Goal: Information Seeking & Learning: Find specific fact

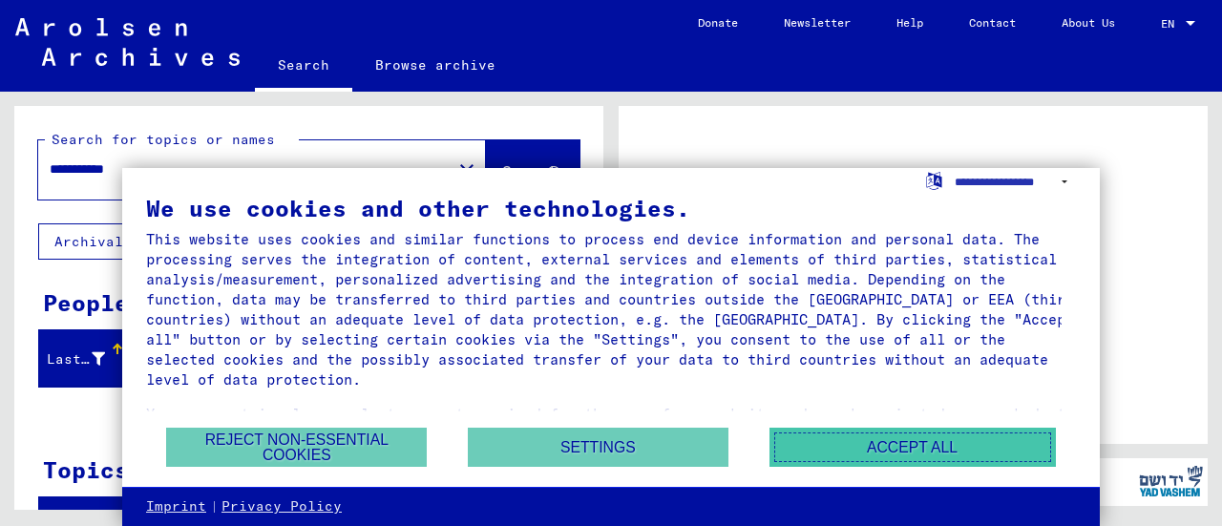
click at [896, 444] on button "Accept all" at bounding box center [913, 447] width 286 height 39
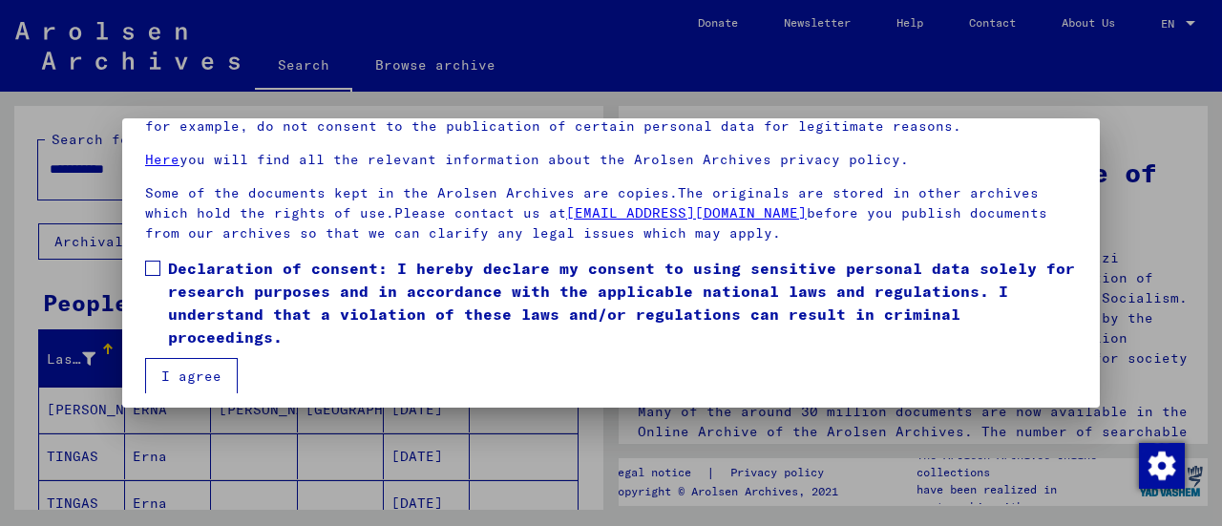
scroll to position [148, 0]
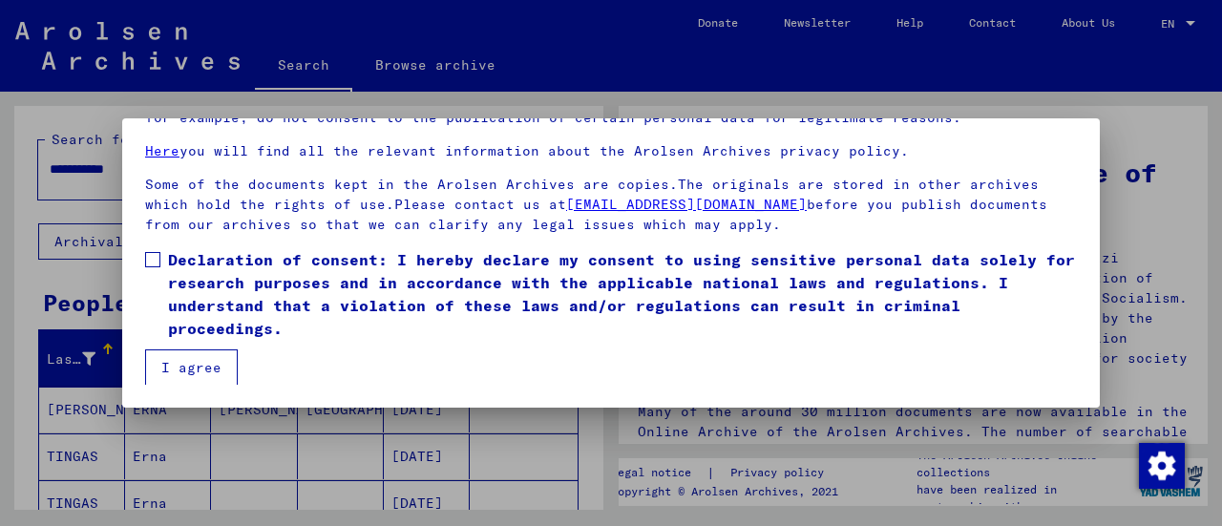
click at [198, 373] on button "I agree" at bounding box center [191, 367] width 93 height 36
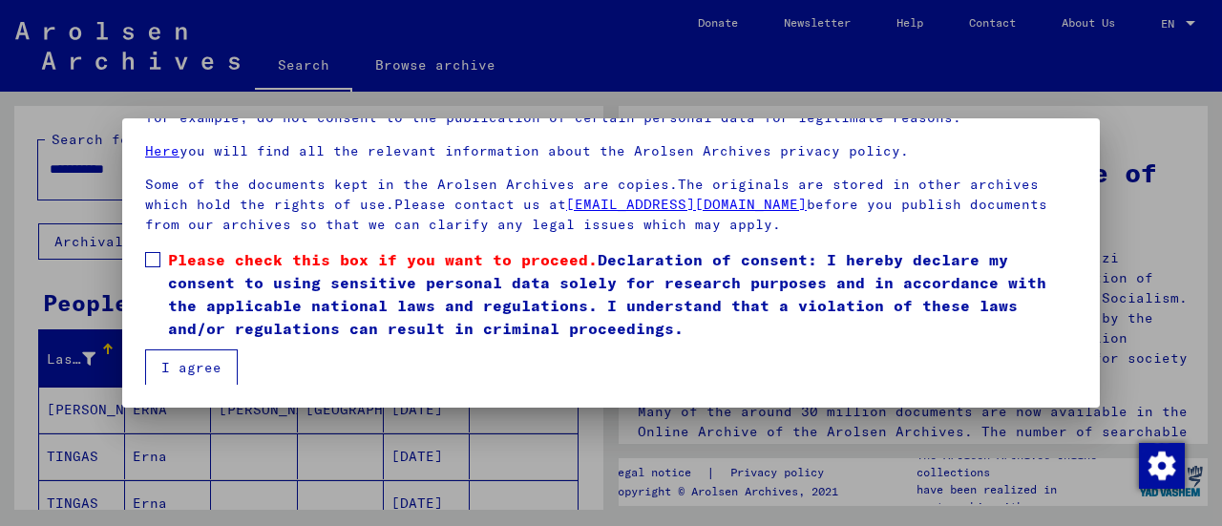
click at [185, 368] on button "I agree" at bounding box center [191, 367] width 93 height 36
click at [155, 258] on span at bounding box center [152, 259] width 15 height 15
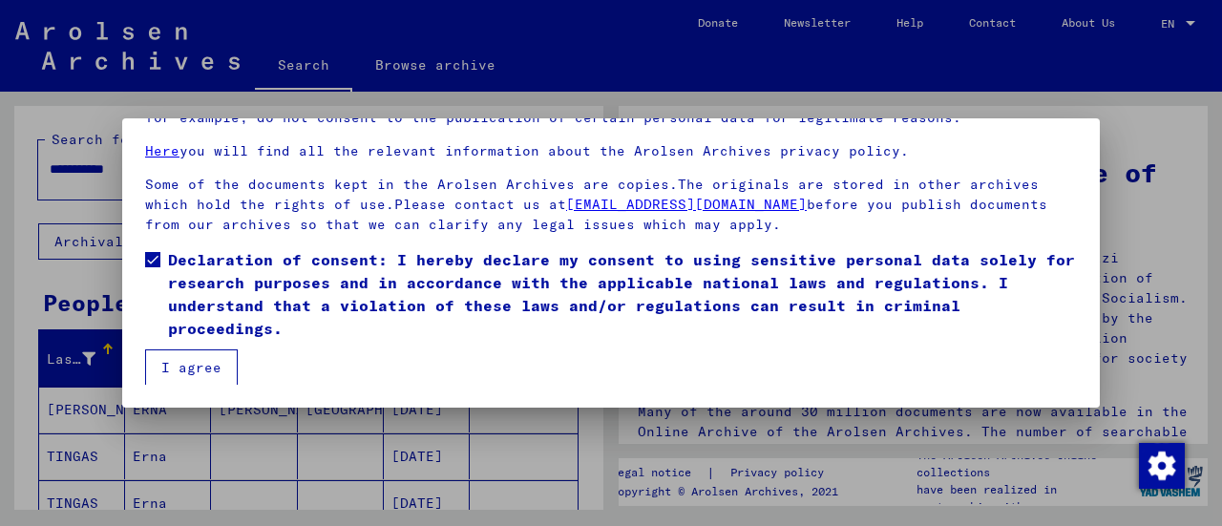
click at [192, 370] on button "I agree" at bounding box center [191, 367] width 93 height 36
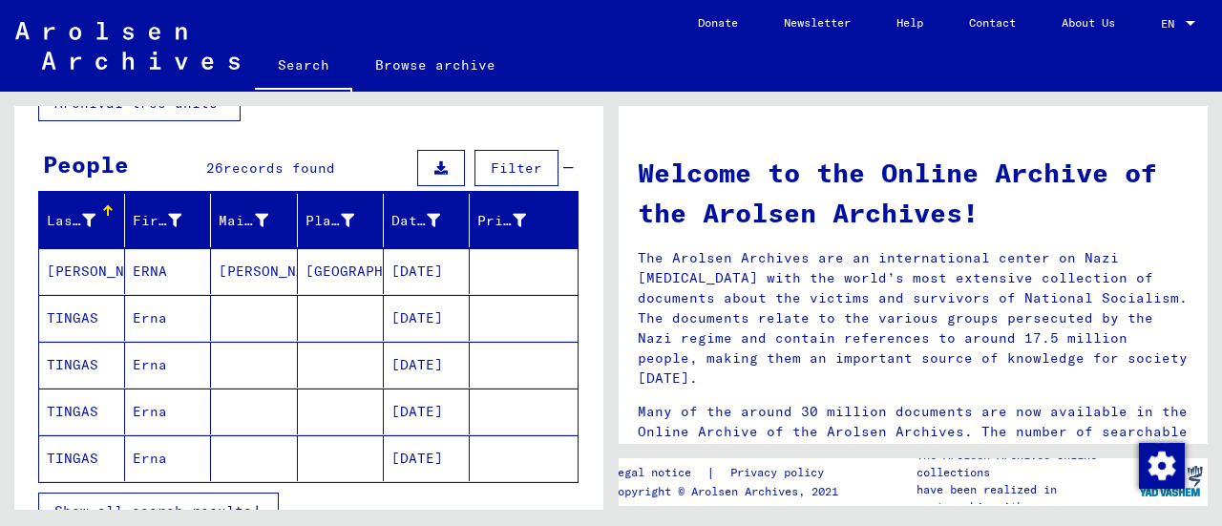
scroll to position [95, 0]
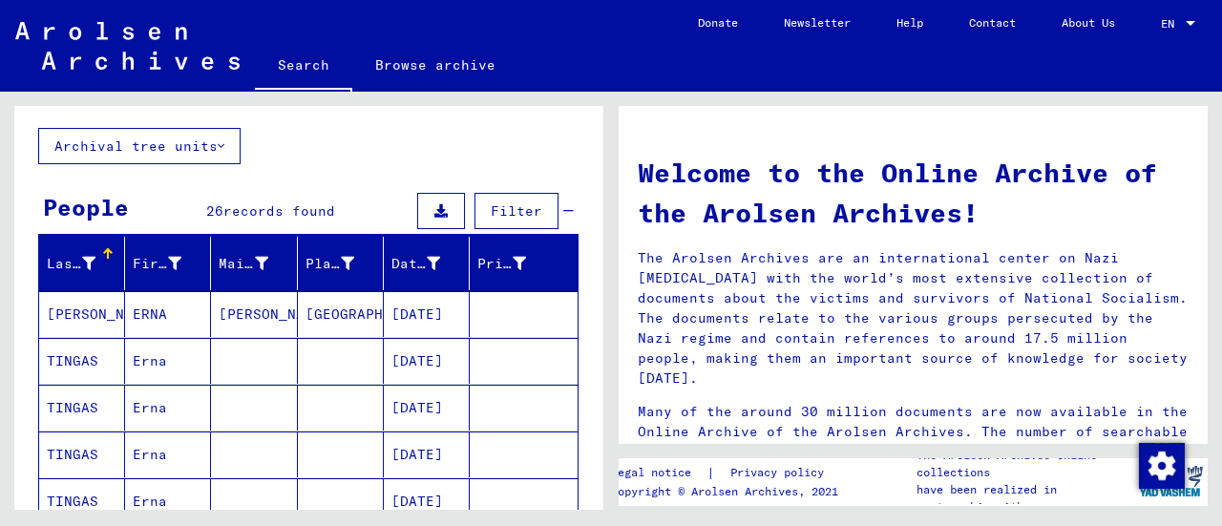
click at [425, 360] on mat-cell "[DATE]" at bounding box center [427, 361] width 86 height 46
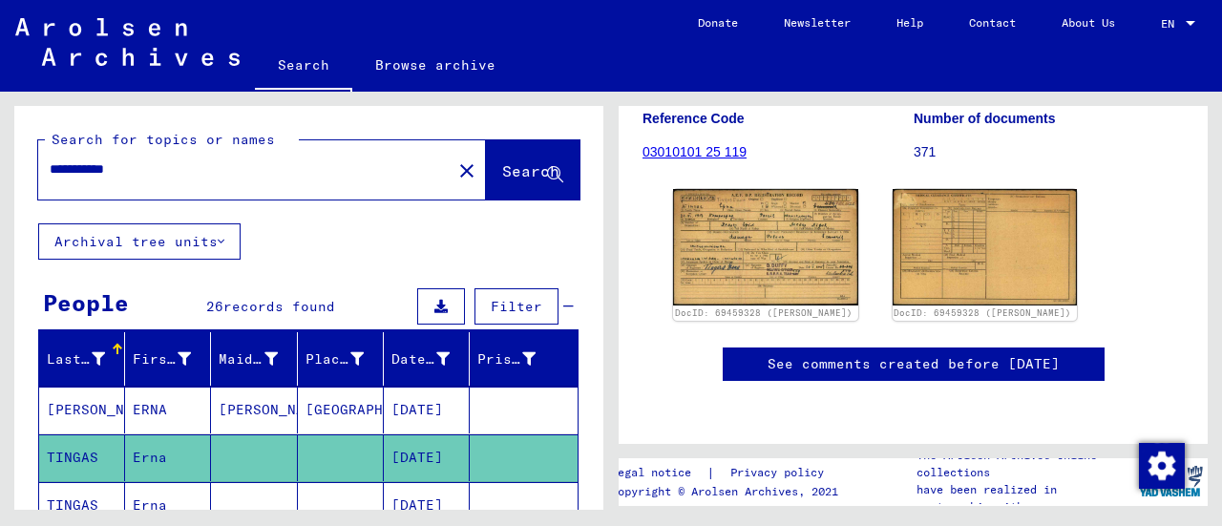
click at [253, 402] on mat-cell "[PERSON_NAME]" at bounding box center [254, 410] width 86 height 47
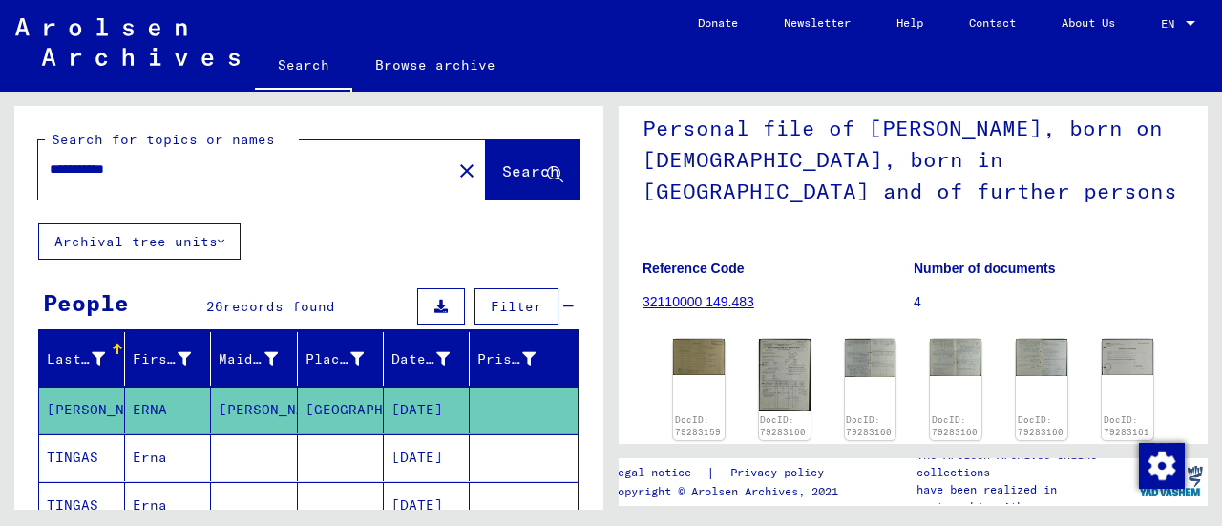
scroll to position [191, 0]
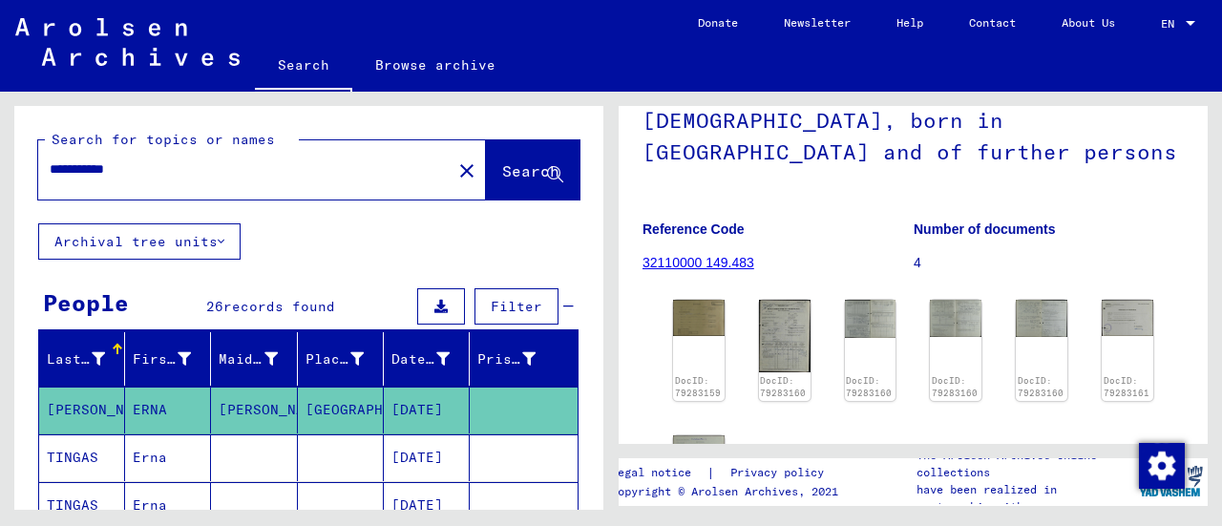
click at [298, 458] on mat-cell at bounding box center [341, 457] width 86 height 47
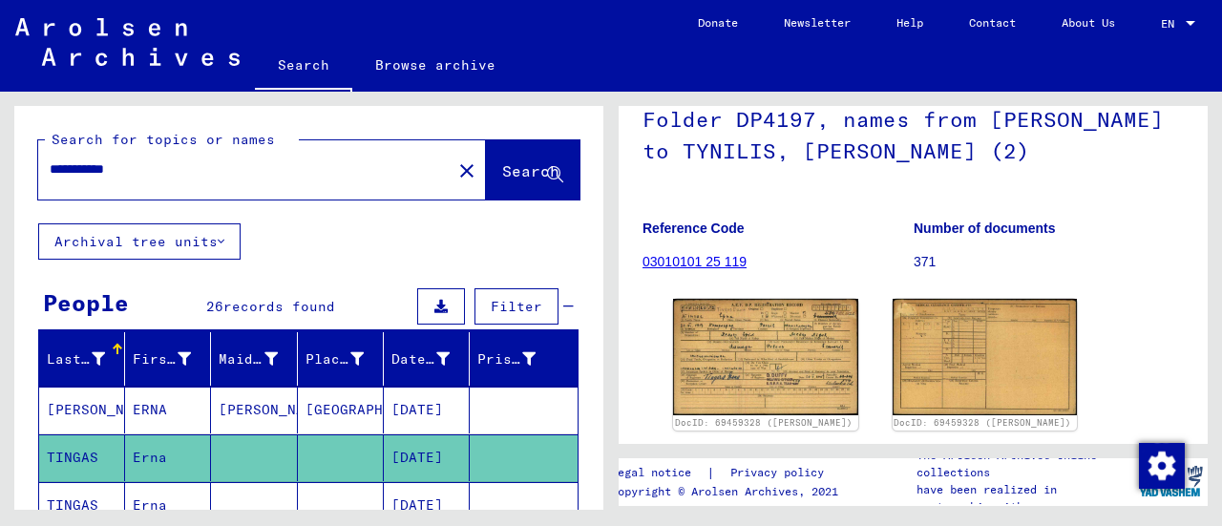
scroll to position [191, 0]
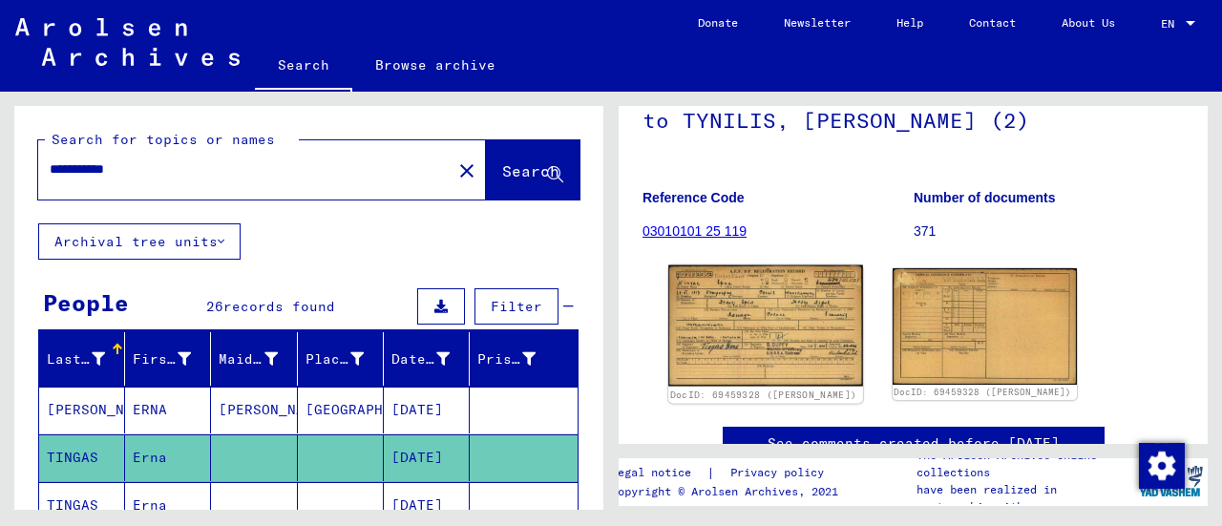
click at [746, 320] on img at bounding box center [765, 325] width 194 height 121
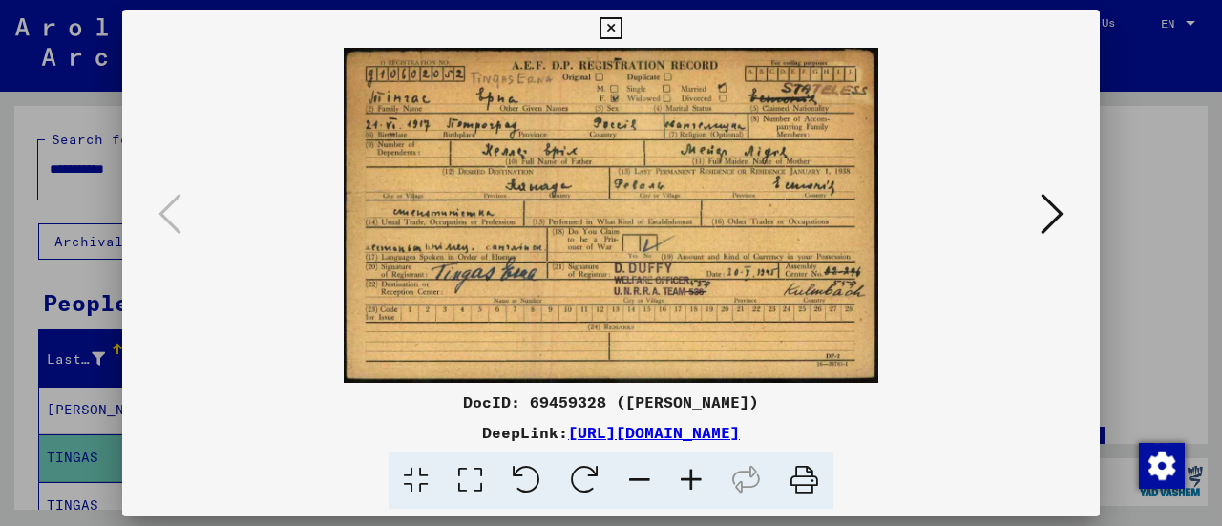
click at [607, 24] on icon at bounding box center [611, 28] width 22 height 23
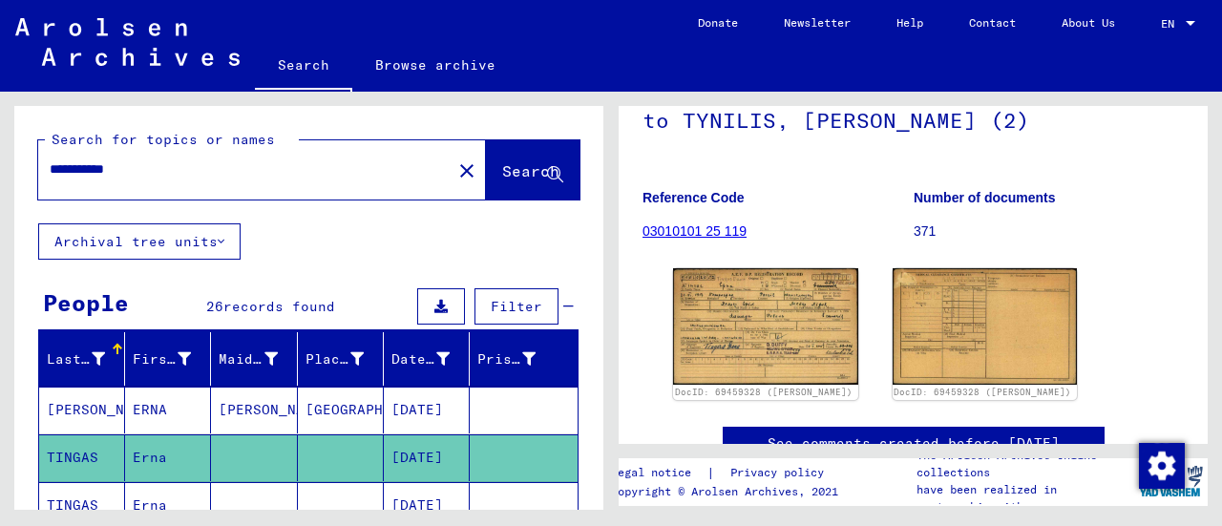
click at [166, 182] on div "**********" at bounding box center [239, 169] width 402 height 43
drag, startPoint x: 147, startPoint y: 173, endPoint x: 53, endPoint y: 191, distance: 95.3
click at [52, 190] on div "**********" at bounding box center [239, 169] width 402 height 43
click at [502, 163] on span "Search" at bounding box center [530, 170] width 57 height 19
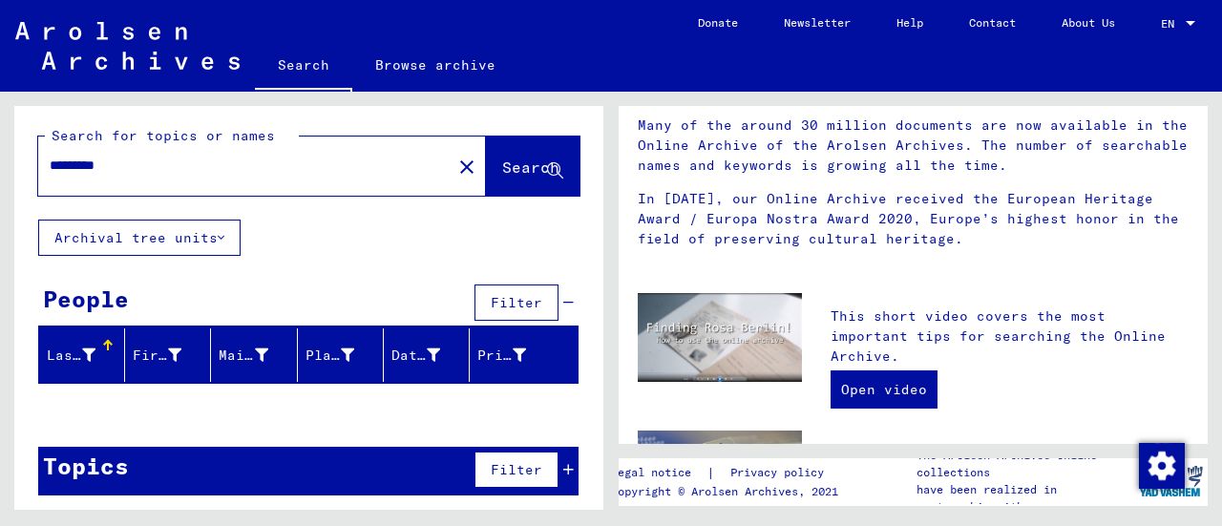
scroll to position [6, 0]
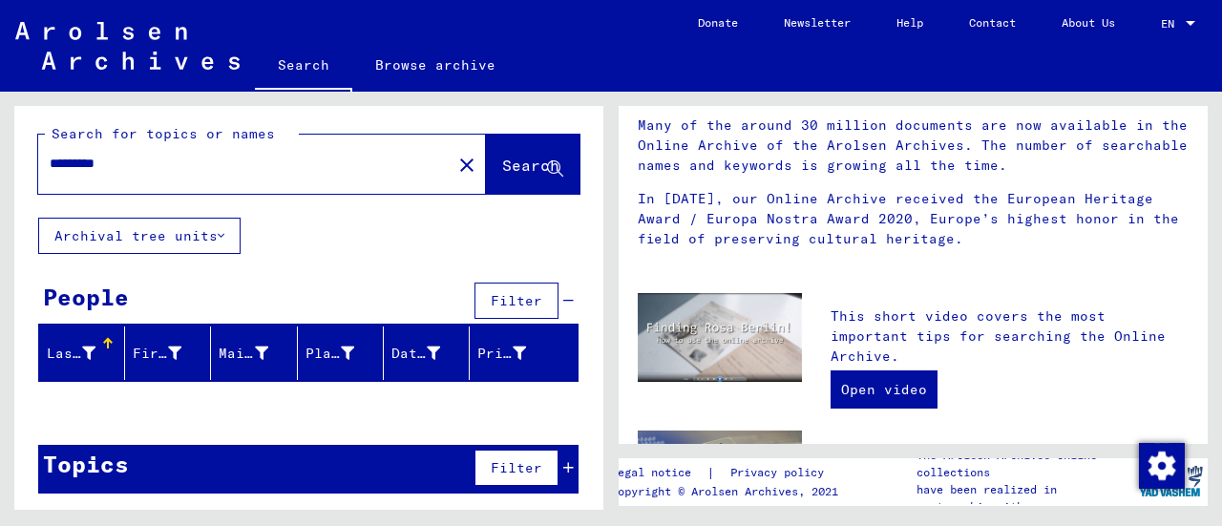
click at [88, 163] on input "*********" at bounding box center [239, 164] width 379 height 20
click at [81, 162] on input "*********" at bounding box center [239, 164] width 379 height 20
click at [324, 244] on div "Search for topics or names ********* close Search Archival tree units People Fi…" at bounding box center [308, 304] width 589 height 409
click at [502, 165] on span "Search" at bounding box center [530, 165] width 57 height 19
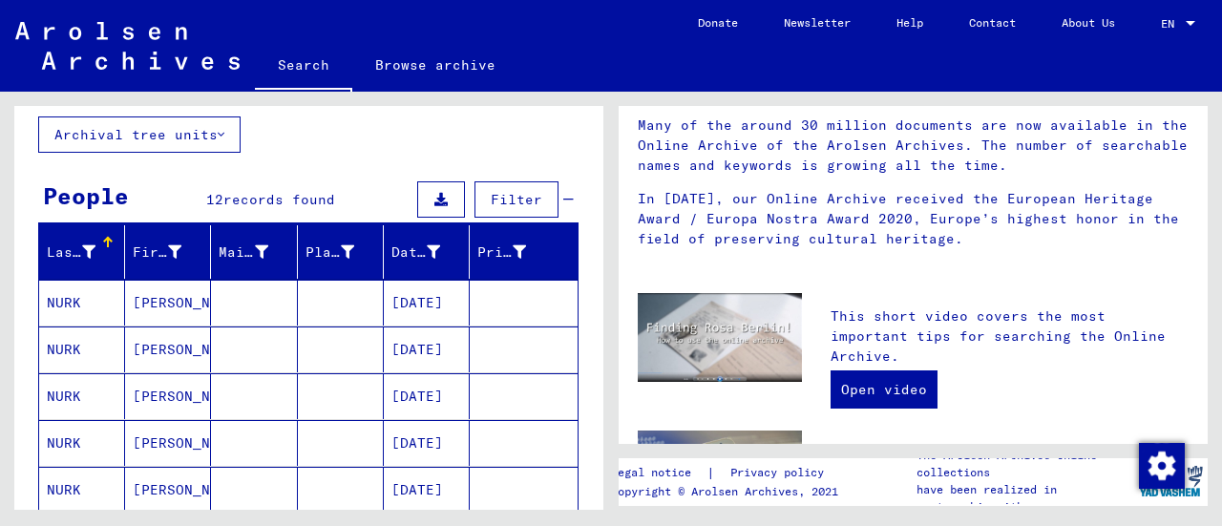
scroll to position [101, 0]
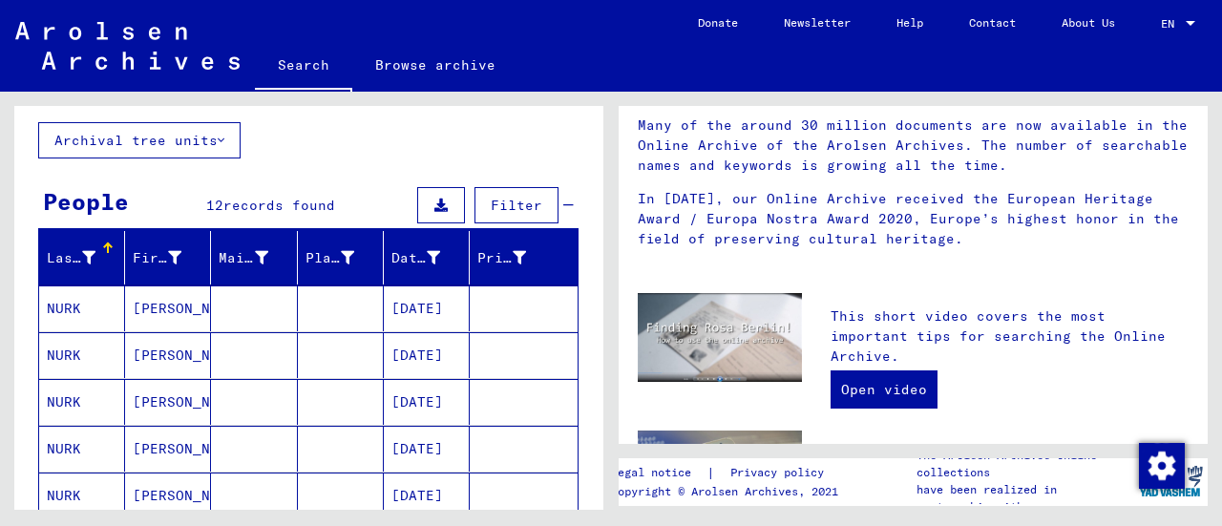
click at [71, 306] on mat-cell "NURK" at bounding box center [82, 309] width 86 height 46
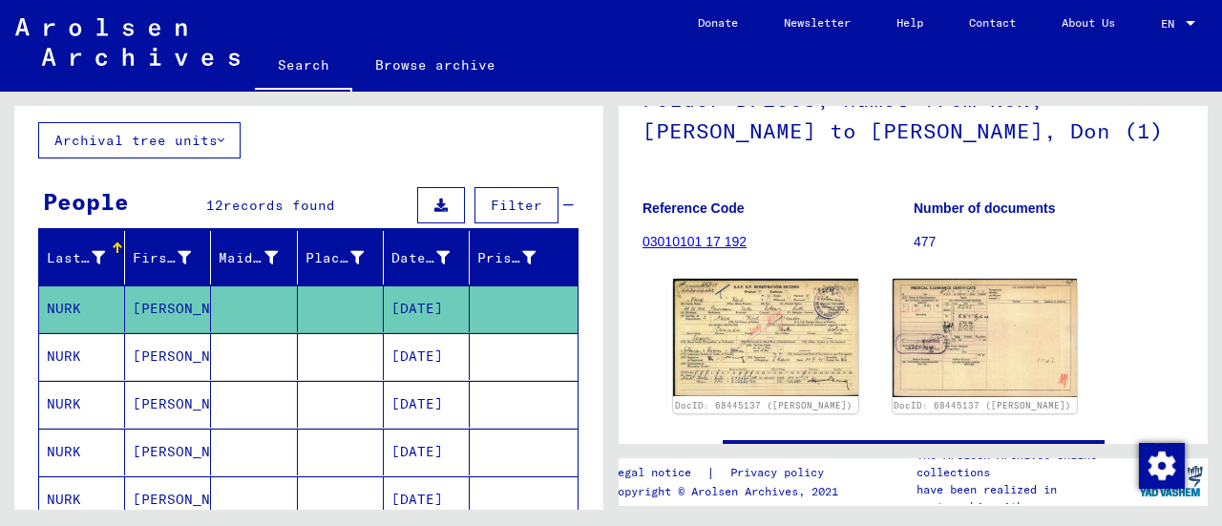
scroll to position [286, 0]
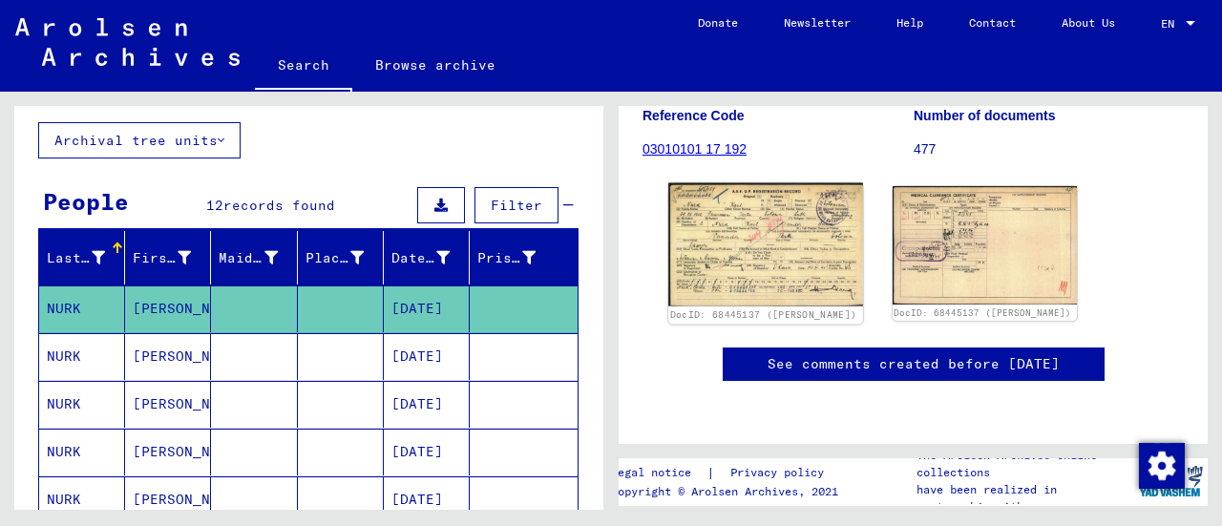
click at [741, 237] on img at bounding box center [765, 244] width 194 height 123
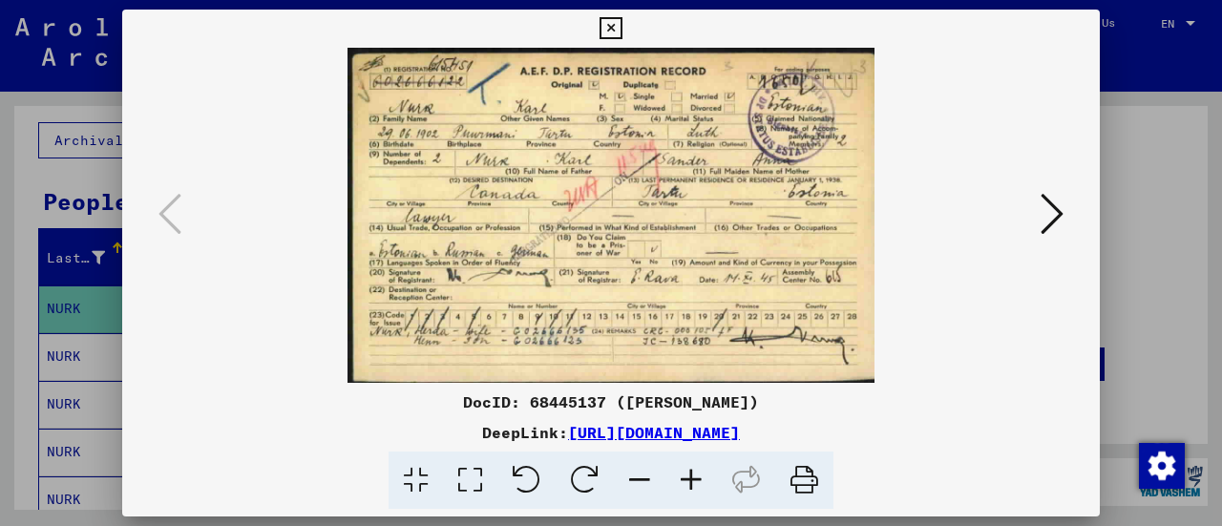
drag, startPoint x: 613, startPoint y: 28, endPoint x: 604, endPoint y: 30, distance: 9.7
click at [613, 27] on icon at bounding box center [611, 28] width 22 height 23
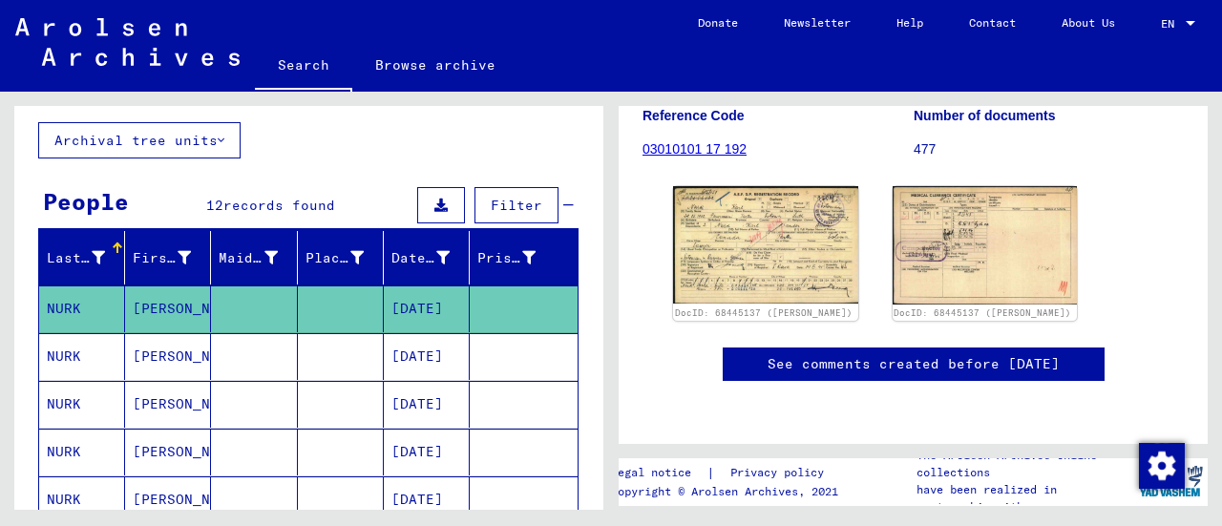
click at [60, 349] on mat-cell "NURK" at bounding box center [82, 356] width 86 height 47
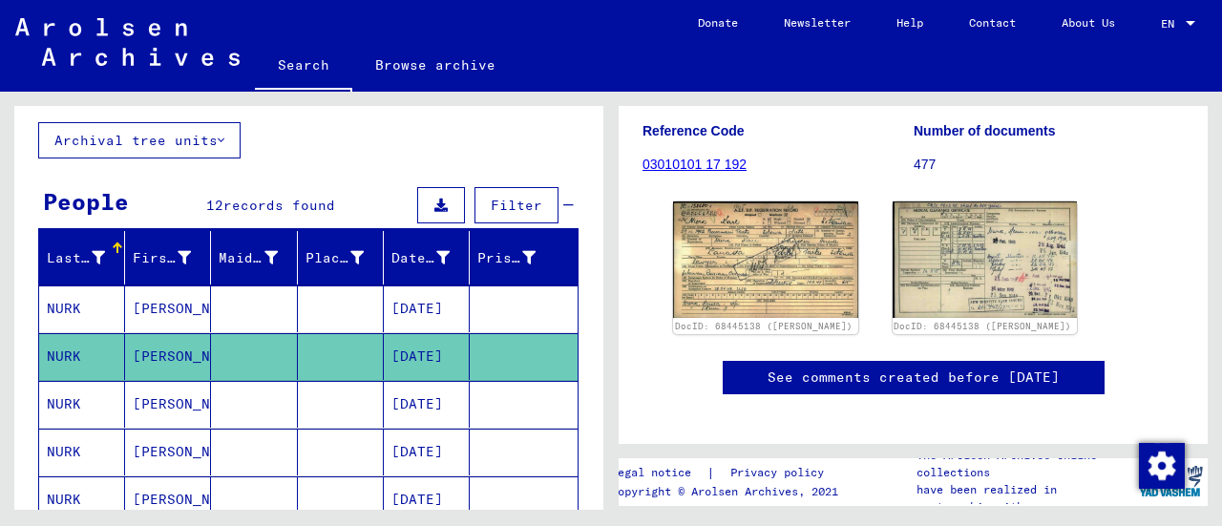
scroll to position [286, 0]
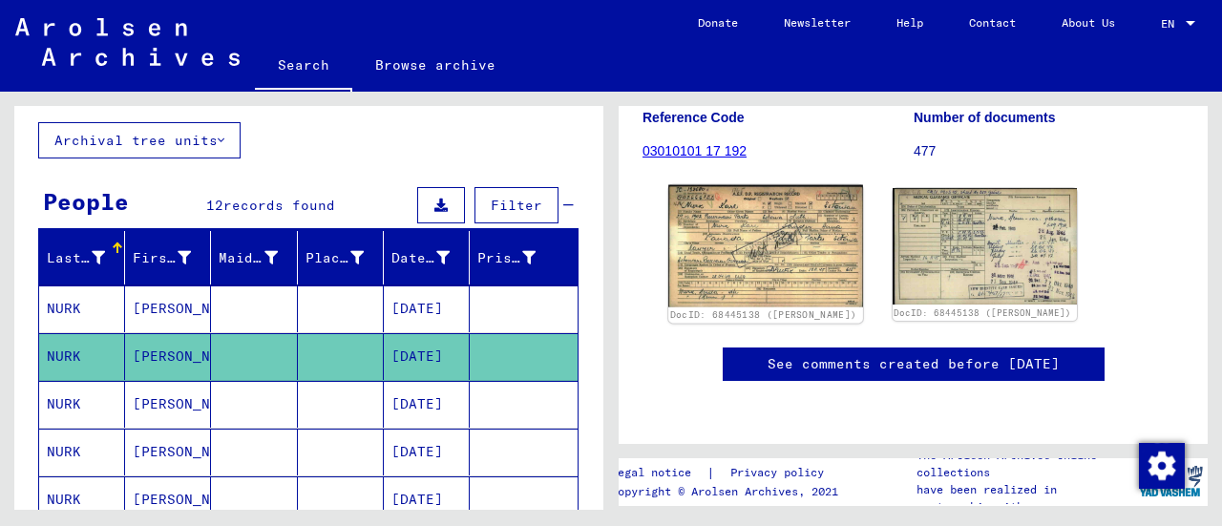
click at [751, 224] on img at bounding box center [765, 246] width 194 height 122
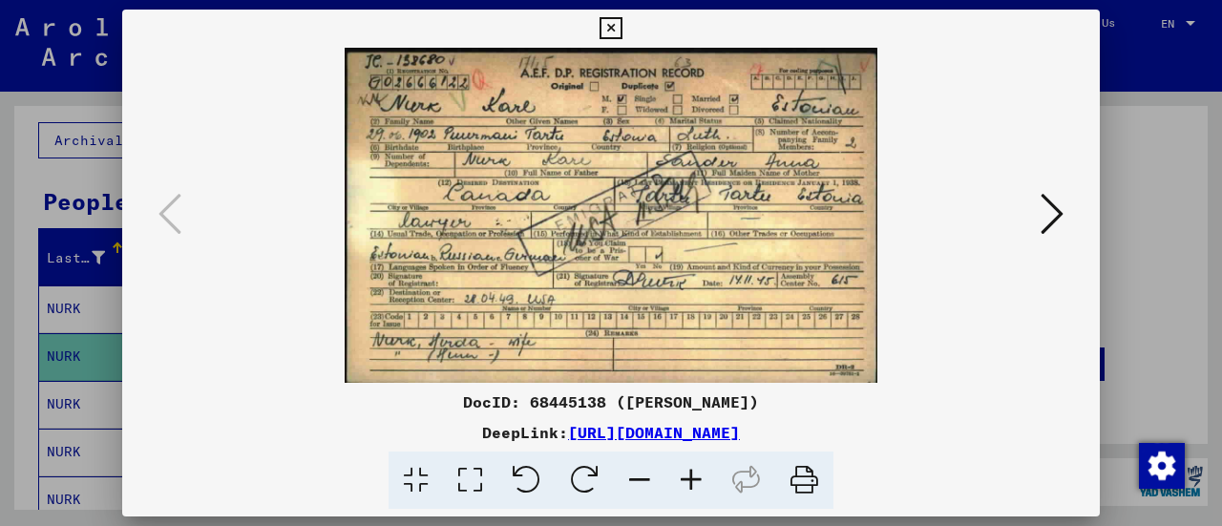
click at [612, 23] on icon at bounding box center [611, 28] width 22 height 23
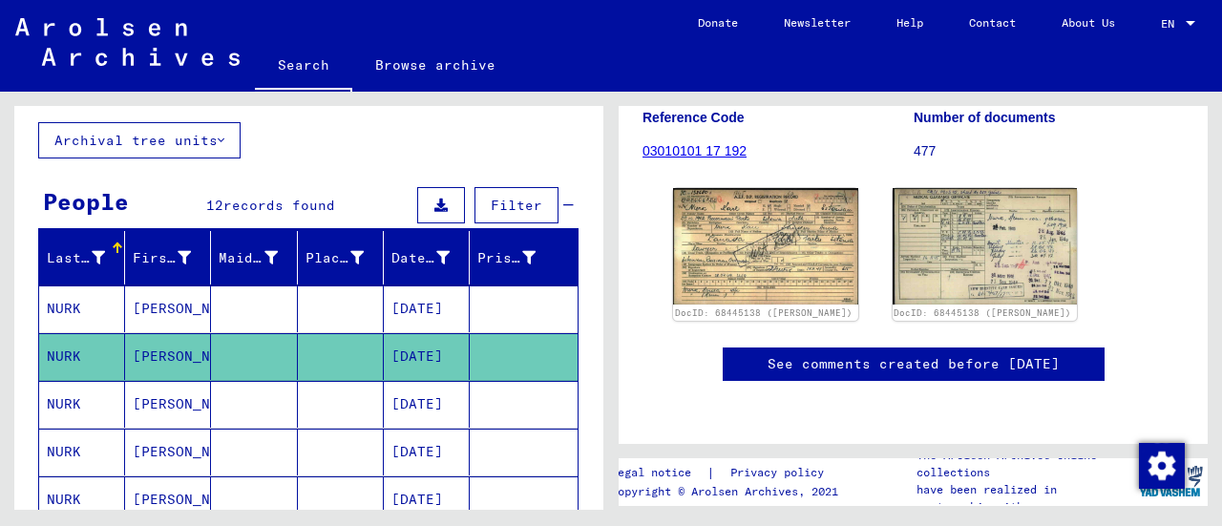
click at [163, 396] on mat-cell "[PERSON_NAME]" at bounding box center [168, 404] width 86 height 47
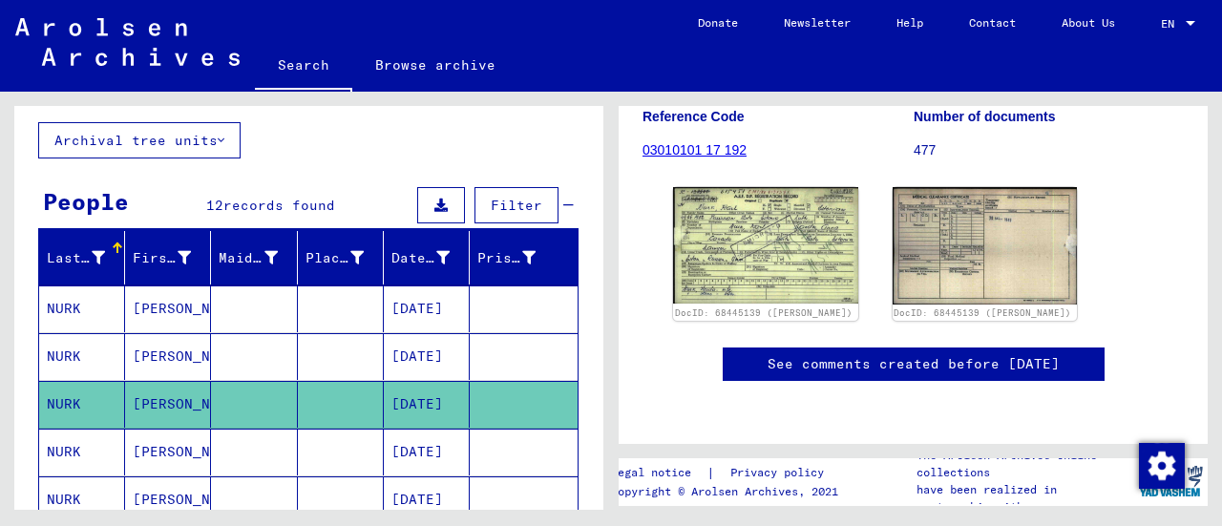
scroll to position [286, 0]
click at [743, 232] on img at bounding box center [765, 245] width 194 height 122
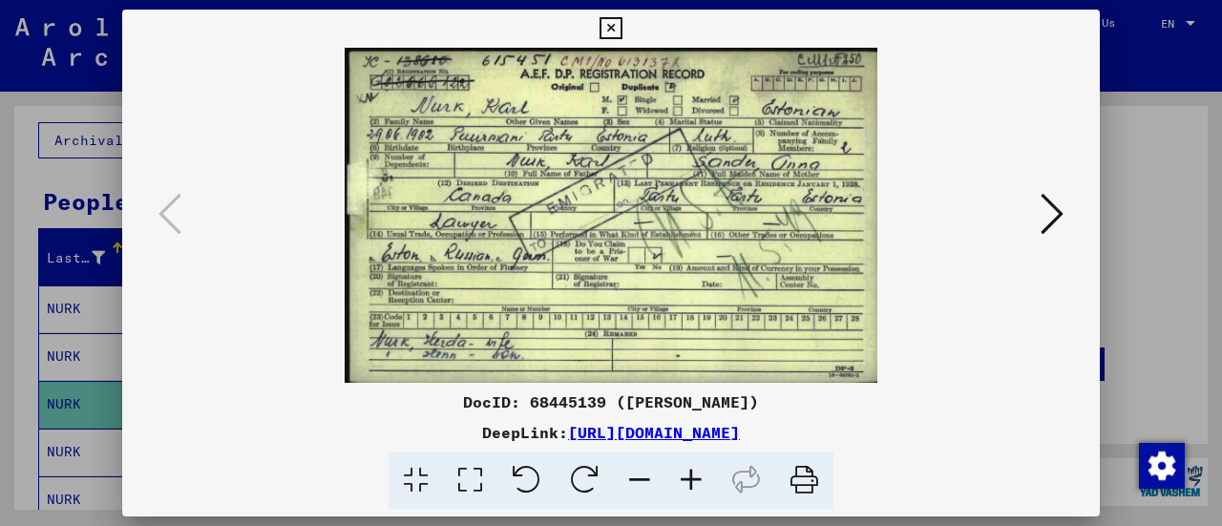
click at [608, 24] on icon at bounding box center [611, 28] width 22 height 23
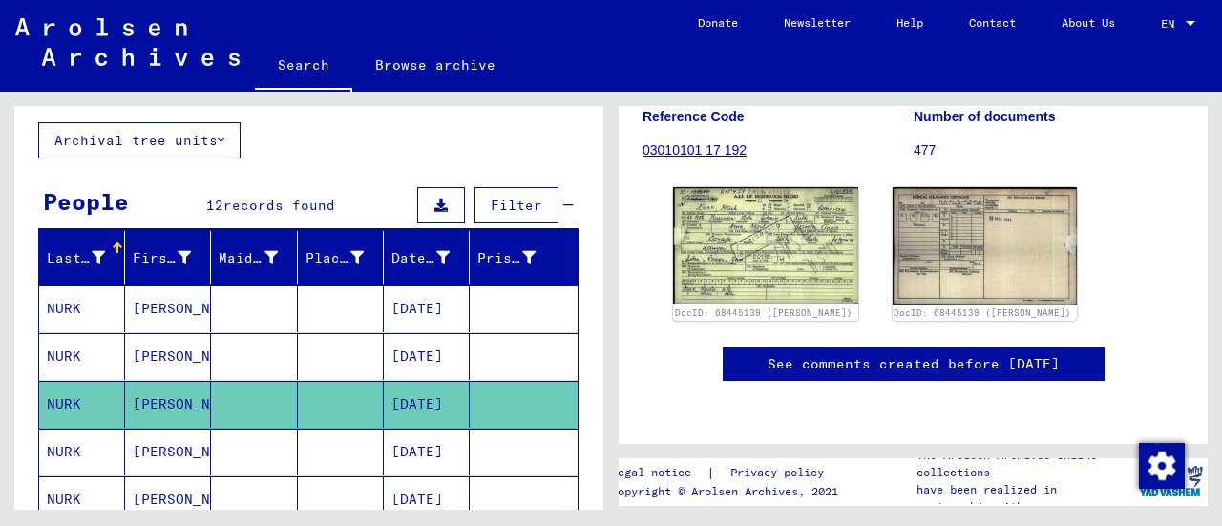
click at [66, 446] on icon at bounding box center [79, 450] width 48 height 76
click at [136, 448] on mat-cell "[PERSON_NAME]" at bounding box center [168, 452] width 86 height 47
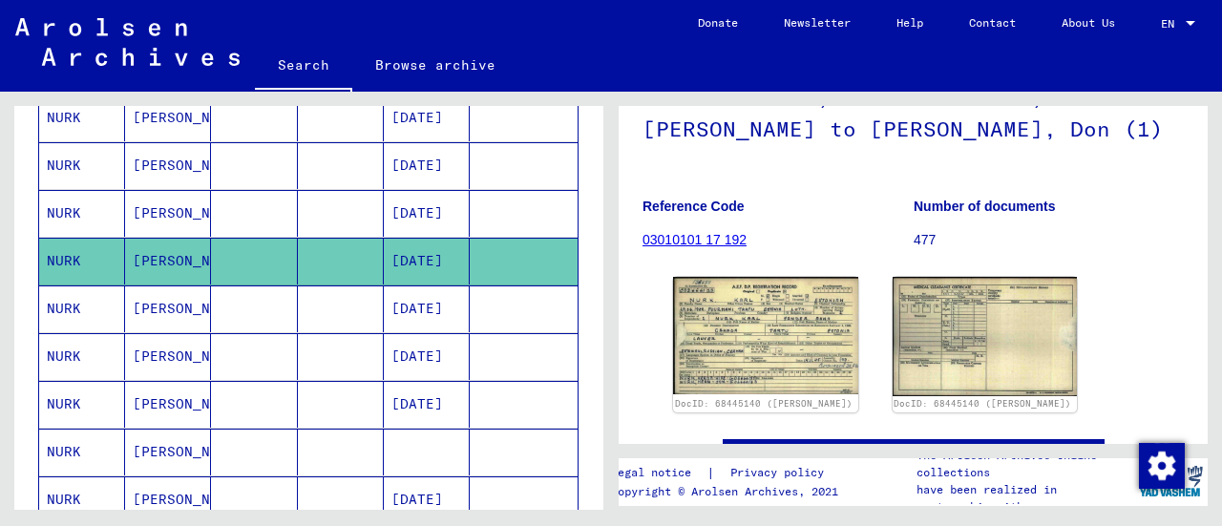
scroll to position [191, 0]
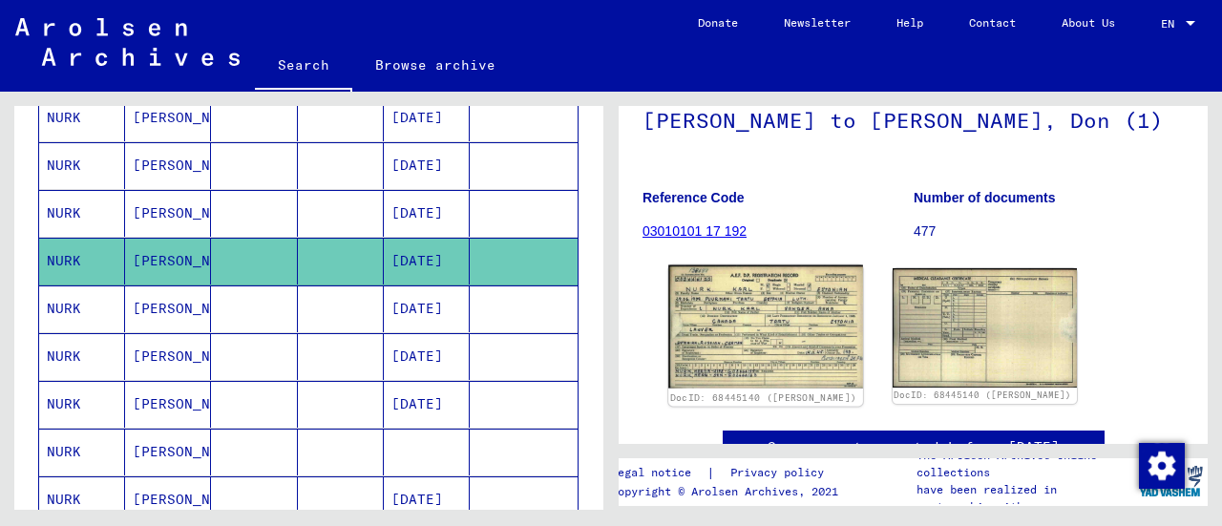
click at [751, 329] on img at bounding box center [765, 326] width 194 height 123
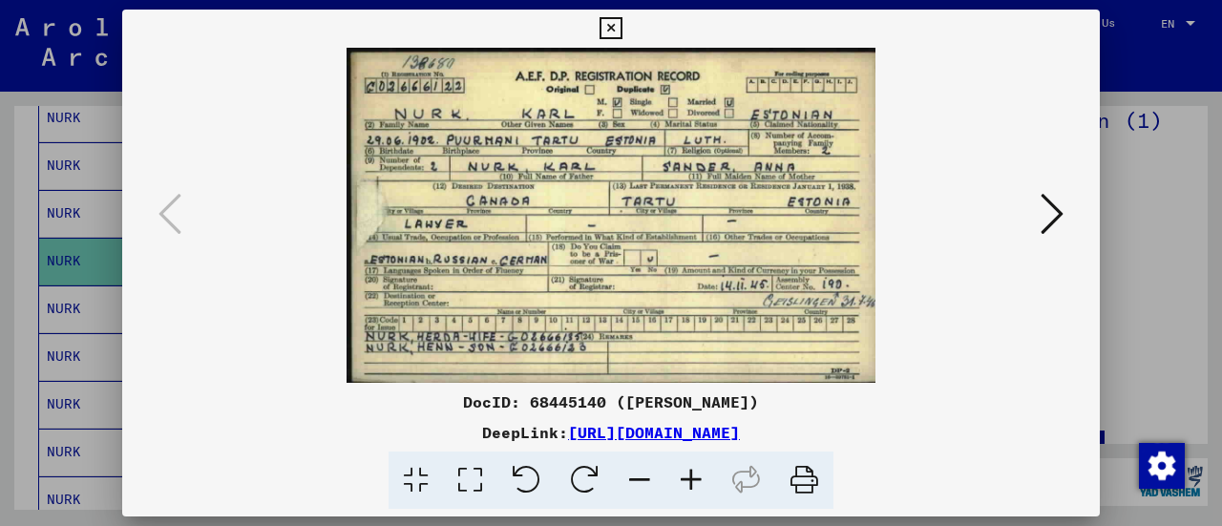
click at [1048, 208] on icon at bounding box center [1052, 214] width 23 height 46
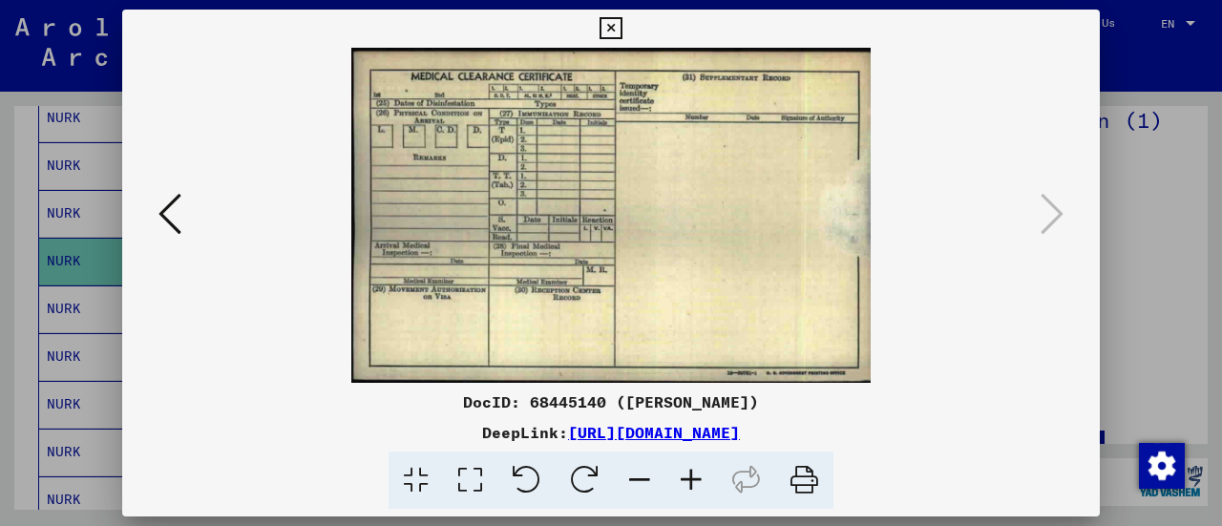
click at [605, 26] on icon at bounding box center [611, 28] width 22 height 23
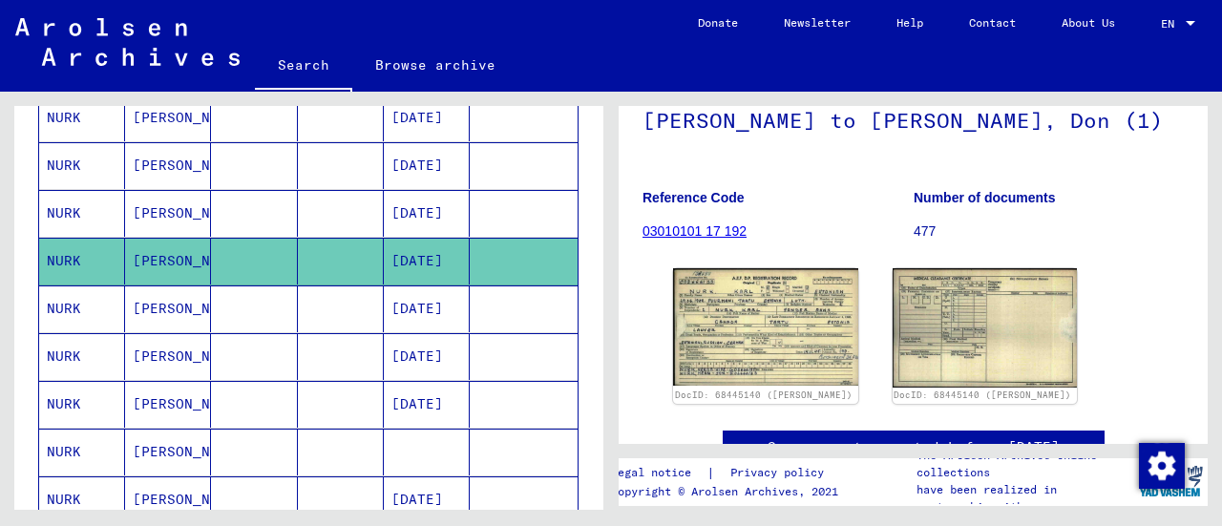
click at [81, 312] on mat-cell "NURK" at bounding box center [82, 309] width 86 height 47
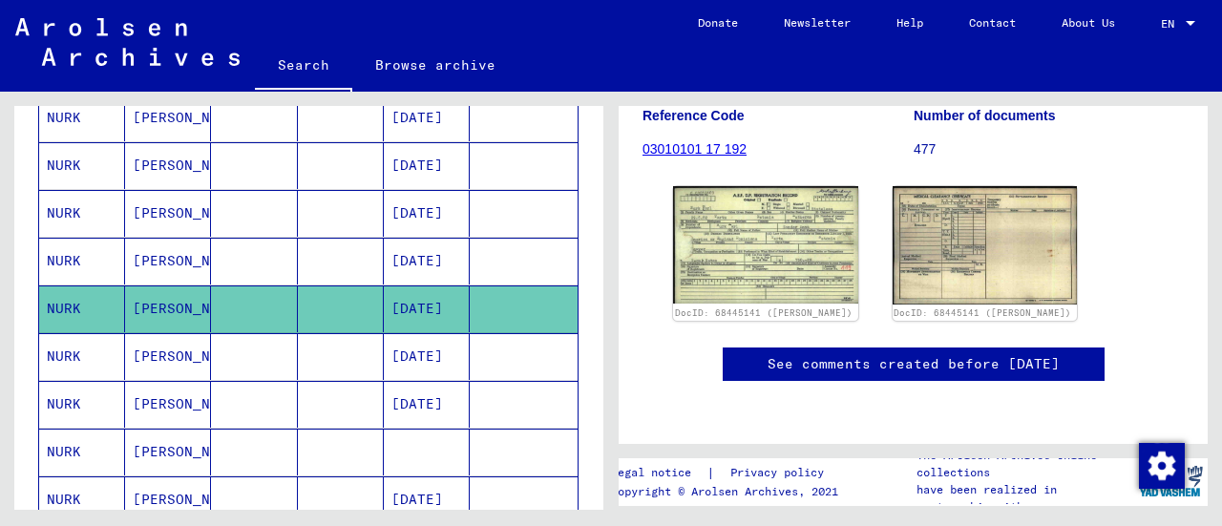
scroll to position [286, 0]
click at [739, 238] on img at bounding box center [765, 244] width 194 height 123
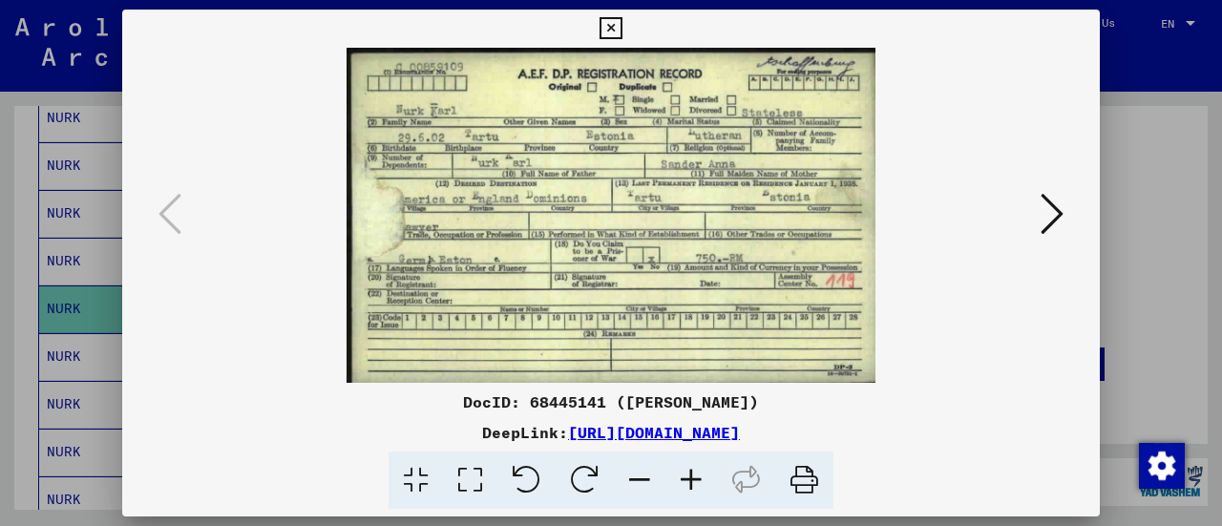
click at [1052, 208] on icon at bounding box center [1052, 214] width 23 height 46
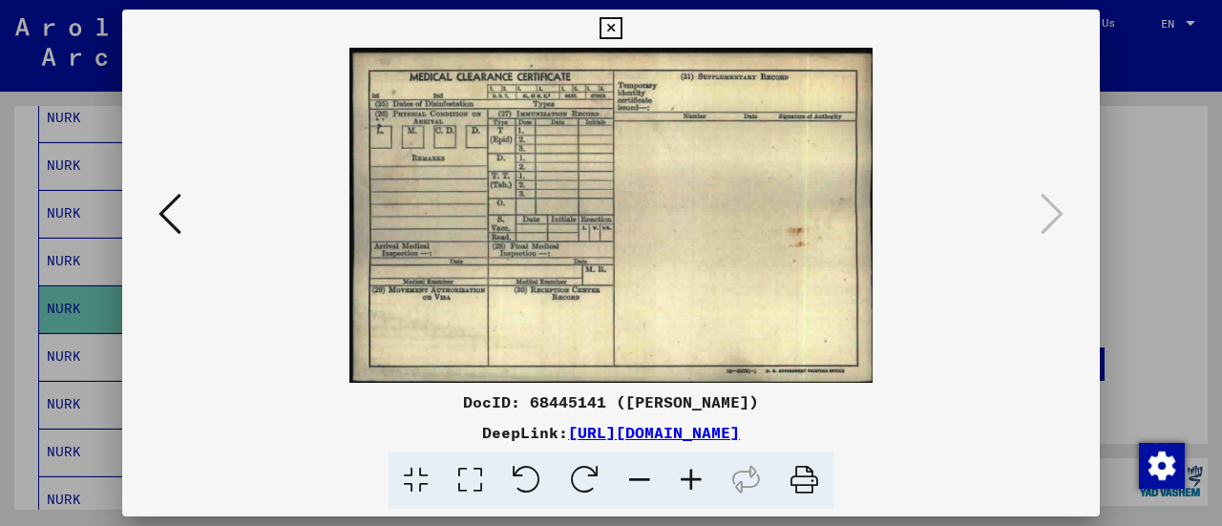
click at [617, 26] on icon at bounding box center [611, 28] width 22 height 23
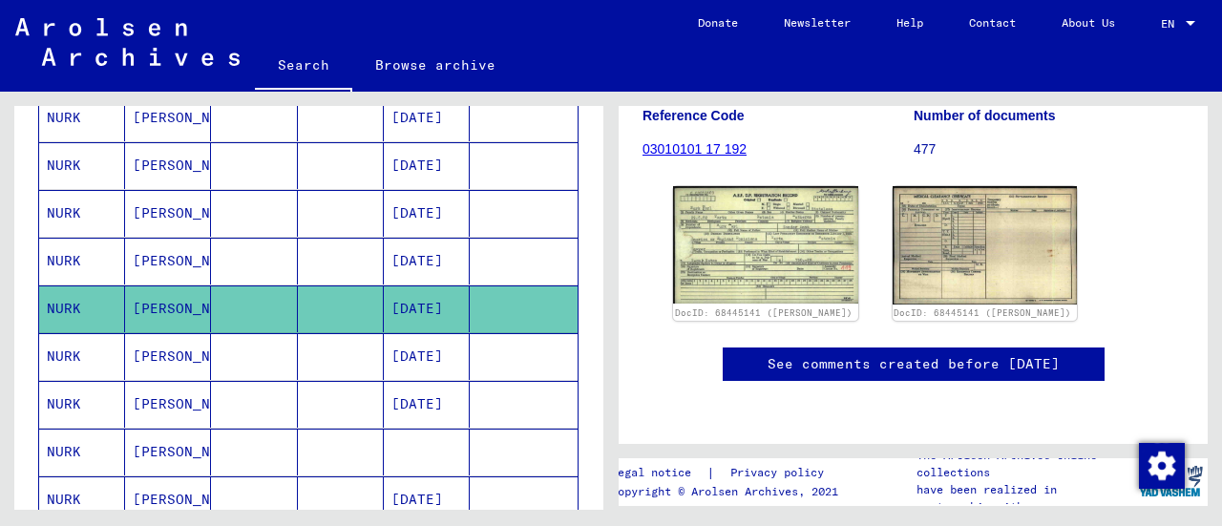
click at [65, 352] on mat-cell "NURK" at bounding box center [82, 356] width 86 height 47
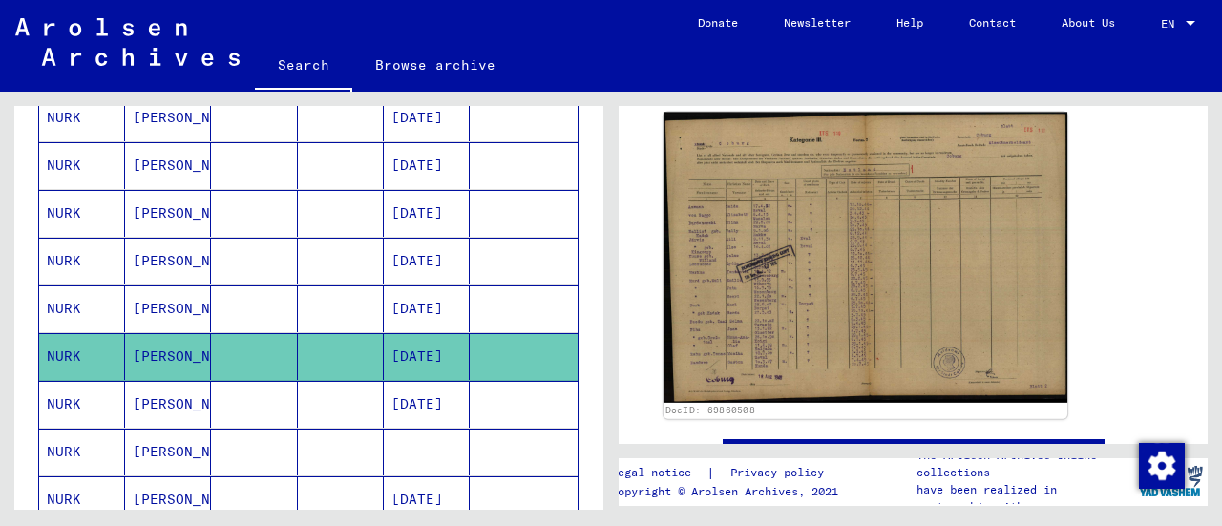
scroll to position [382, 0]
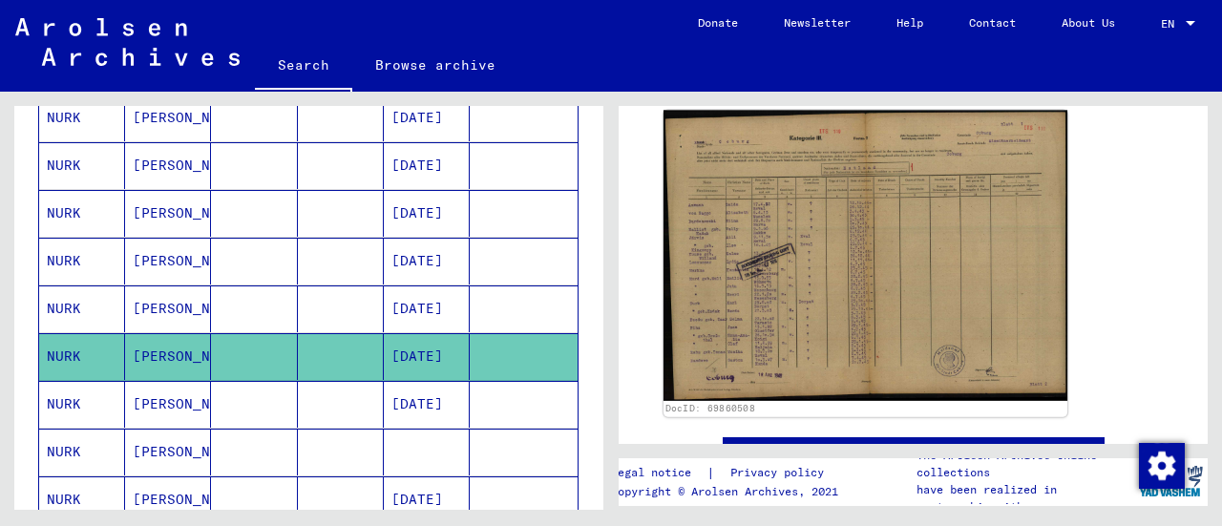
click at [779, 281] on img at bounding box center [866, 256] width 404 height 290
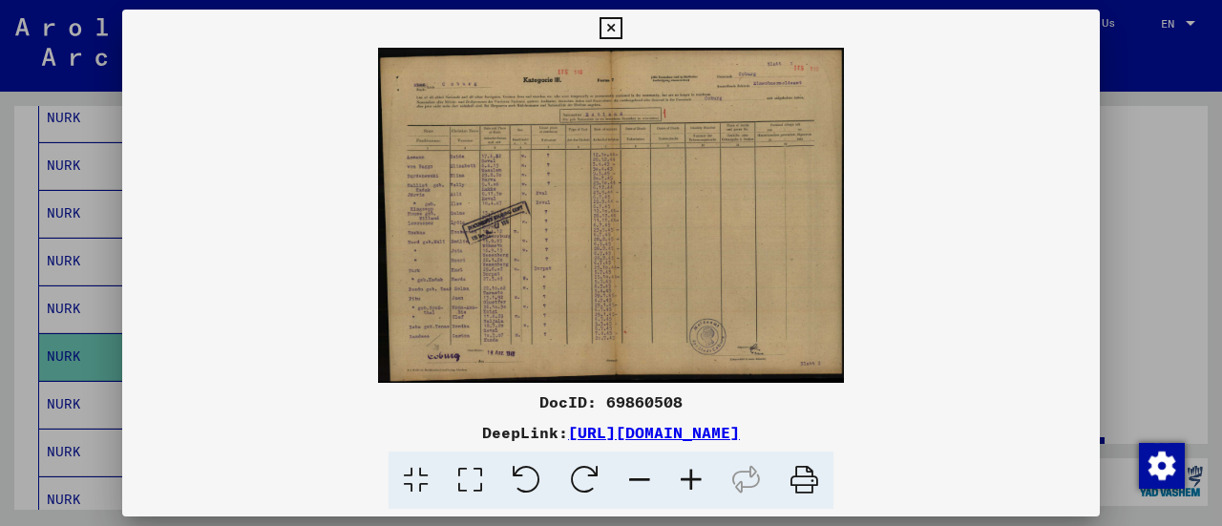
click at [688, 478] on icon at bounding box center [692, 481] width 52 height 58
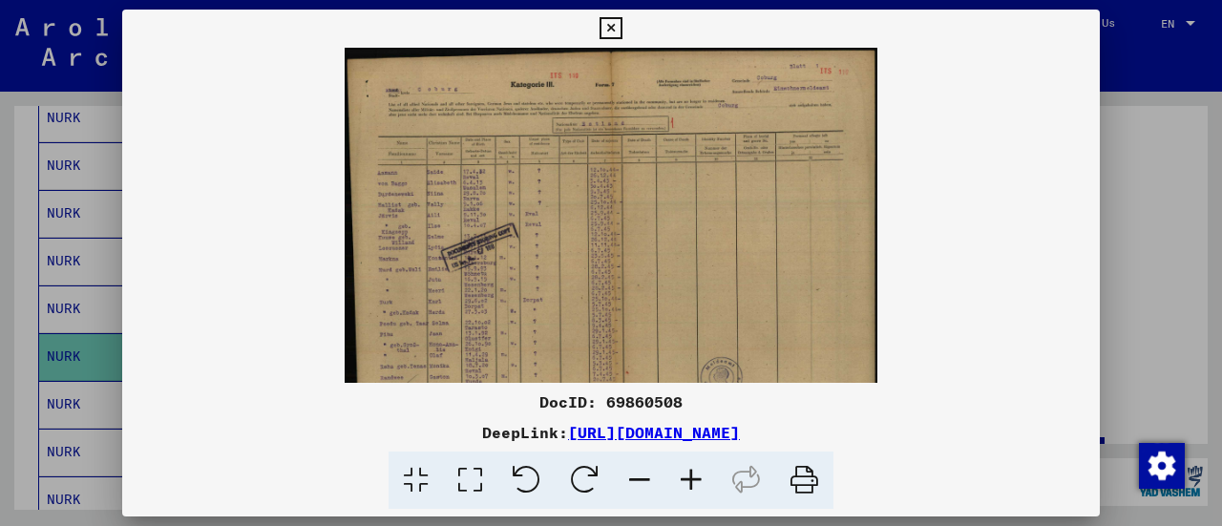
click at [688, 478] on icon at bounding box center [692, 481] width 52 height 58
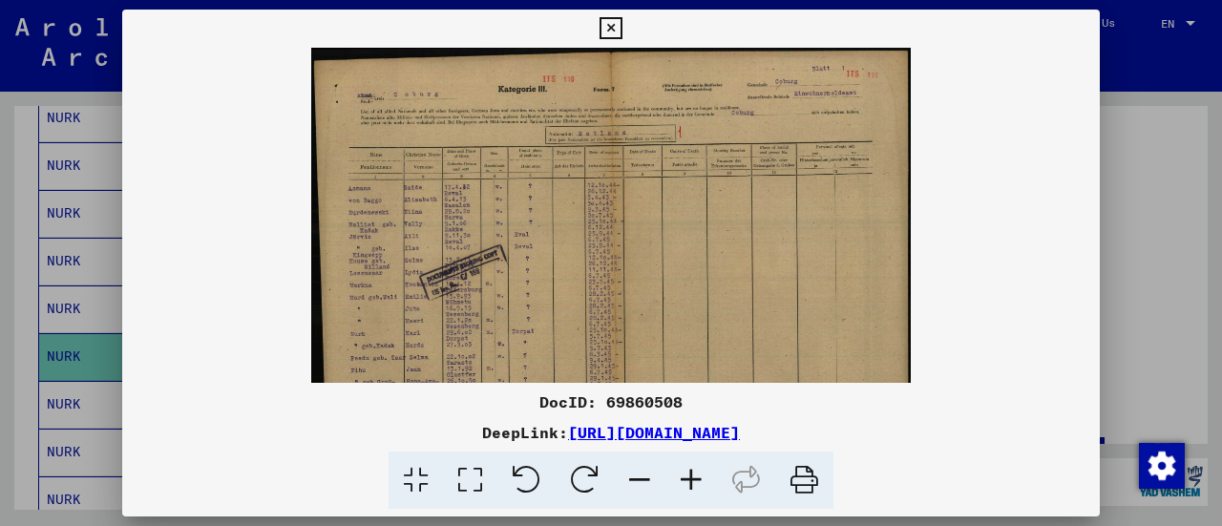
click at [688, 478] on icon at bounding box center [692, 481] width 52 height 58
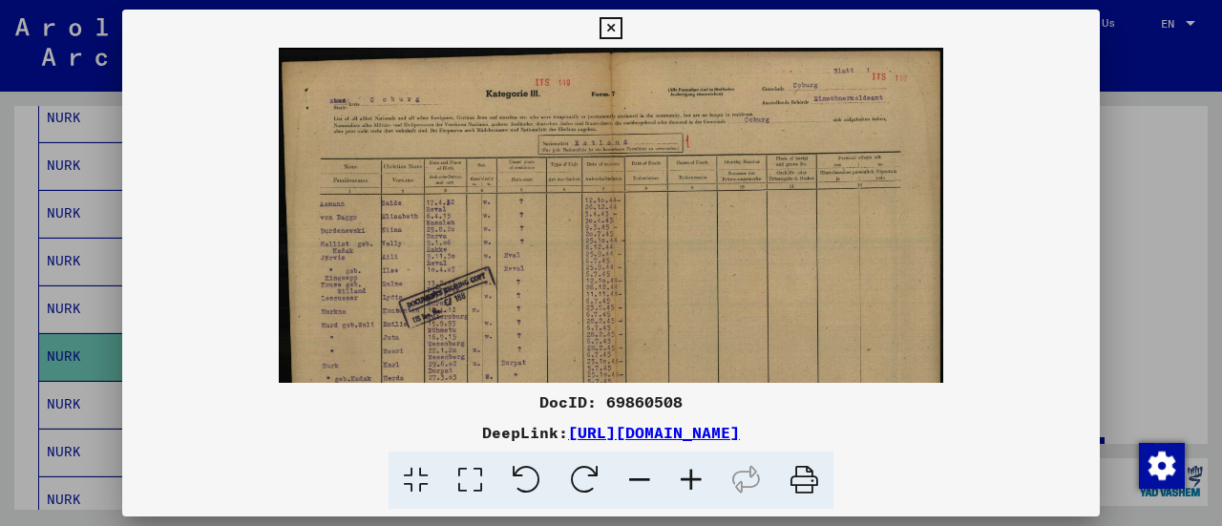
click at [688, 478] on icon at bounding box center [692, 481] width 52 height 58
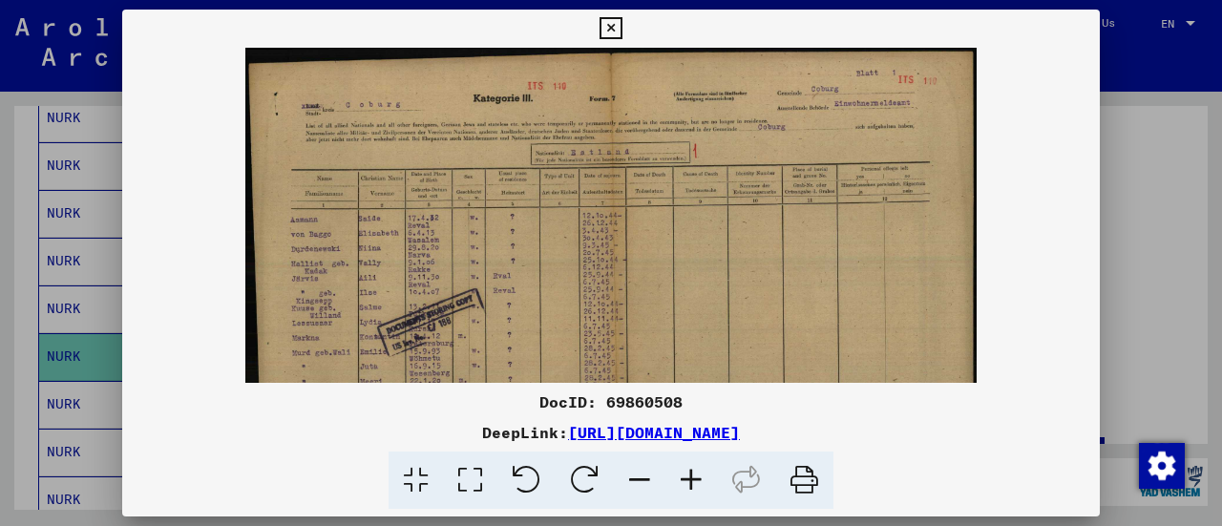
click at [695, 477] on icon at bounding box center [692, 481] width 52 height 58
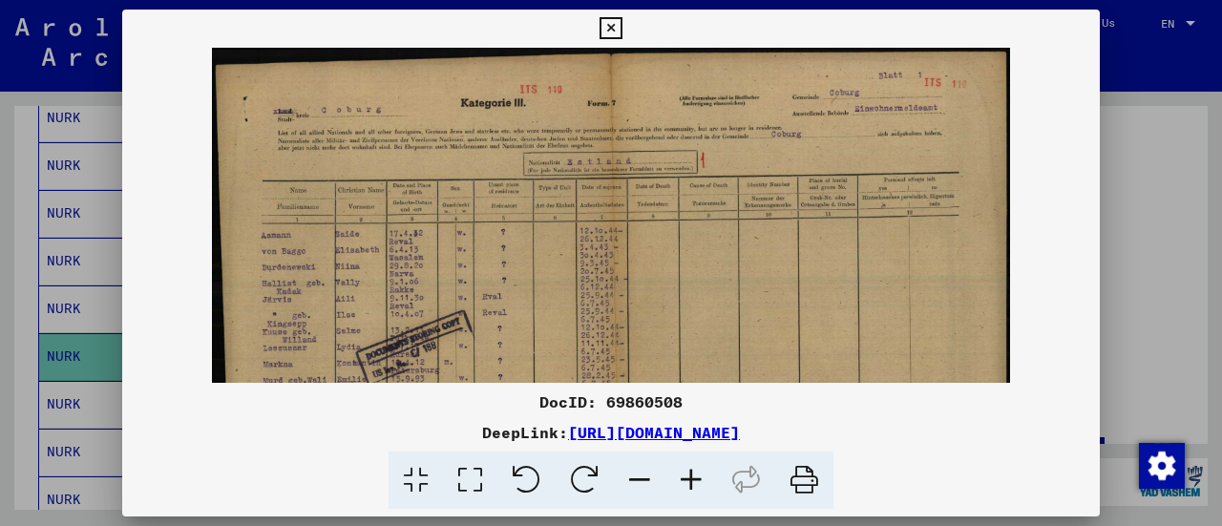
click at [695, 477] on icon at bounding box center [692, 481] width 52 height 58
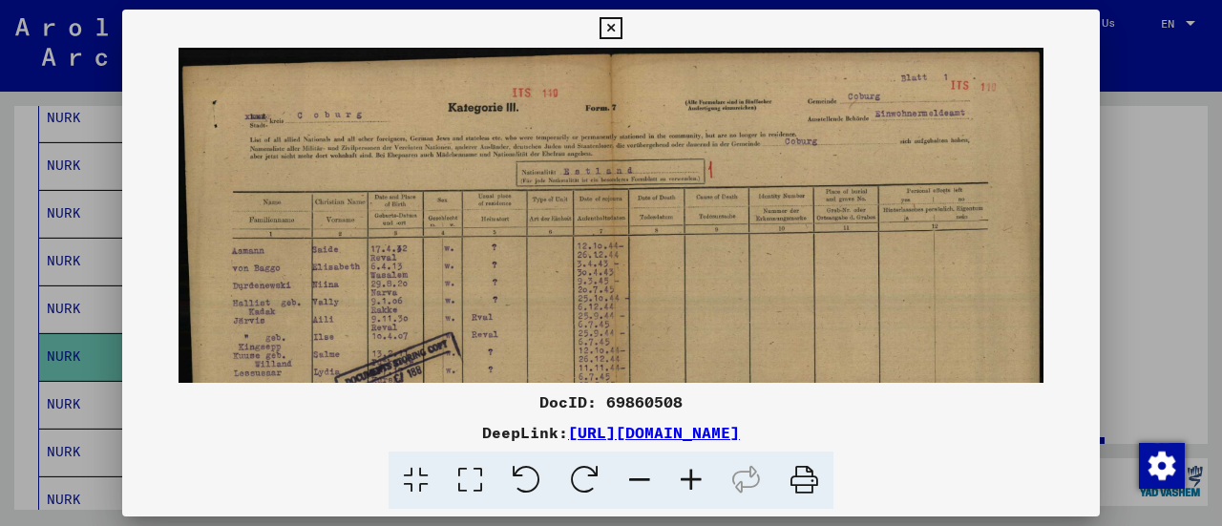
click at [695, 477] on icon at bounding box center [692, 481] width 52 height 58
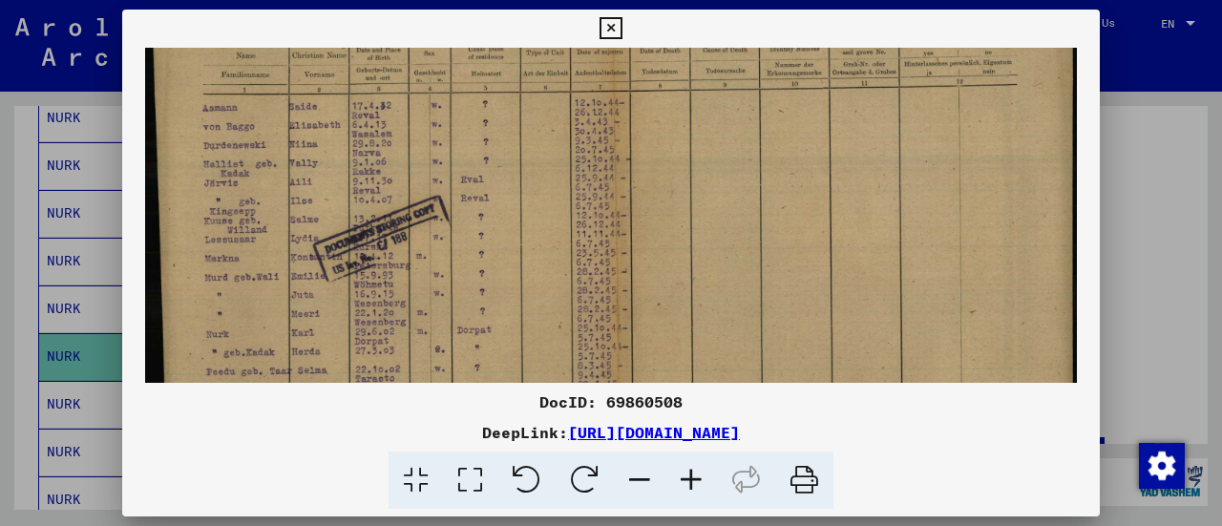
scroll to position [164, 0]
drag, startPoint x: 551, startPoint y: 329, endPoint x: 621, endPoint y: 182, distance: 162.7
click at [621, 182] on img at bounding box center [610, 218] width 931 height 669
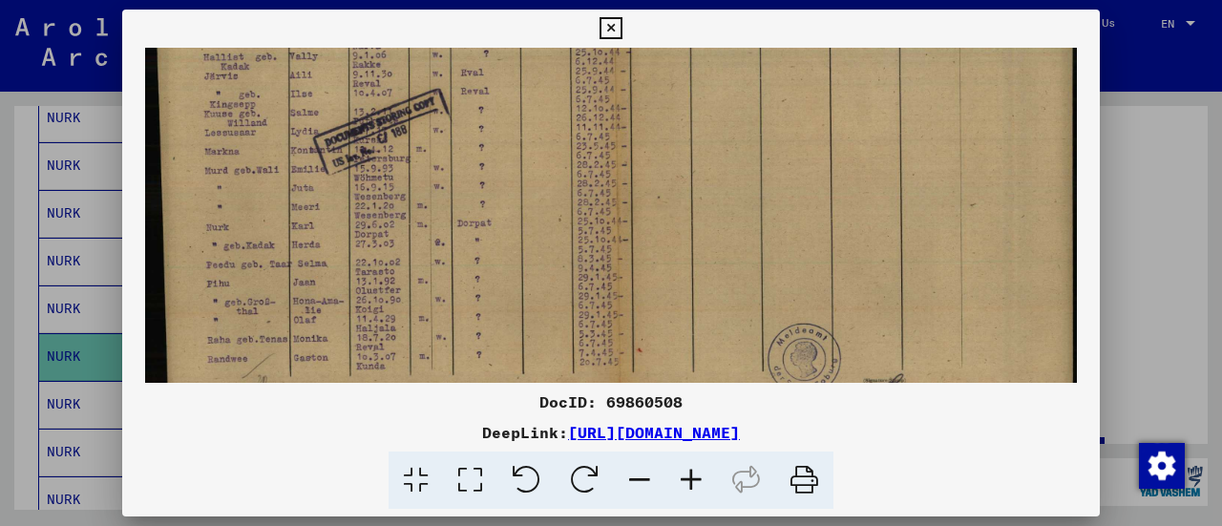
scroll to position [269, 0]
drag, startPoint x: 190, startPoint y: 259, endPoint x: 212, endPoint y: 157, distance: 104.5
click at [212, 157] on img at bounding box center [610, 112] width 931 height 669
click at [609, 28] on icon at bounding box center [611, 28] width 22 height 23
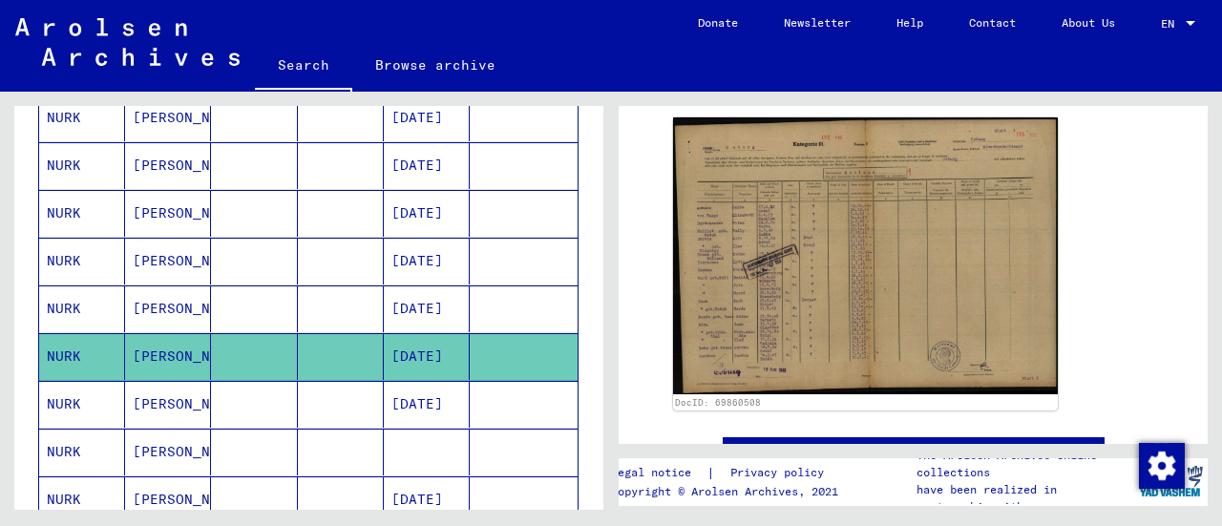
click at [79, 395] on mat-cell "NURK" at bounding box center [82, 404] width 86 height 47
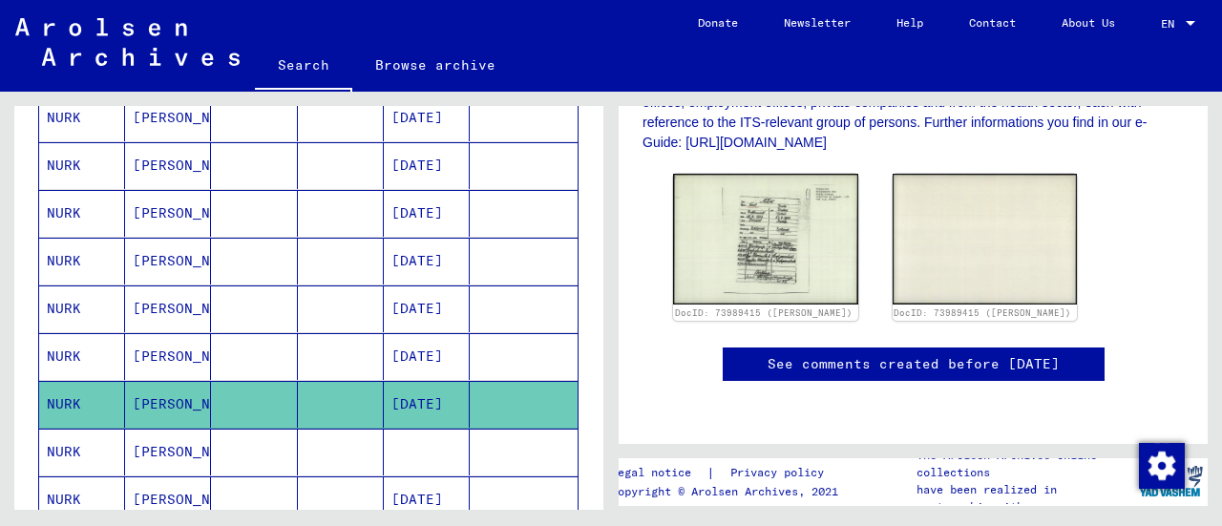
scroll to position [573, 0]
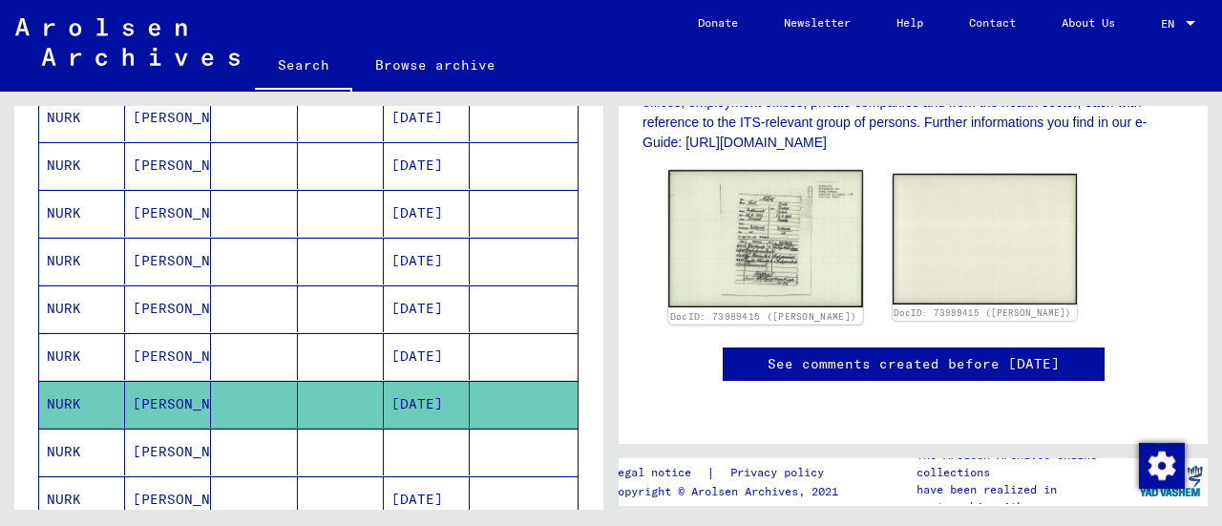
click at [762, 203] on img at bounding box center [765, 239] width 194 height 138
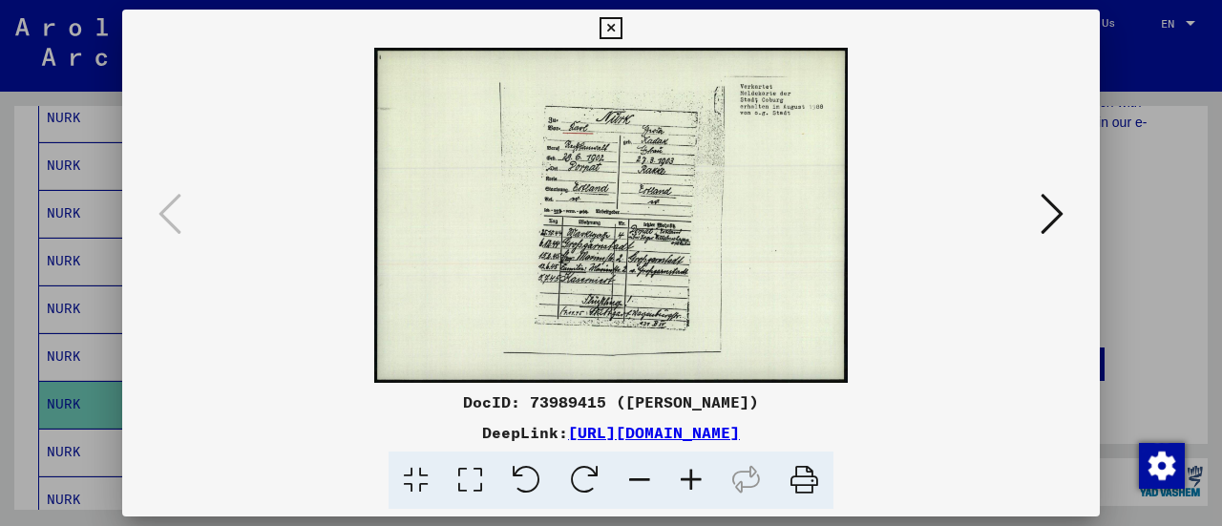
click at [605, 28] on icon at bounding box center [611, 28] width 22 height 23
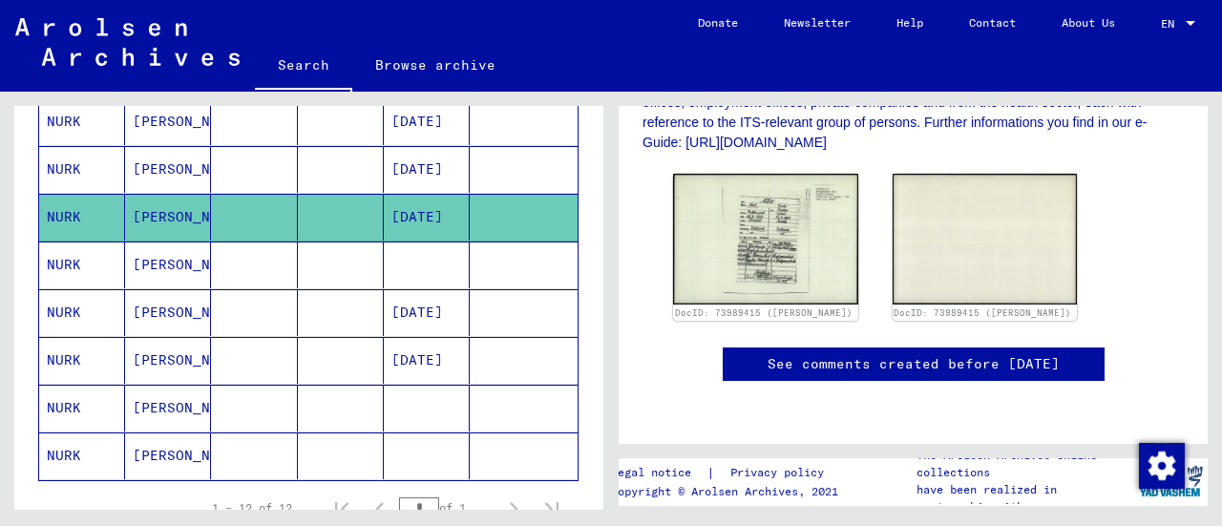
scroll to position [483, 0]
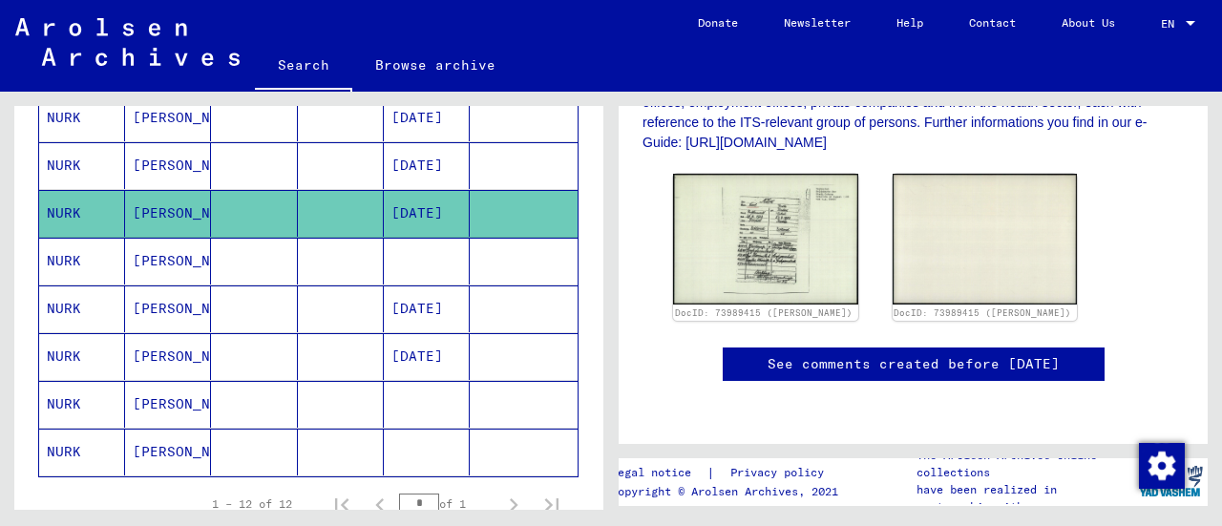
click at [76, 251] on mat-cell "NURK" at bounding box center [82, 261] width 86 height 47
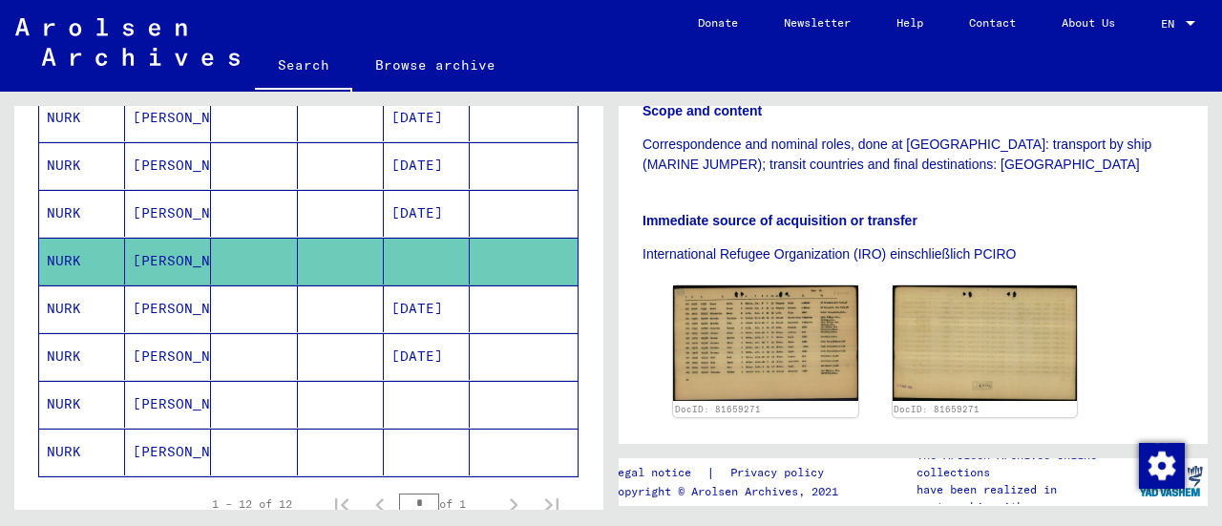
scroll to position [477, 0]
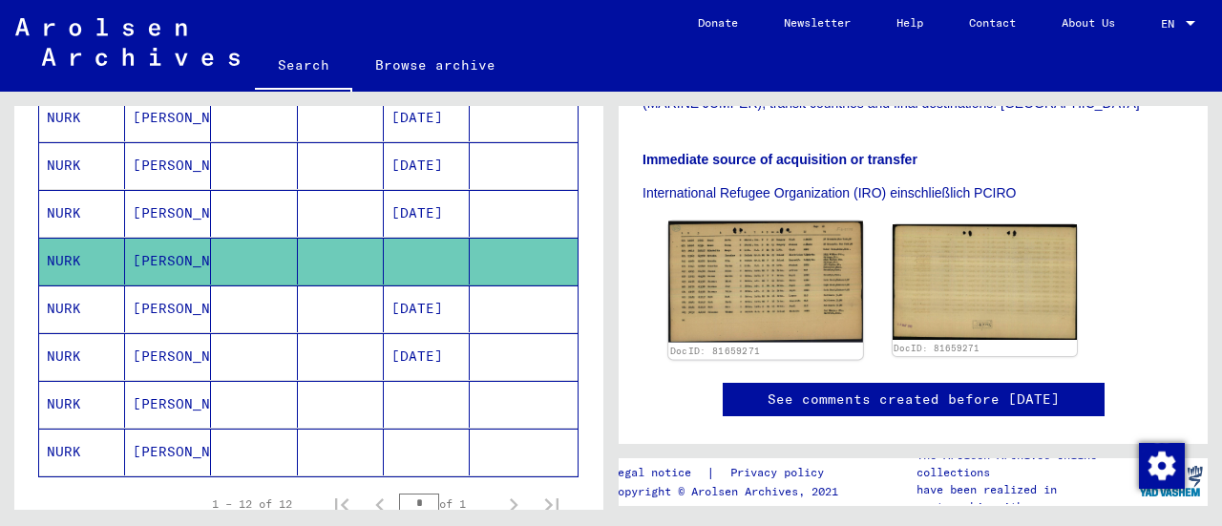
click at [745, 288] on img at bounding box center [765, 282] width 194 height 121
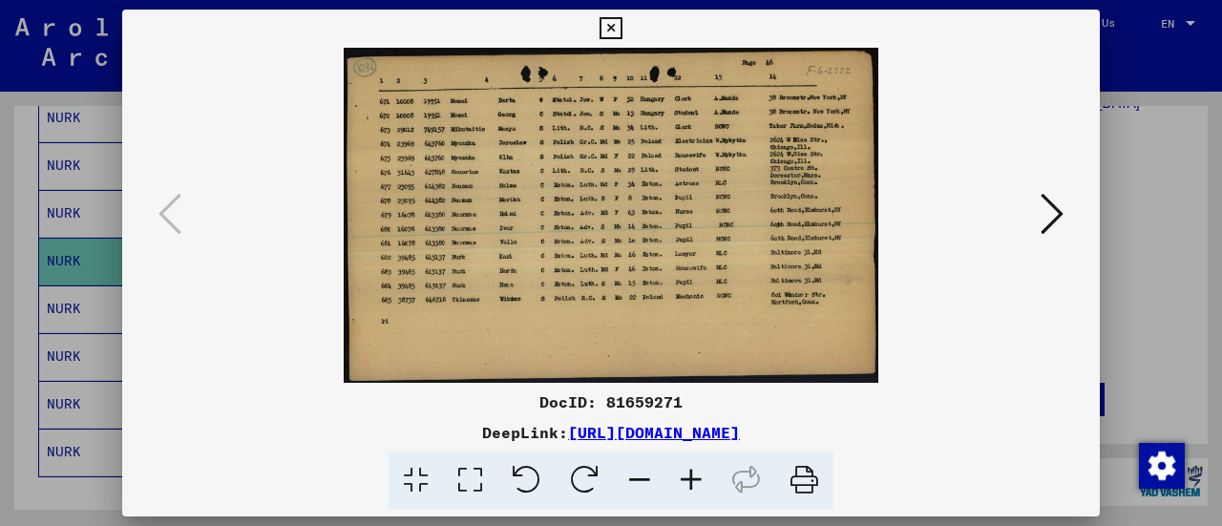
click at [689, 482] on icon at bounding box center [692, 481] width 52 height 58
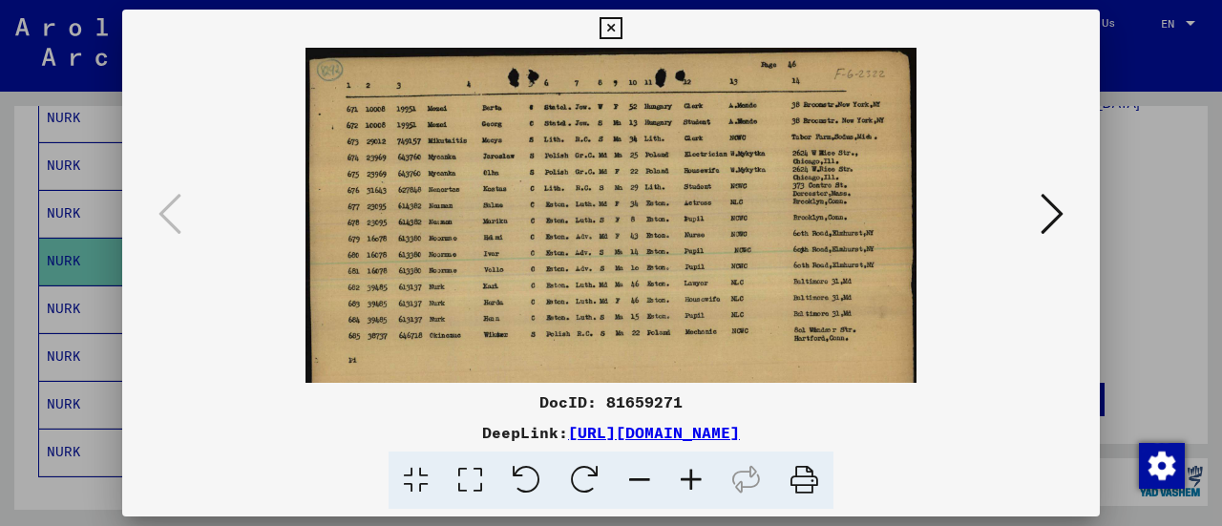
click at [689, 482] on icon at bounding box center [692, 481] width 52 height 58
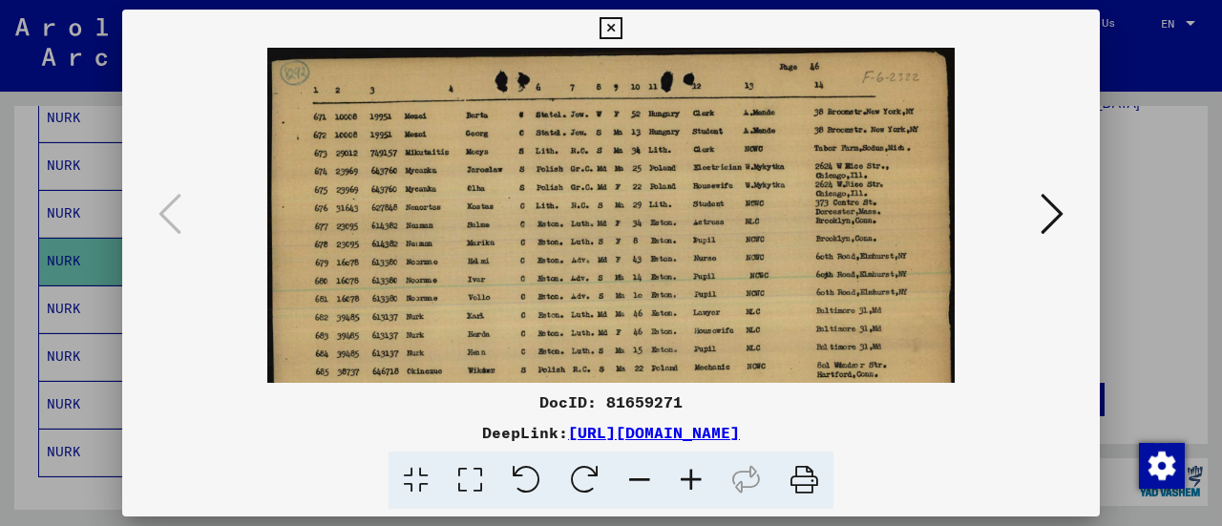
click at [689, 482] on icon at bounding box center [692, 481] width 52 height 58
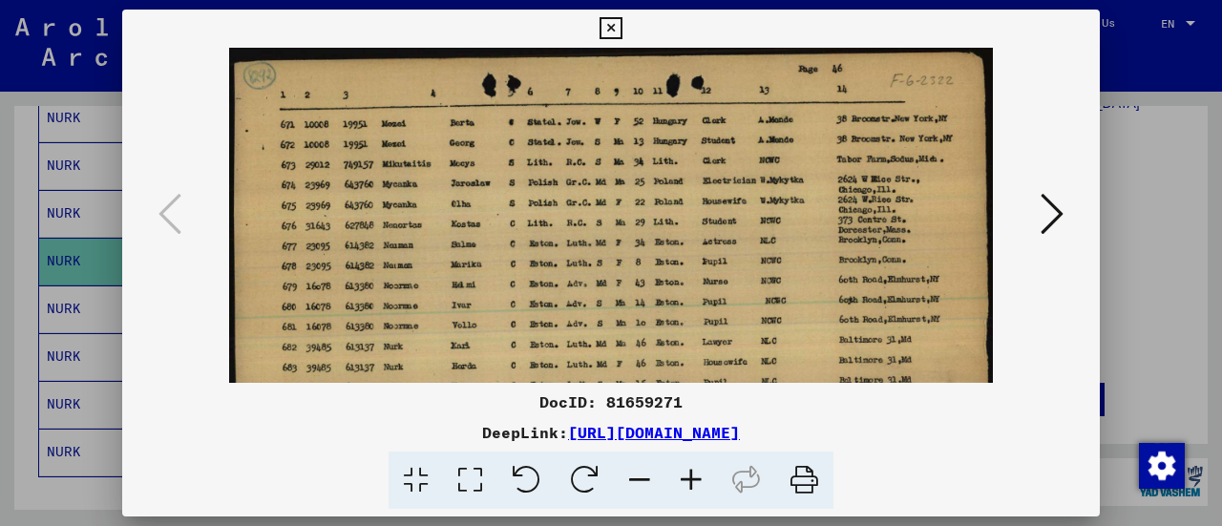
click at [689, 482] on icon at bounding box center [692, 481] width 52 height 58
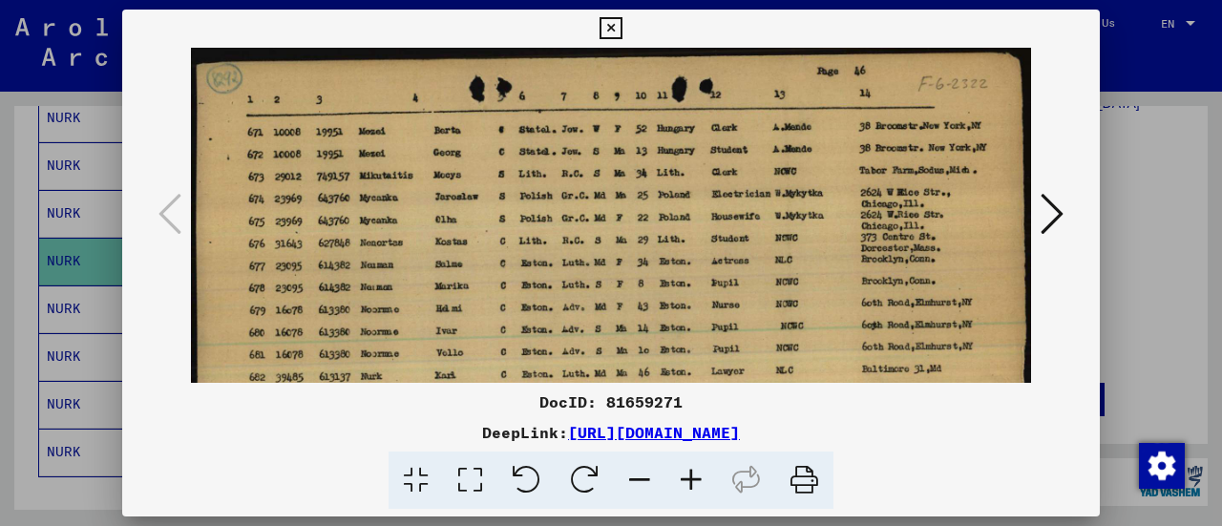
click at [689, 482] on icon at bounding box center [692, 481] width 52 height 58
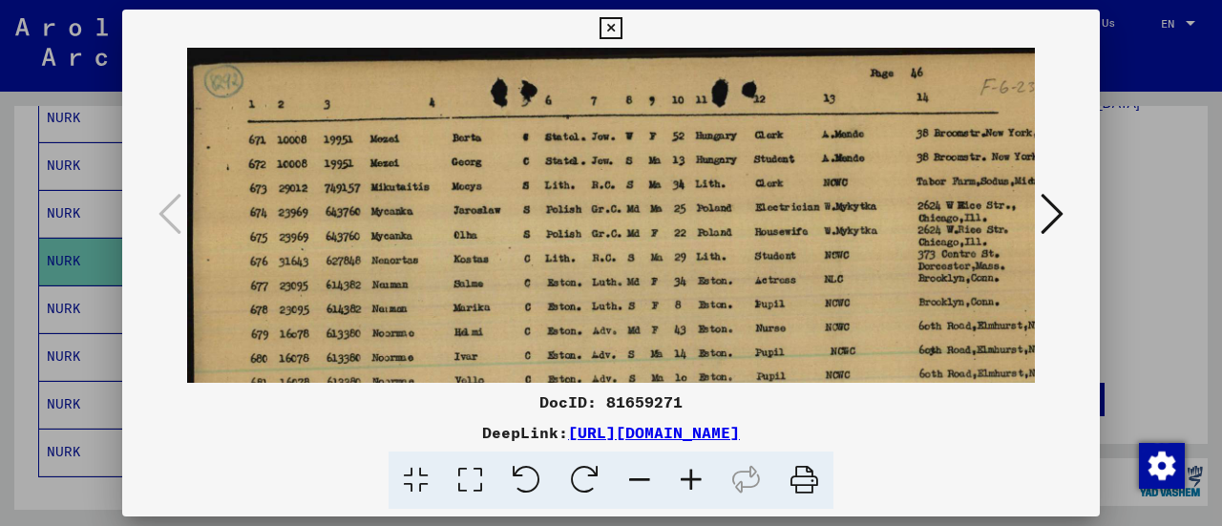
scroll to position [51, 0]
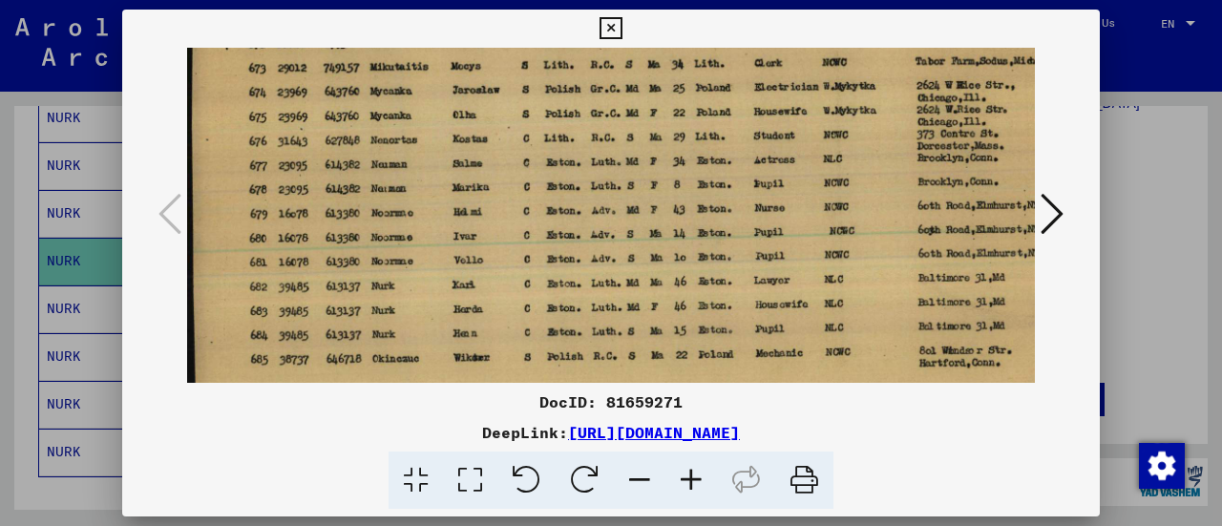
drag, startPoint x: 522, startPoint y: 304, endPoint x: 533, endPoint y: 185, distance: 118.9
click at [533, 185] on img at bounding box center [644, 214] width 917 height 574
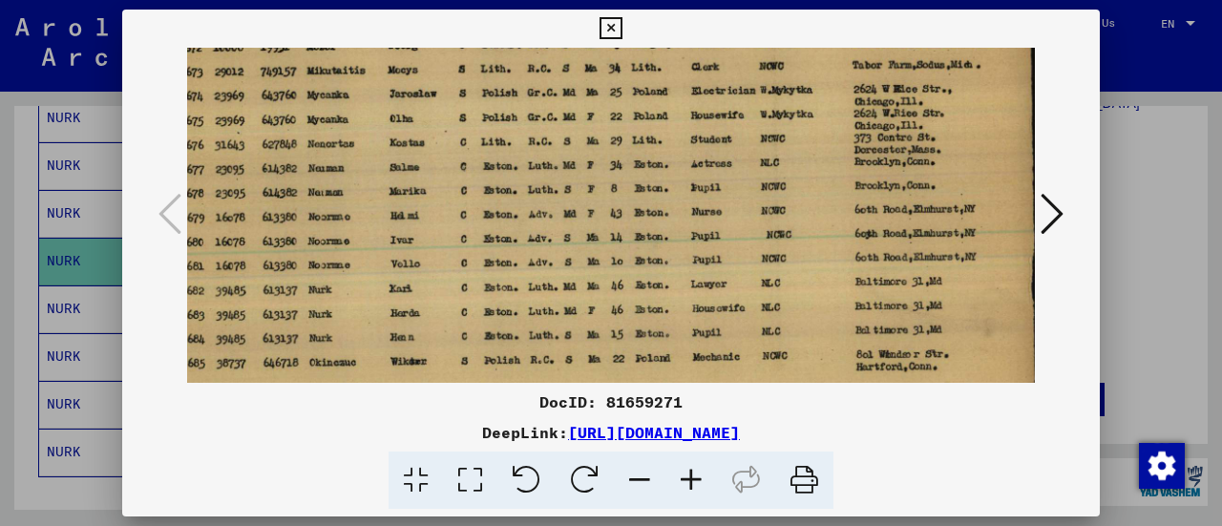
scroll to position [120, 67]
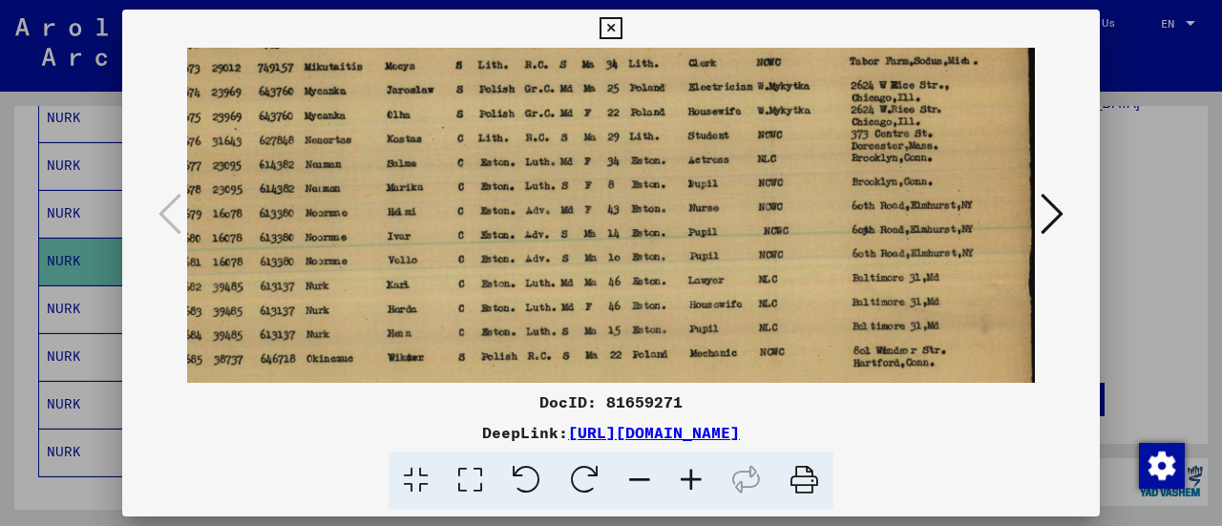
drag, startPoint x: 890, startPoint y: 274, endPoint x: 828, endPoint y: 280, distance: 62.3
click at [828, 280] on img at bounding box center [578, 214] width 917 height 574
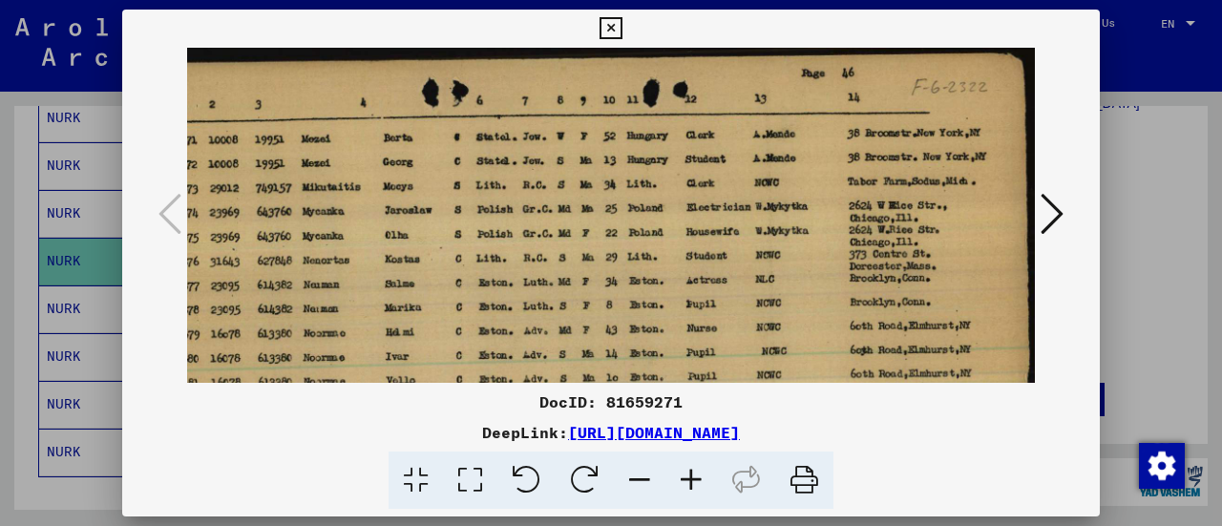
scroll to position [0, 61]
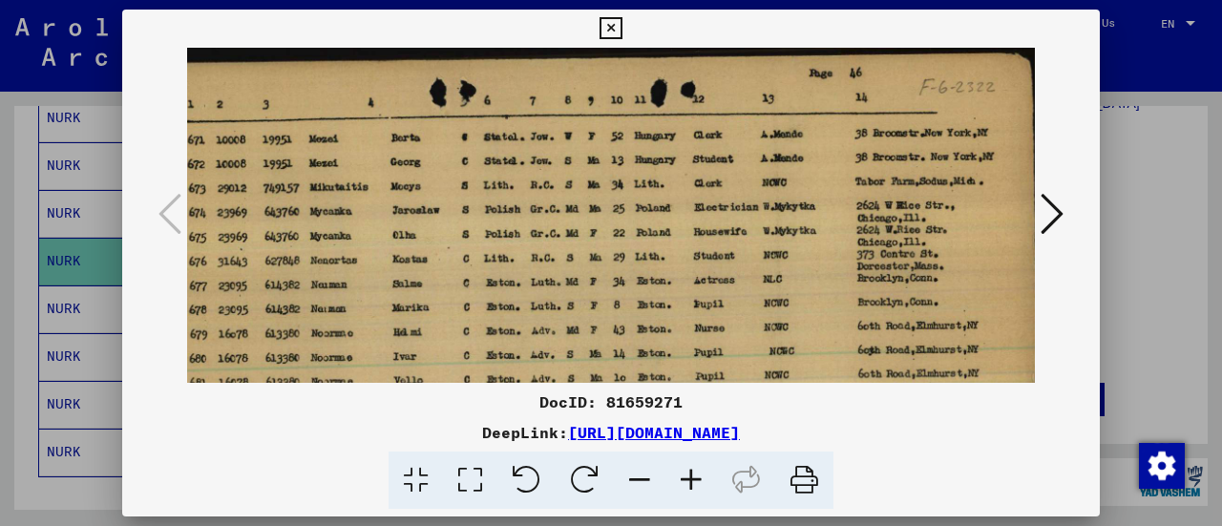
drag, startPoint x: 403, startPoint y: 111, endPoint x: 380, endPoint y: 397, distance: 287.4
click at [380, 397] on div "DocID: 81659271 DeepLink: [URL][DOMAIN_NAME]" at bounding box center [611, 260] width 978 height 500
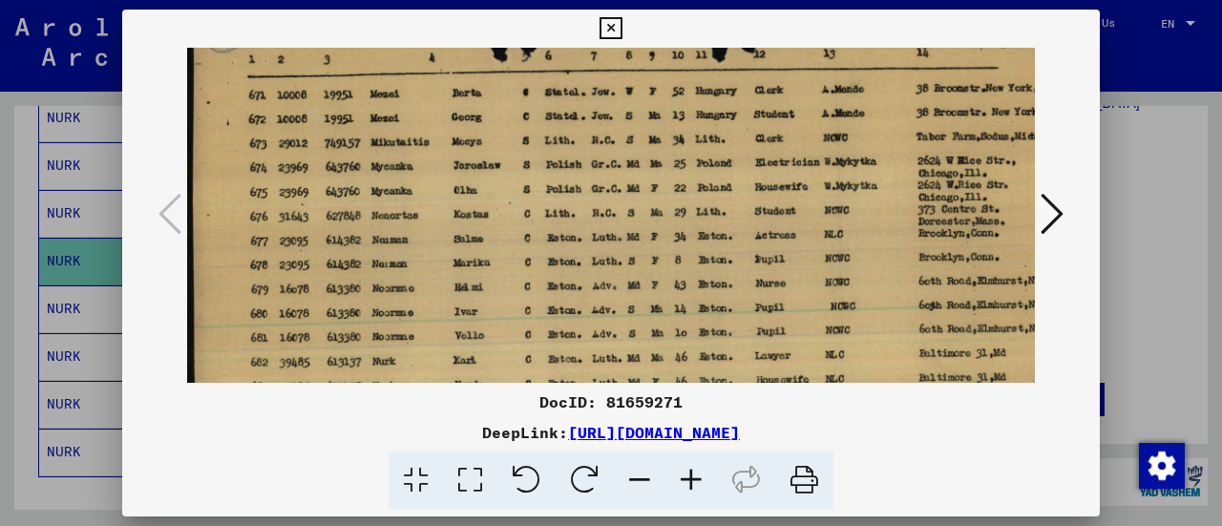
scroll to position [48, 0]
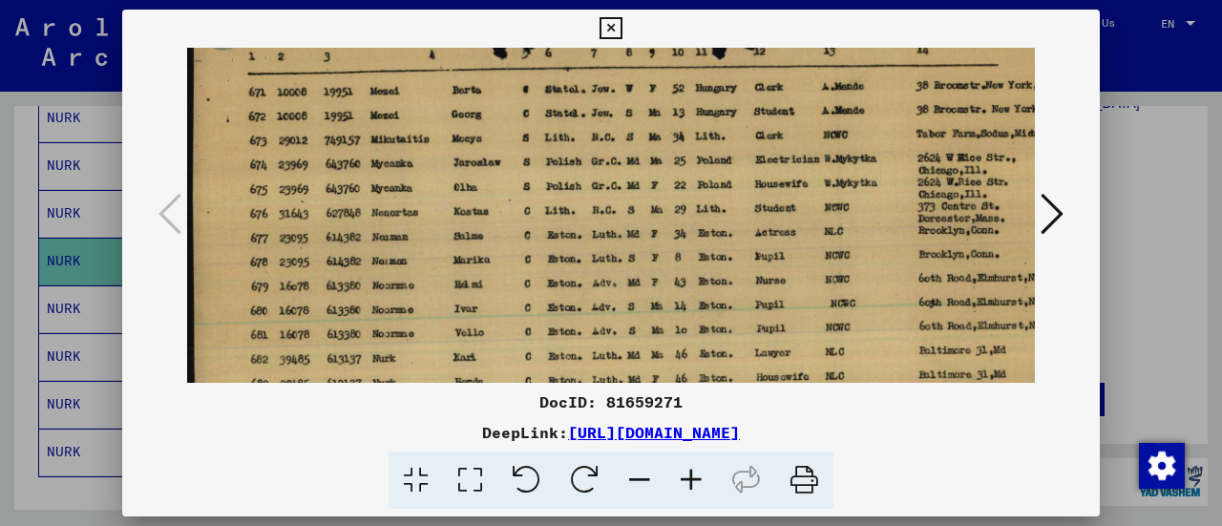
drag, startPoint x: 372, startPoint y: 259, endPoint x: 594, endPoint y: 213, distance: 226.2
click at [594, 213] on img at bounding box center [645, 287] width 917 height 574
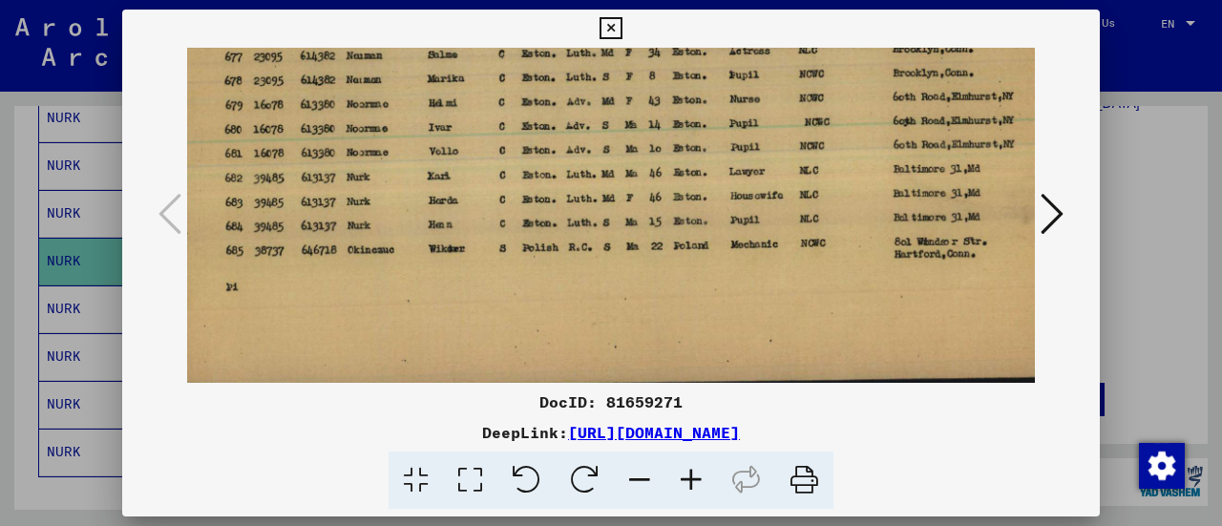
scroll to position [236, 26]
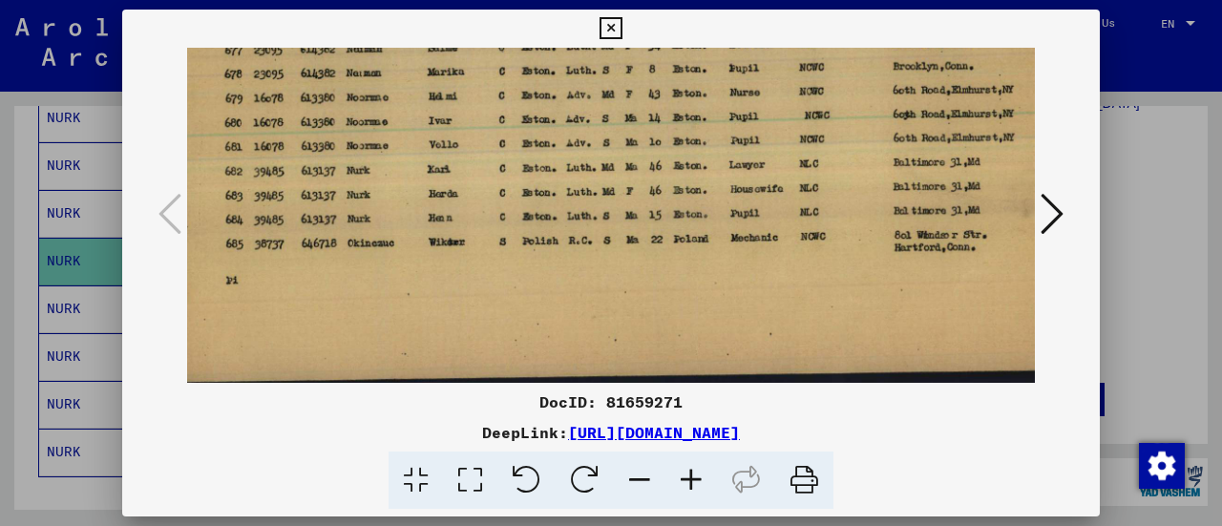
drag, startPoint x: 519, startPoint y: 328, endPoint x: 501, endPoint y: 143, distance: 185.1
click at [501, 143] on img at bounding box center [619, 99] width 917 height 574
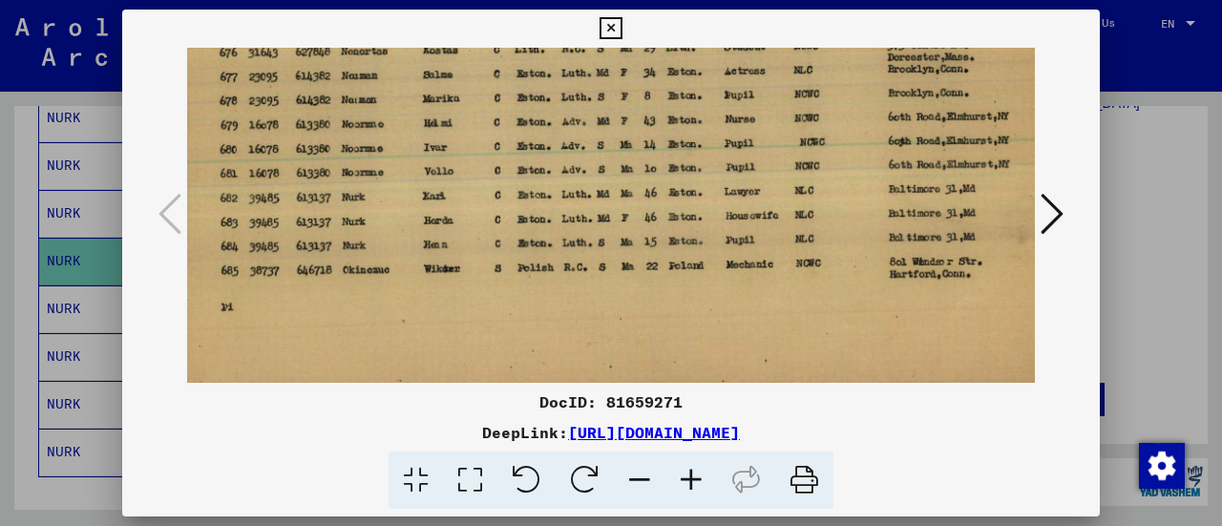
scroll to position [208, 31]
drag, startPoint x: 447, startPoint y: 182, endPoint x: 443, endPoint y: 213, distance: 30.8
click at [443, 213] on img at bounding box center [615, 127] width 917 height 574
click at [607, 27] on icon at bounding box center [611, 28] width 22 height 23
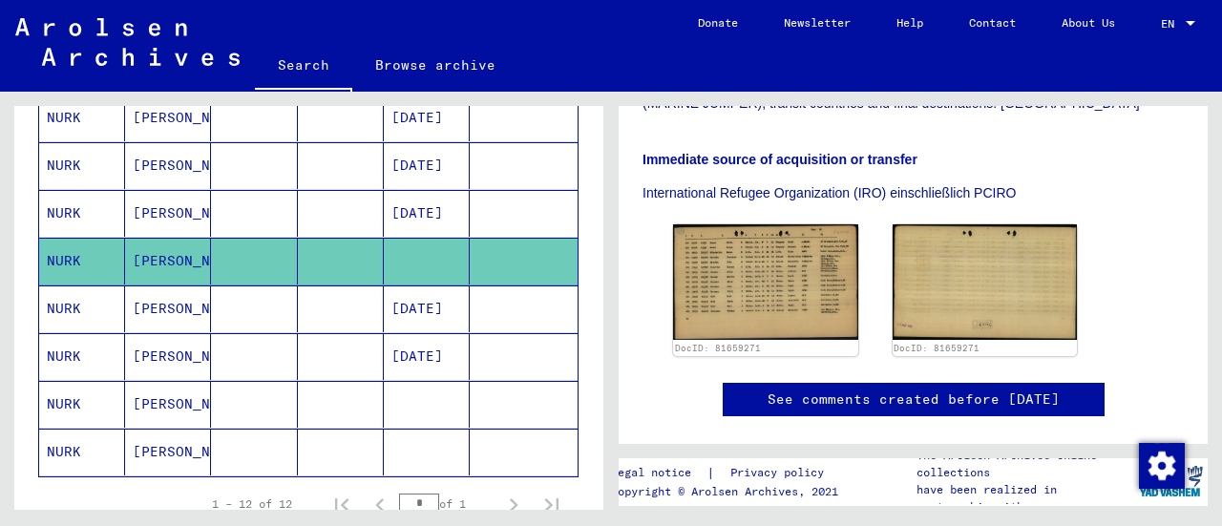
click at [71, 309] on mat-cell "NURK" at bounding box center [82, 309] width 86 height 47
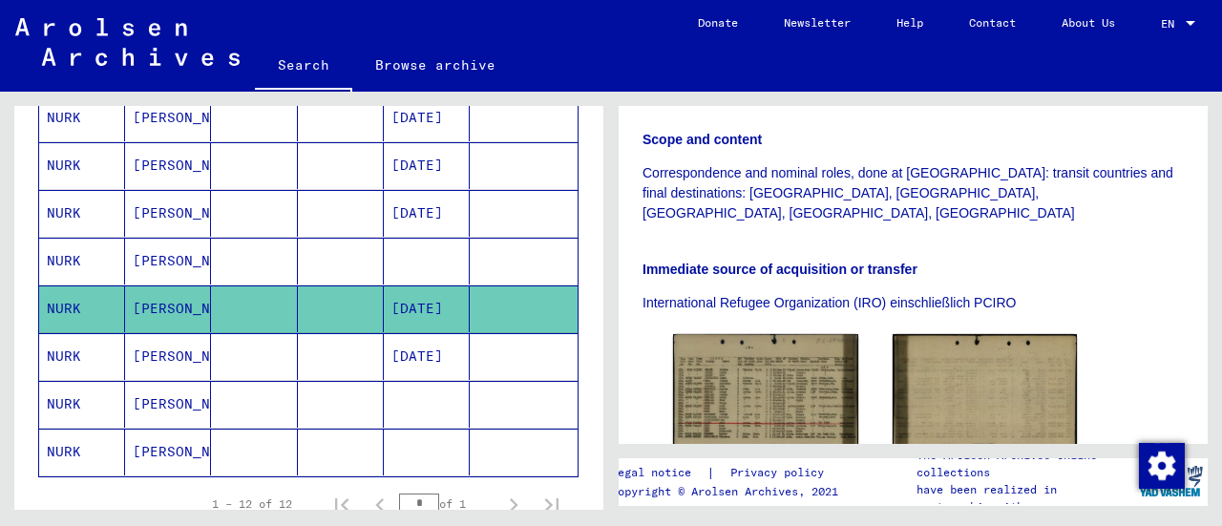
scroll to position [477, 0]
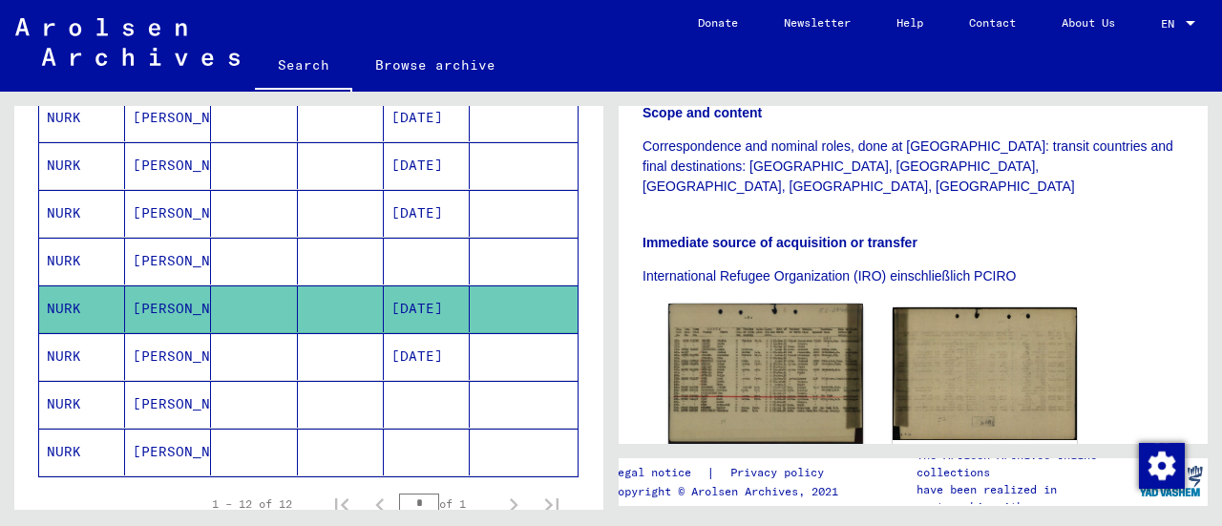
click at [743, 304] on img at bounding box center [765, 374] width 194 height 140
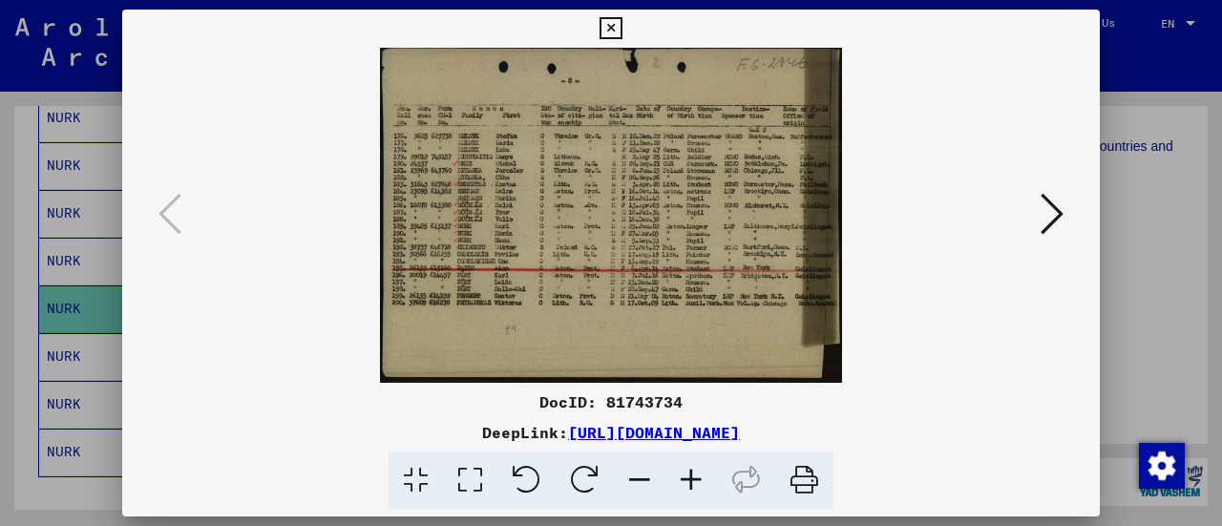
click at [686, 477] on icon at bounding box center [692, 481] width 52 height 58
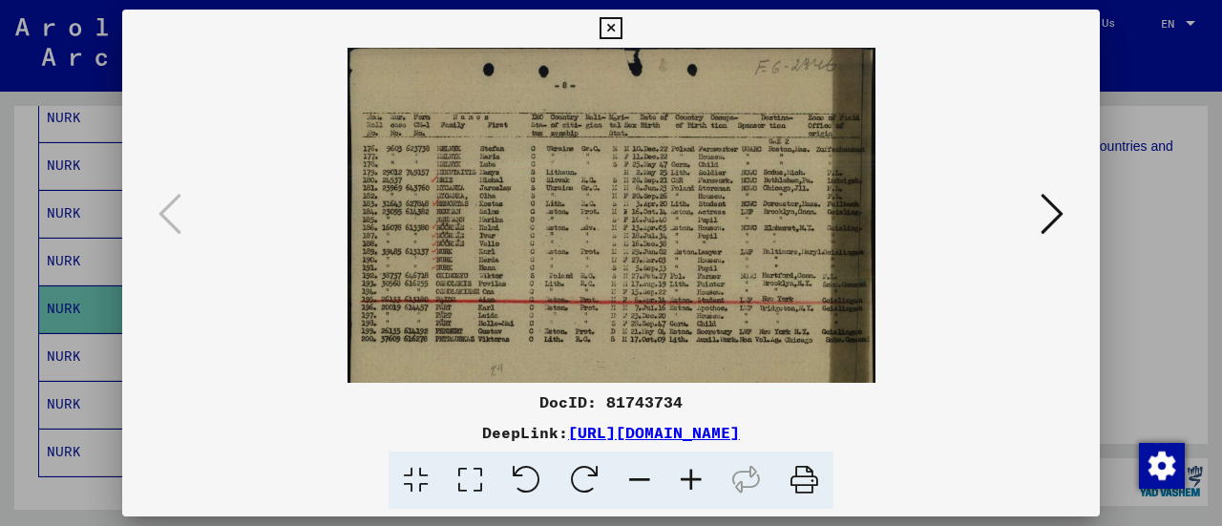
click at [686, 477] on icon at bounding box center [692, 481] width 52 height 58
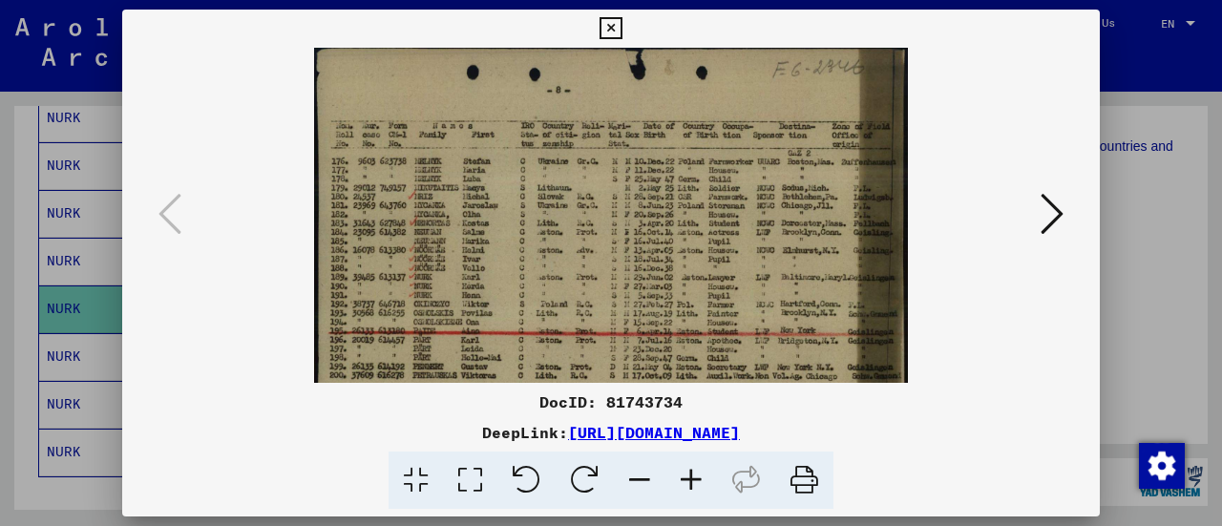
click at [686, 477] on icon at bounding box center [692, 481] width 52 height 58
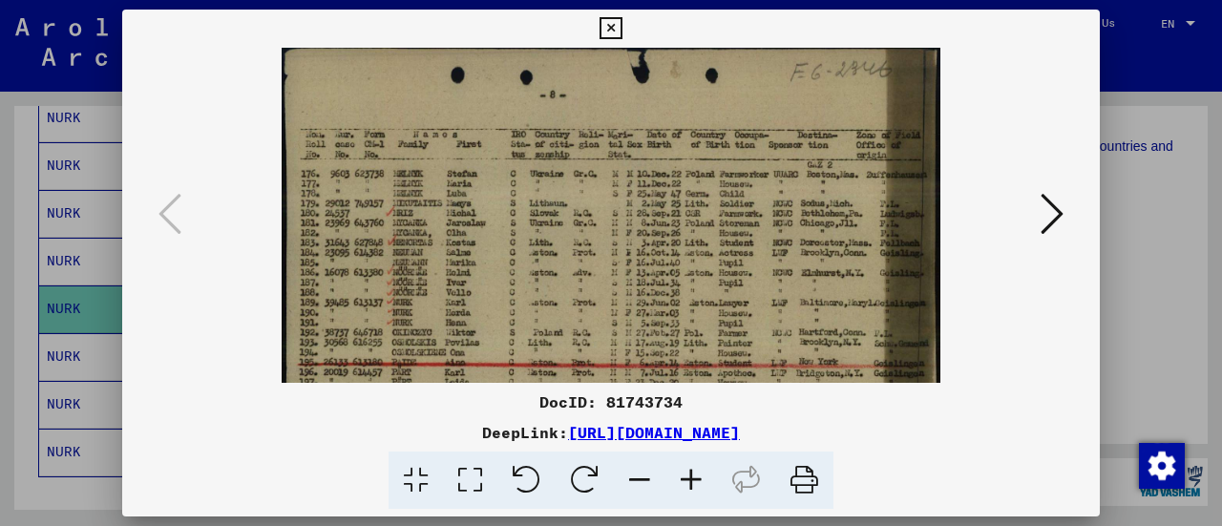
click at [686, 477] on icon at bounding box center [692, 481] width 52 height 58
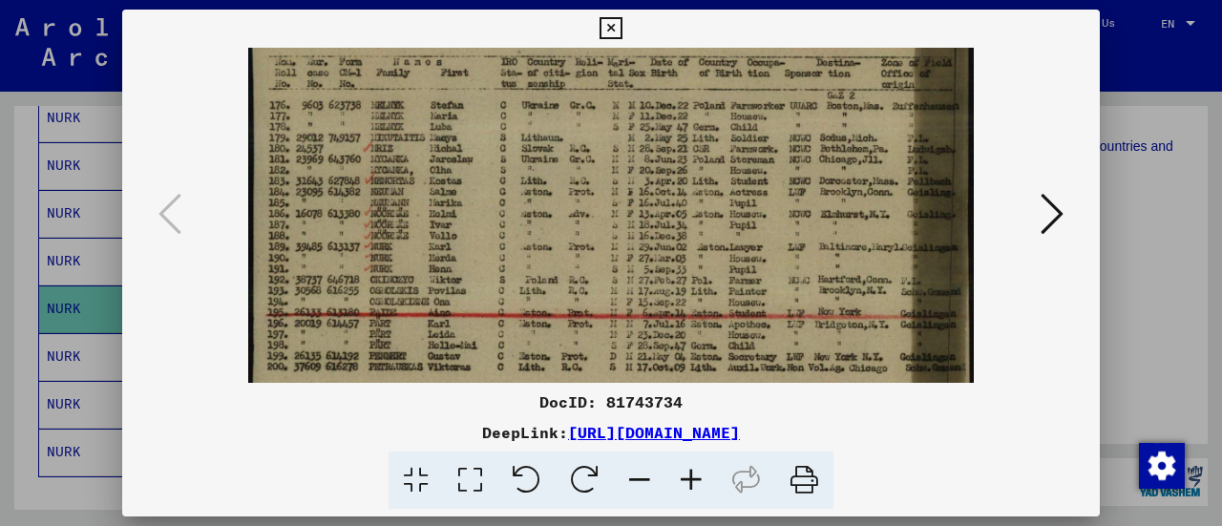
scroll to position [101, 0]
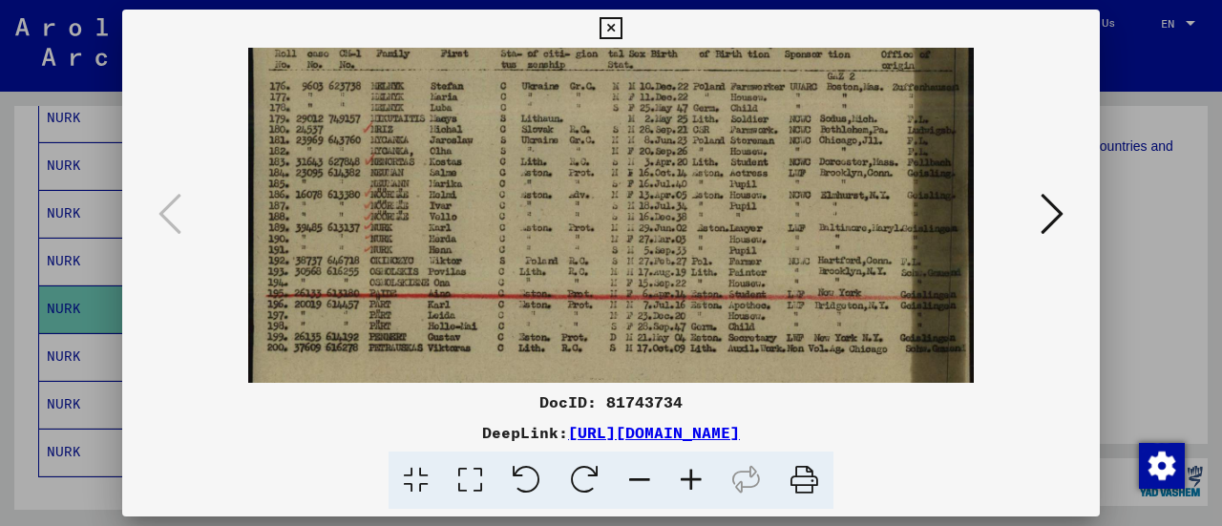
drag, startPoint x: 477, startPoint y: 266, endPoint x: 582, endPoint y: 167, distance: 144.6
click at [582, 167] on img at bounding box center [611, 210] width 726 height 526
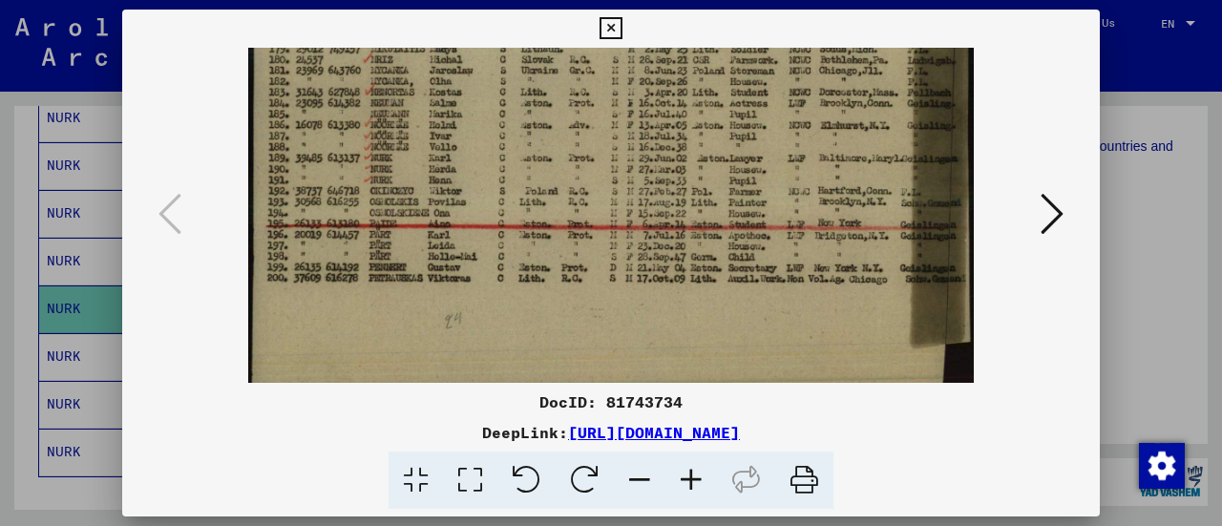
scroll to position [191, 0]
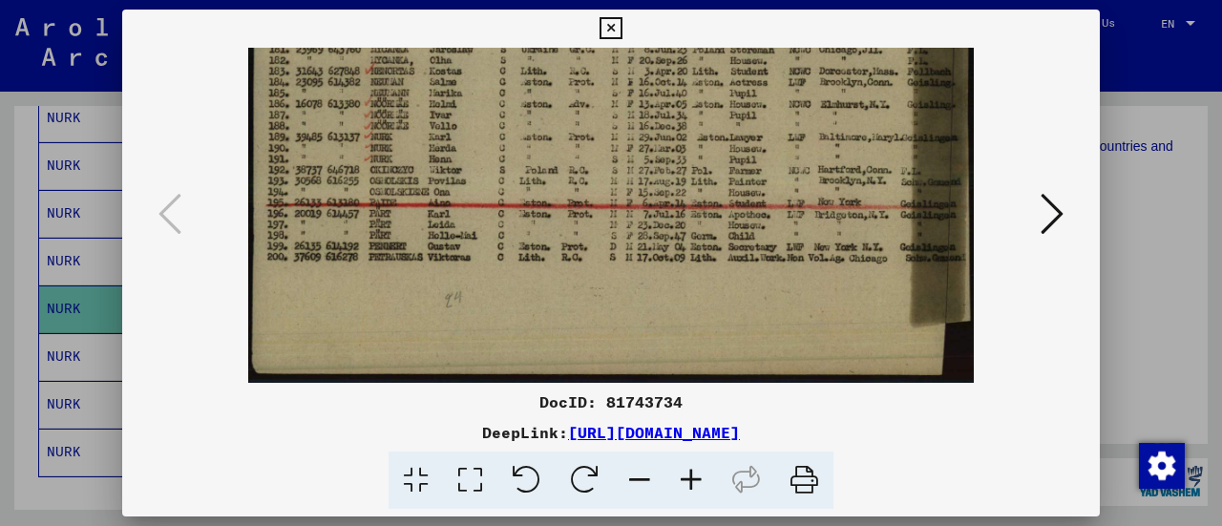
drag, startPoint x: 487, startPoint y: 307, endPoint x: 508, endPoint y: 126, distance: 181.7
click at [508, 126] on img at bounding box center [611, 120] width 726 height 526
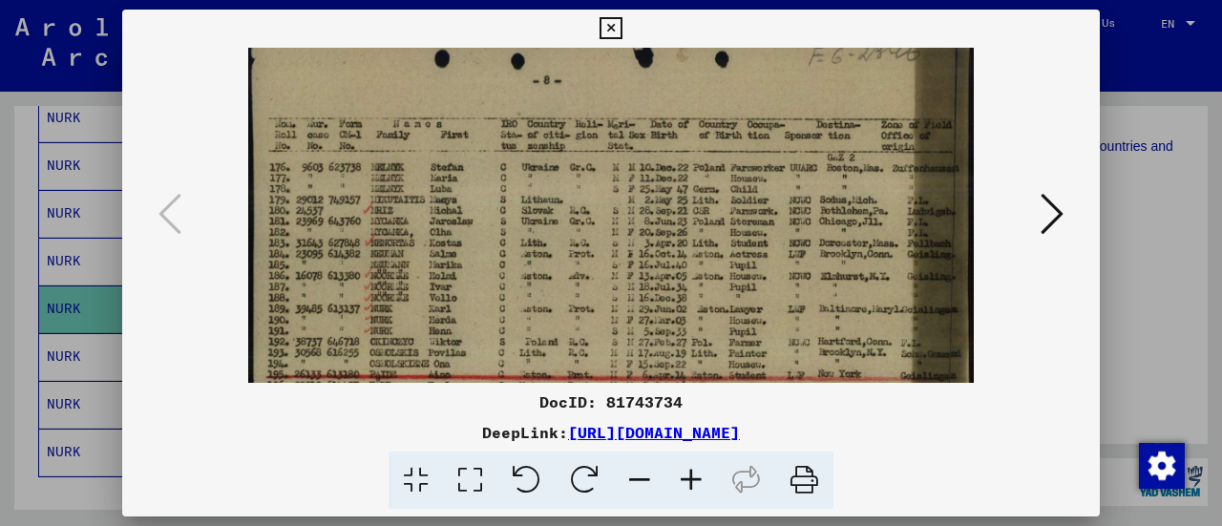
scroll to position [16, 0]
drag, startPoint x: 426, startPoint y: 143, endPoint x: 392, endPoint y: 320, distance: 180.0
click at [392, 320] on img at bounding box center [611, 295] width 726 height 526
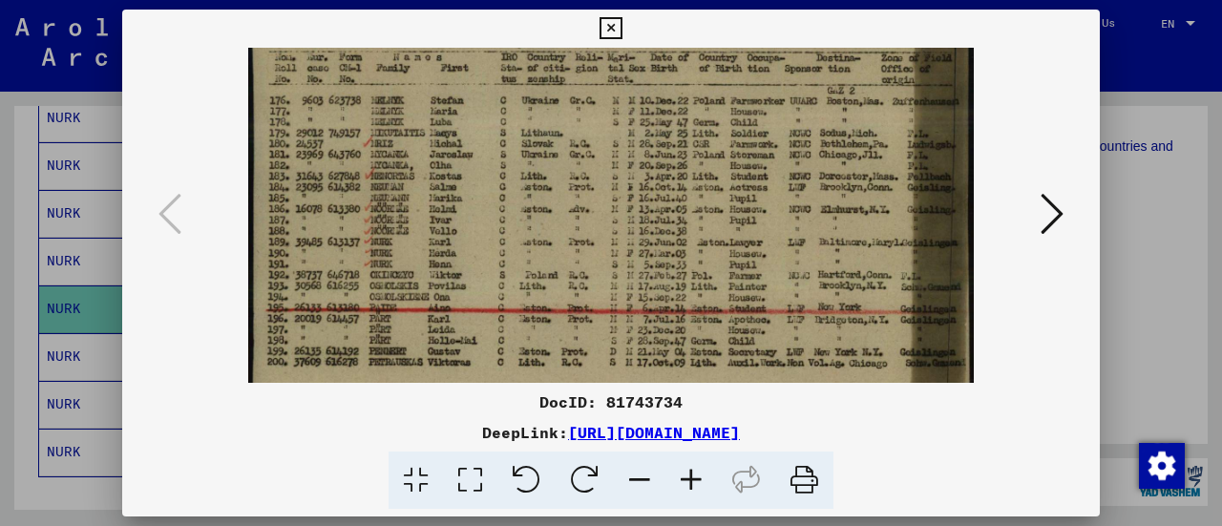
scroll to position [87, 0]
drag, startPoint x: 713, startPoint y: 299, endPoint x: 710, endPoint y: 248, distance: 50.7
click at [710, 248] on img at bounding box center [611, 224] width 726 height 526
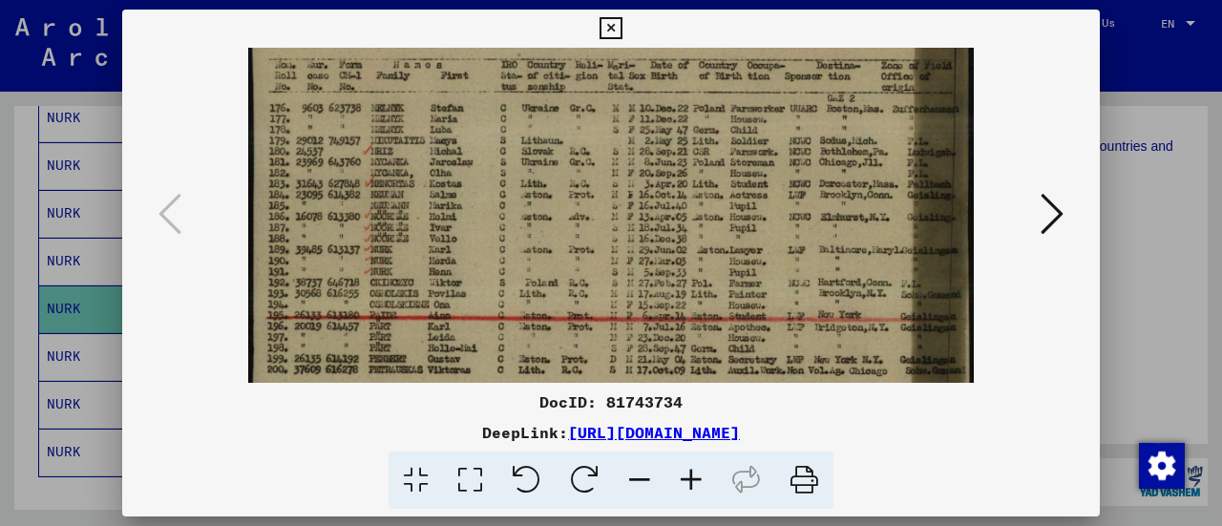
scroll to position [78, 0]
drag, startPoint x: 786, startPoint y: 244, endPoint x: 708, endPoint y: 255, distance: 79.1
click at [708, 254] on img at bounding box center [611, 232] width 726 height 526
click at [609, 26] on icon at bounding box center [611, 28] width 22 height 23
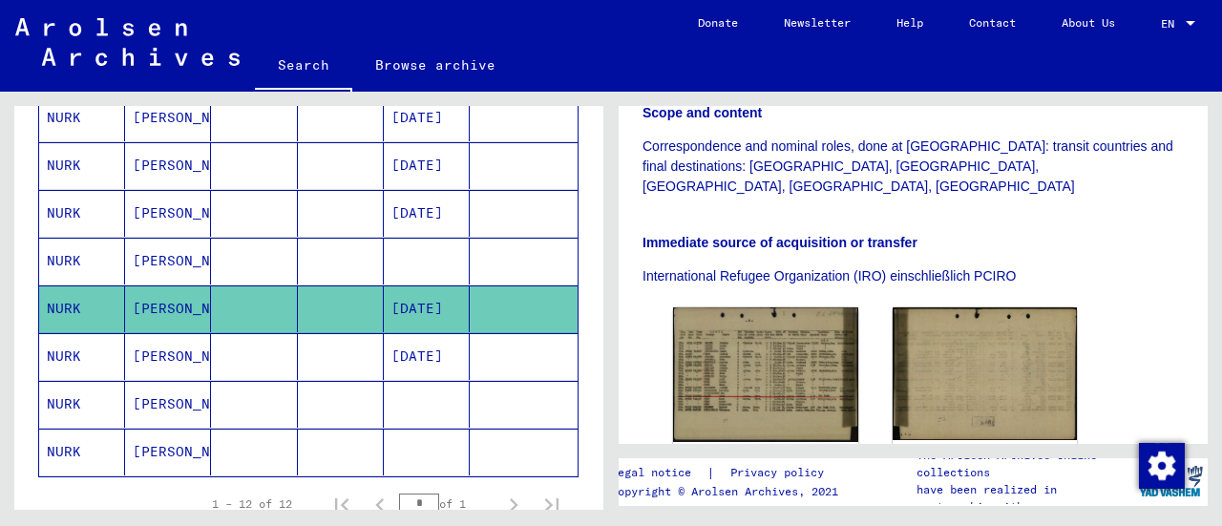
click at [92, 345] on mat-cell "NURK" at bounding box center [82, 356] width 86 height 47
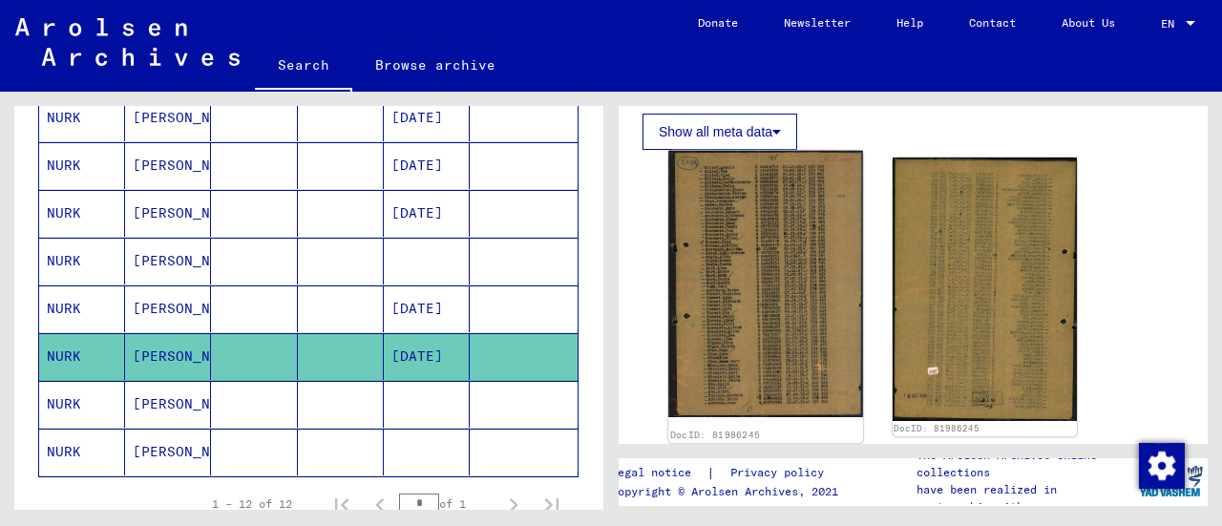
scroll to position [286, 0]
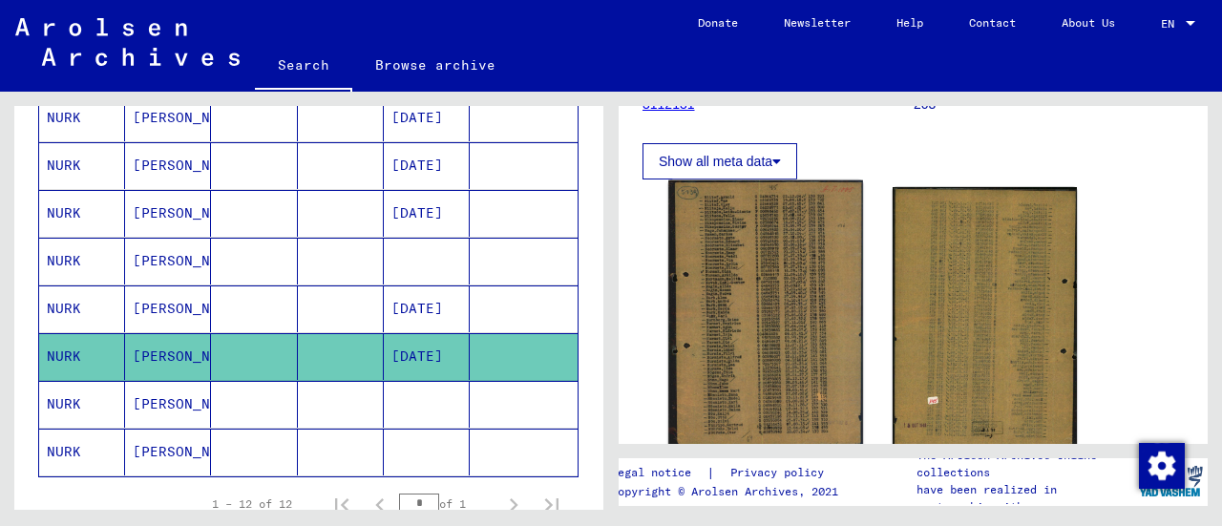
click at [745, 304] on img at bounding box center [765, 313] width 194 height 267
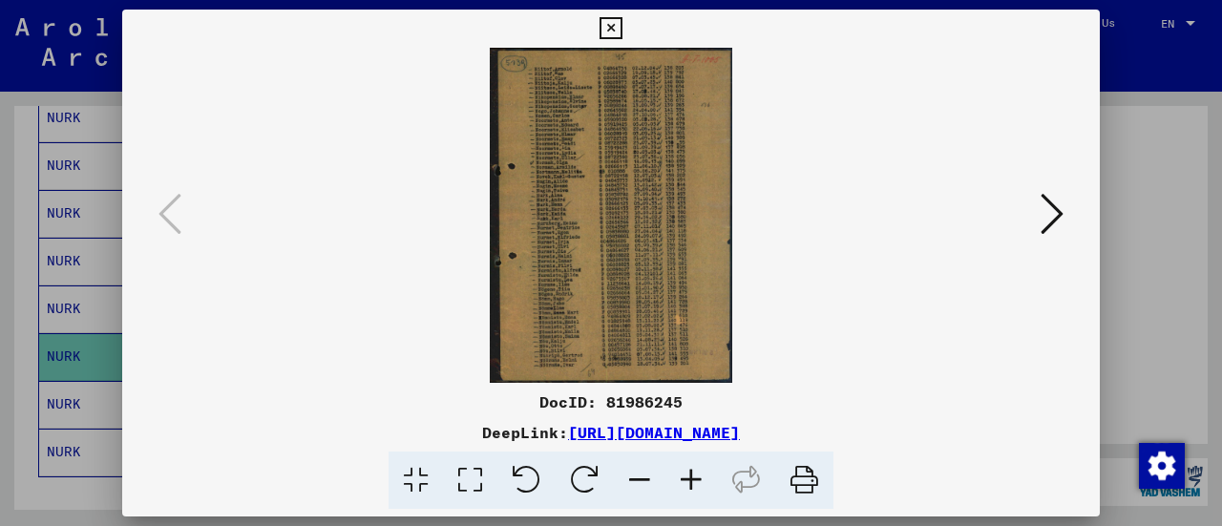
click at [686, 475] on icon at bounding box center [692, 481] width 52 height 58
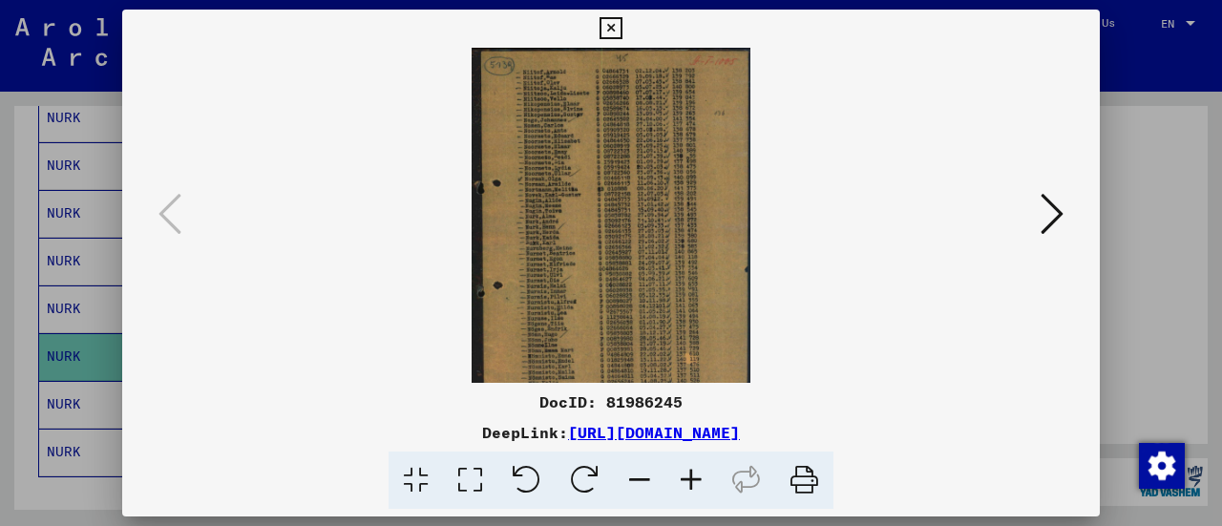
click at [686, 475] on icon at bounding box center [692, 481] width 52 height 58
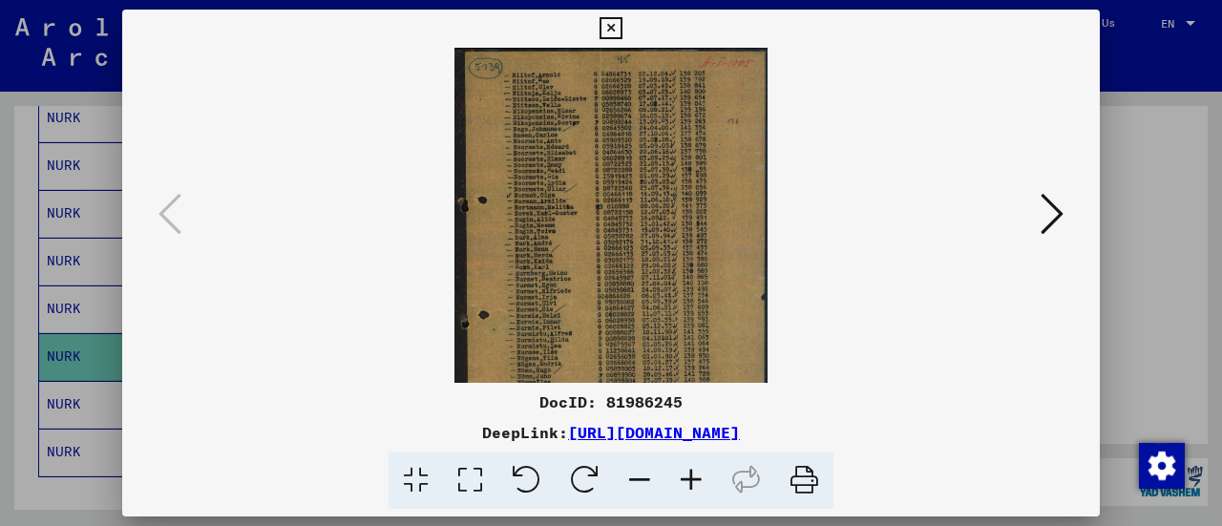
click at [686, 475] on icon at bounding box center [692, 481] width 52 height 58
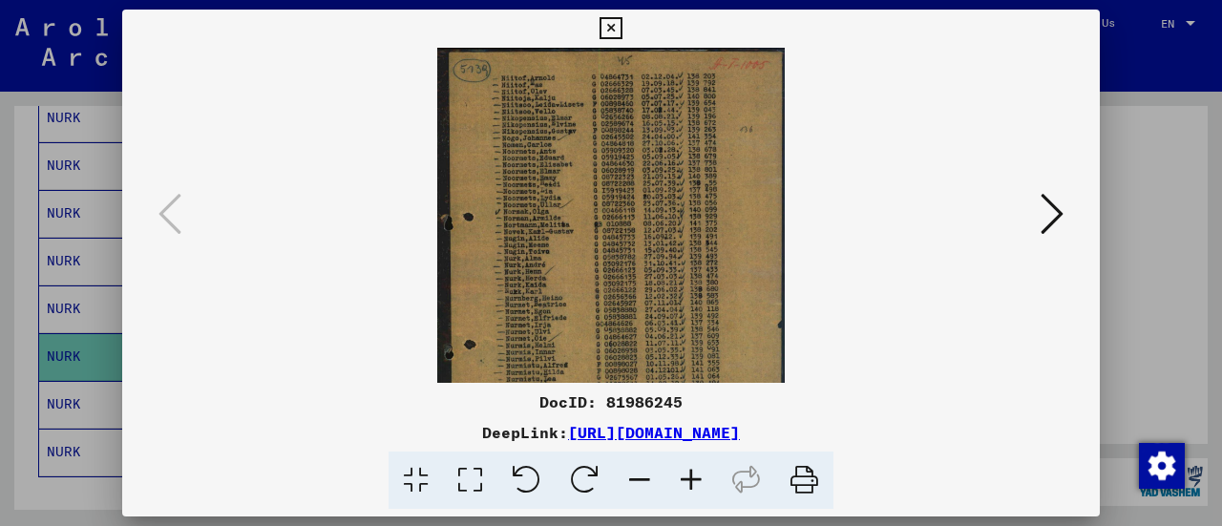
click at [686, 475] on icon at bounding box center [692, 481] width 52 height 58
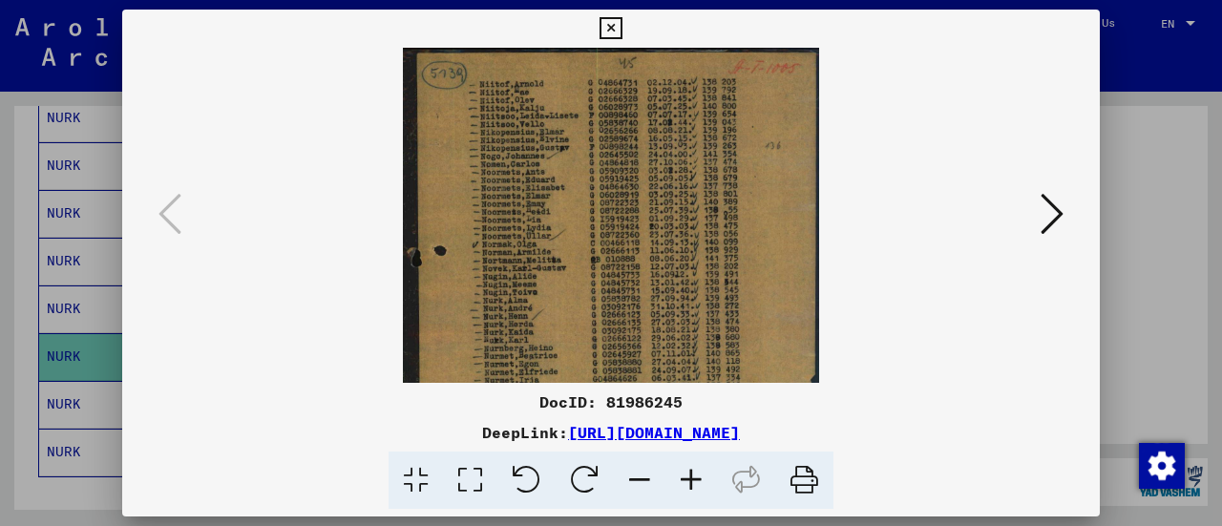
click at [686, 475] on icon at bounding box center [692, 481] width 52 height 58
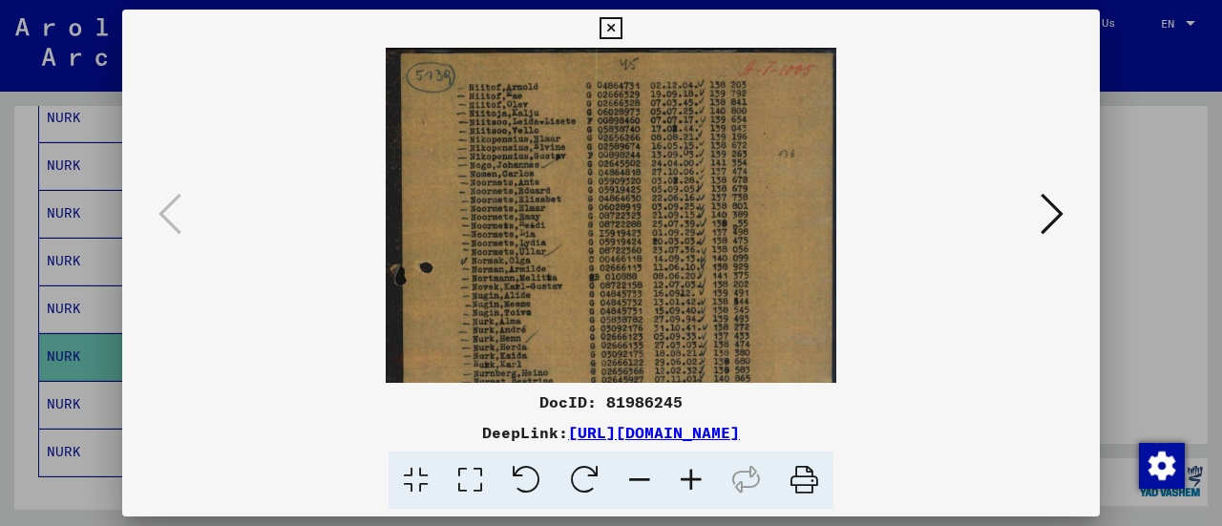
click at [686, 475] on icon at bounding box center [692, 481] width 52 height 58
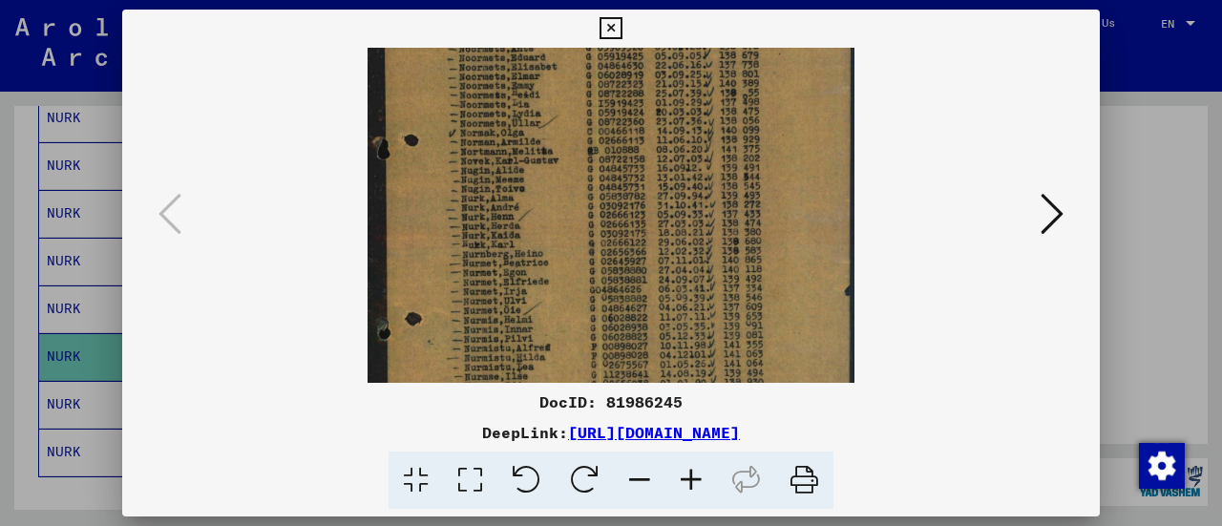
drag, startPoint x: 510, startPoint y: 295, endPoint x: 511, endPoint y: 152, distance: 143.2
click at [512, 152] on img at bounding box center [611, 238] width 486 height 669
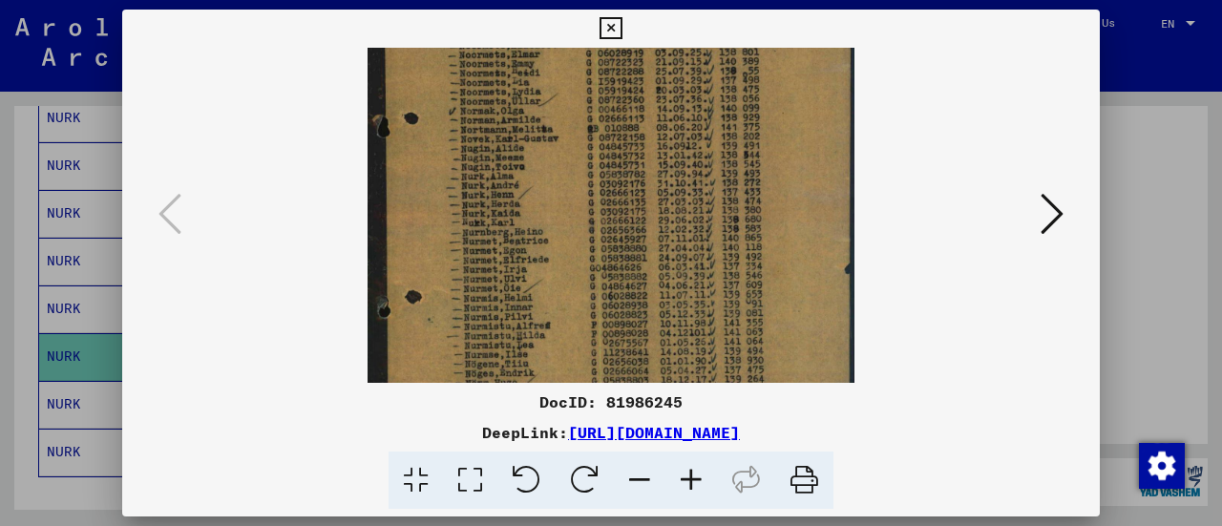
scroll to position [182, 0]
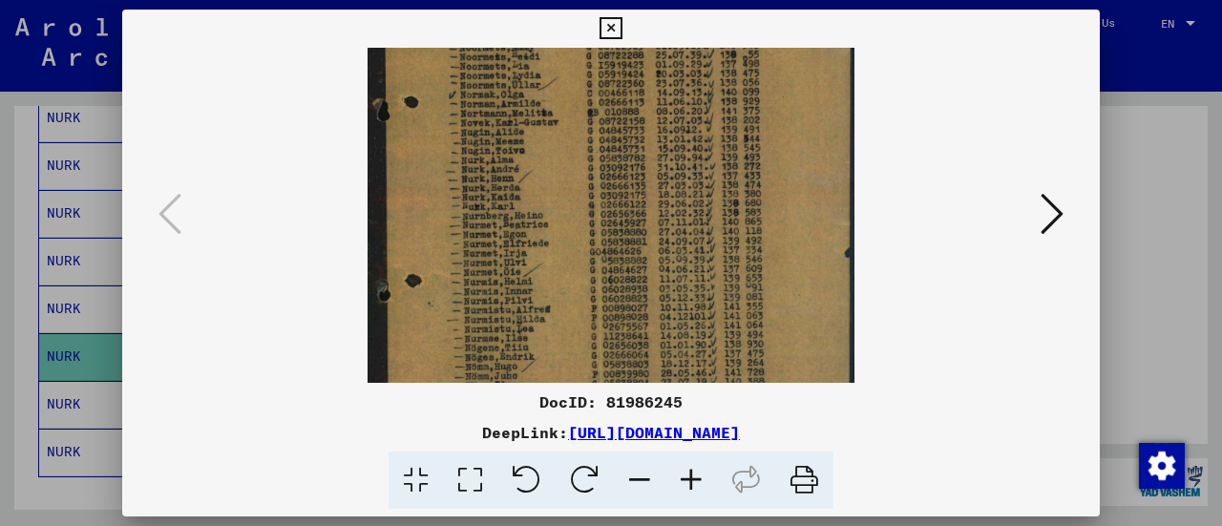
drag, startPoint x: 512, startPoint y: 259, endPoint x: 518, endPoint y: 224, distance: 34.9
click at [518, 224] on img at bounding box center [611, 199] width 486 height 669
click at [613, 28] on icon at bounding box center [611, 28] width 22 height 23
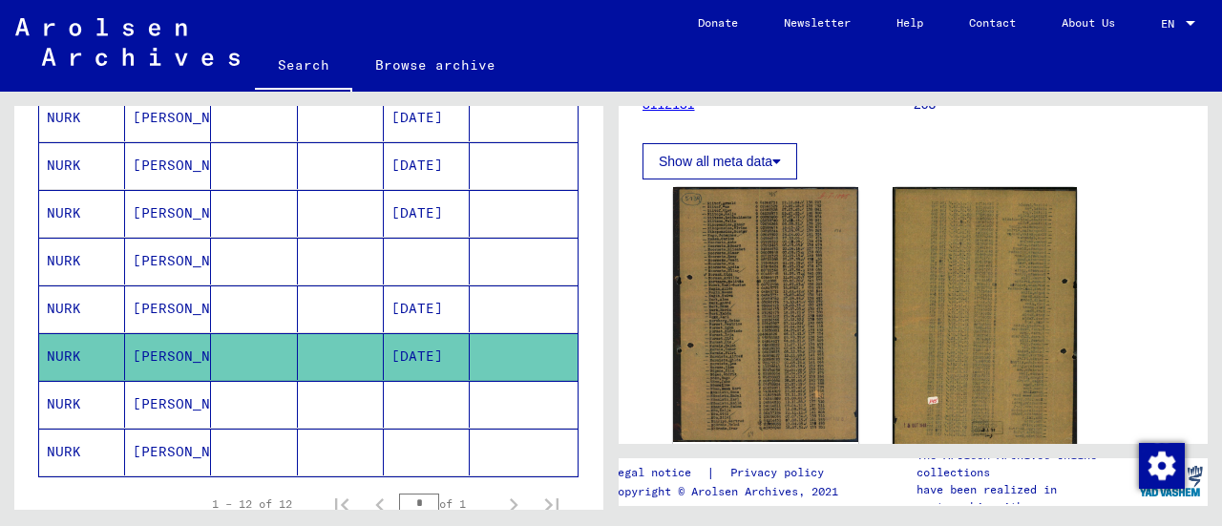
click at [138, 392] on mat-cell "[PERSON_NAME]" at bounding box center [168, 404] width 86 height 47
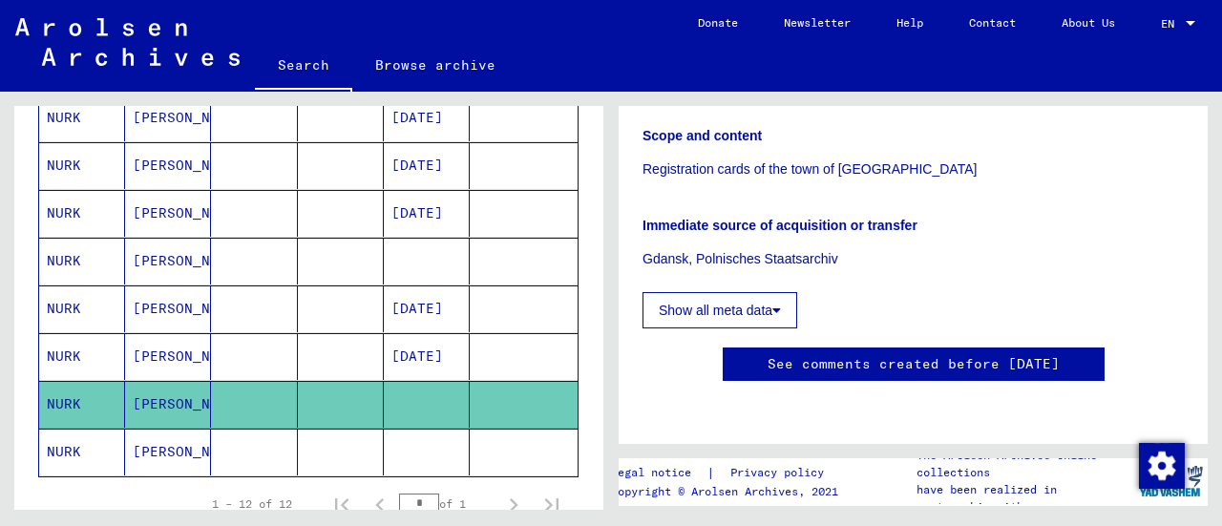
scroll to position [382, 0]
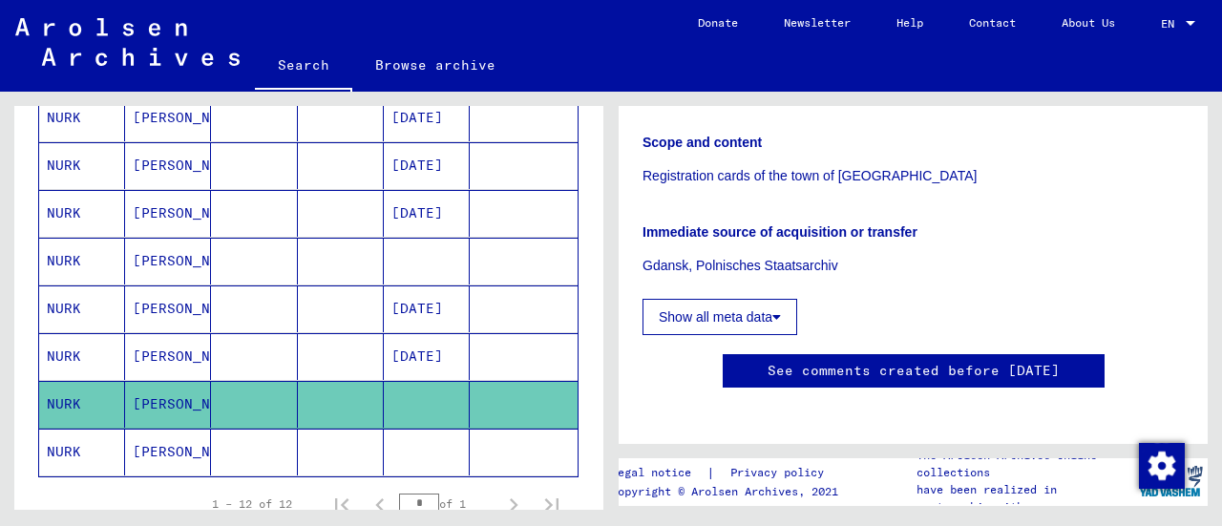
click at [143, 433] on mat-cell "[PERSON_NAME]" at bounding box center [168, 452] width 86 height 47
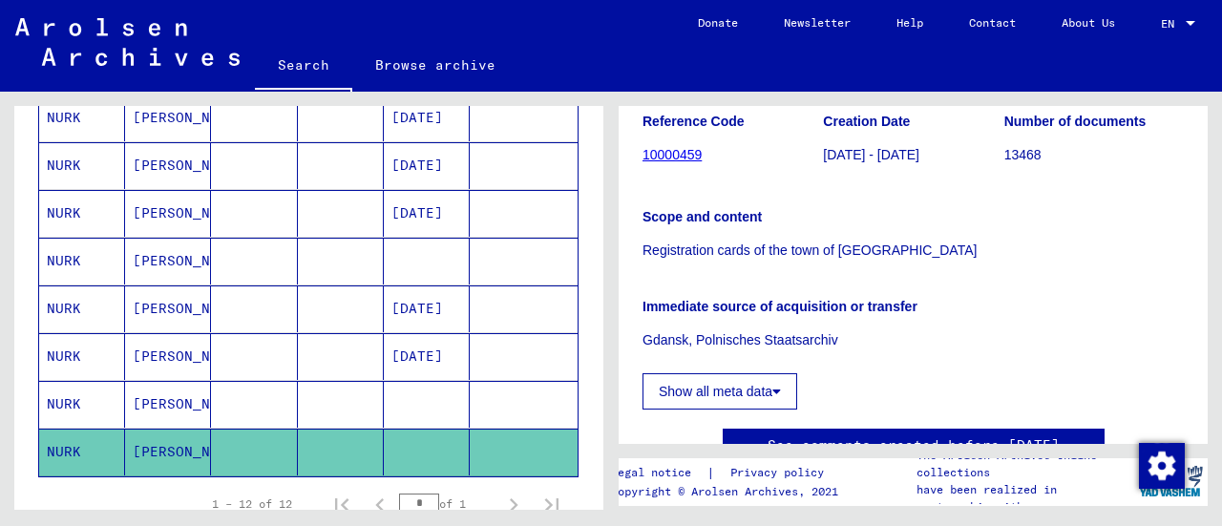
scroll to position [95, 0]
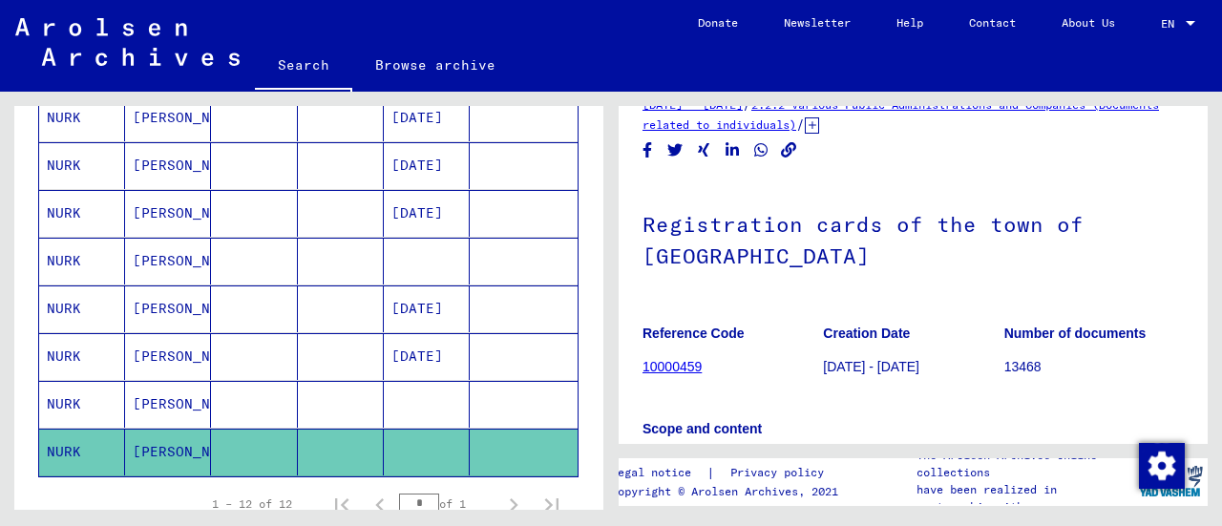
click at [86, 257] on mat-cell "NURK" at bounding box center [82, 261] width 86 height 47
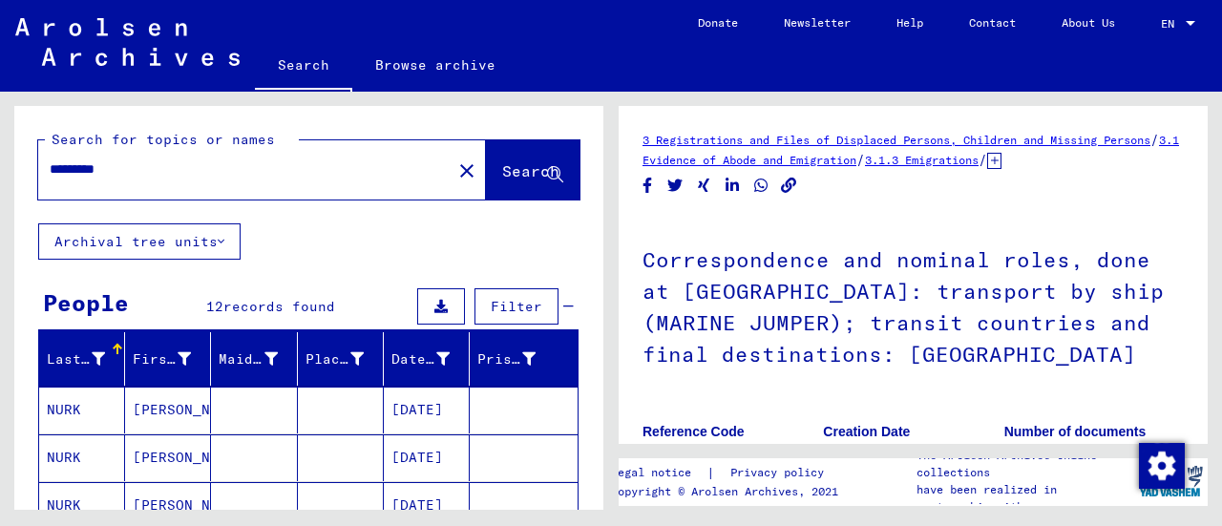
drag, startPoint x: 124, startPoint y: 171, endPoint x: 27, endPoint y: 165, distance: 97.6
click at [27, 165] on div "Search for topics or names ********* close Search" at bounding box center [308, 164] width 589 height 117
click at [489, 159] on button "Search" at bounding box center [533, 169] width 94 height 59
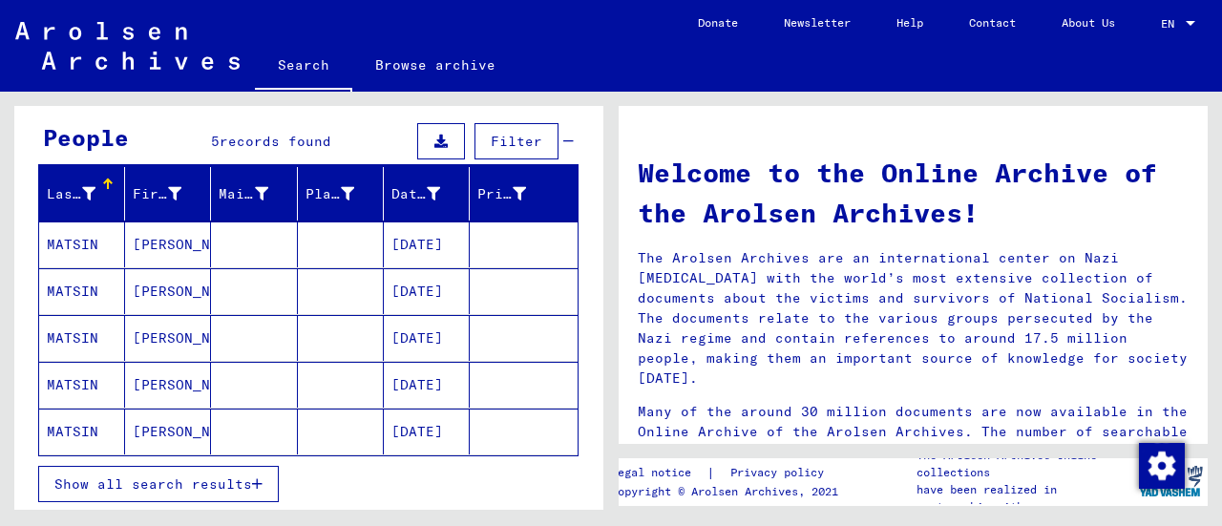
scroll to position [191, 0]
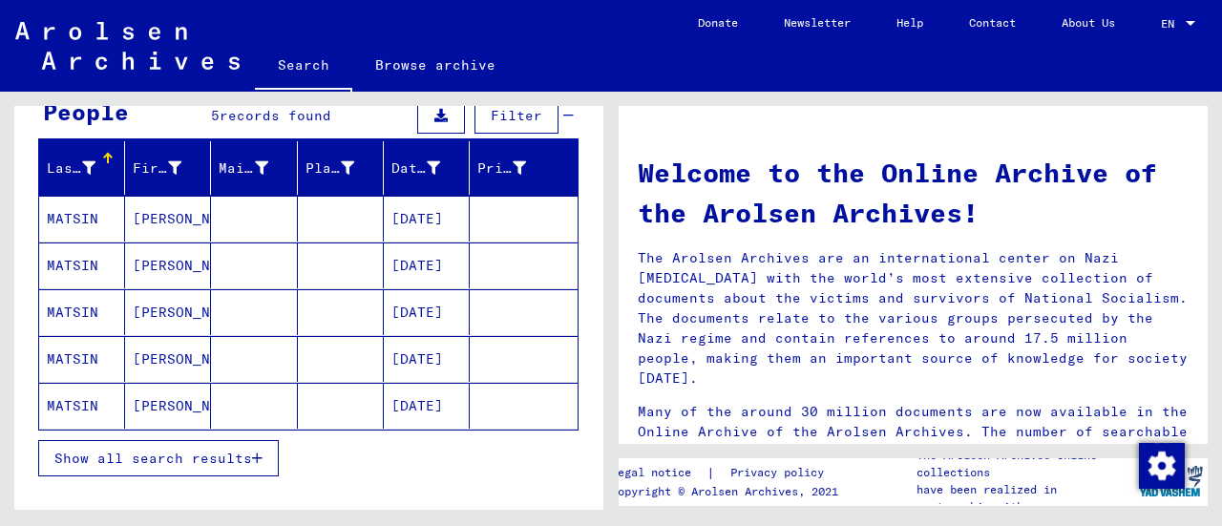
click at [76, 205] on mat-cell "MATSIN" at bounding box center [82, 219] width 86 height 46
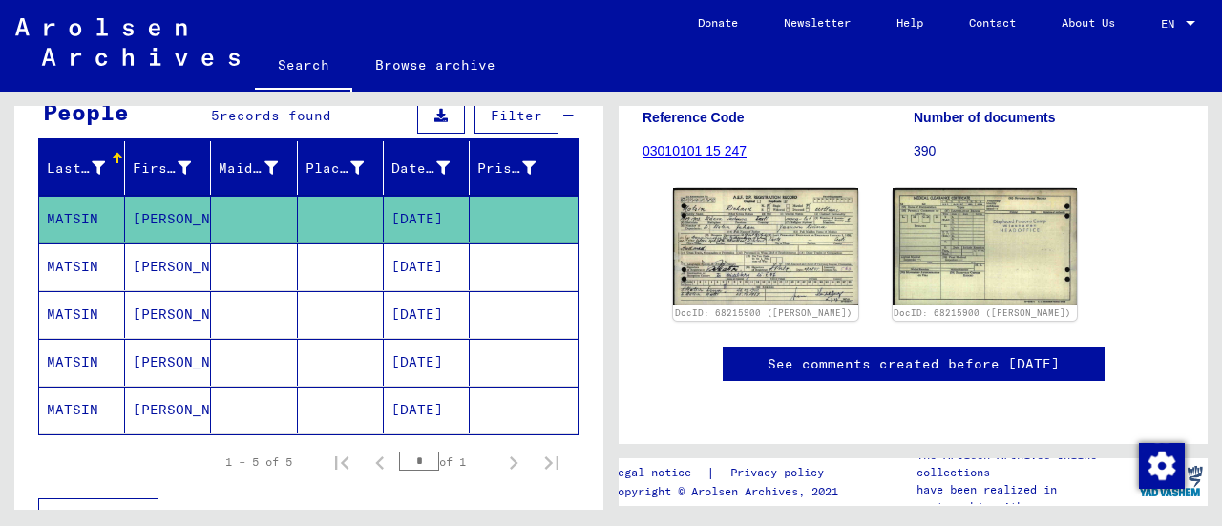
scroll to position [286, 0]
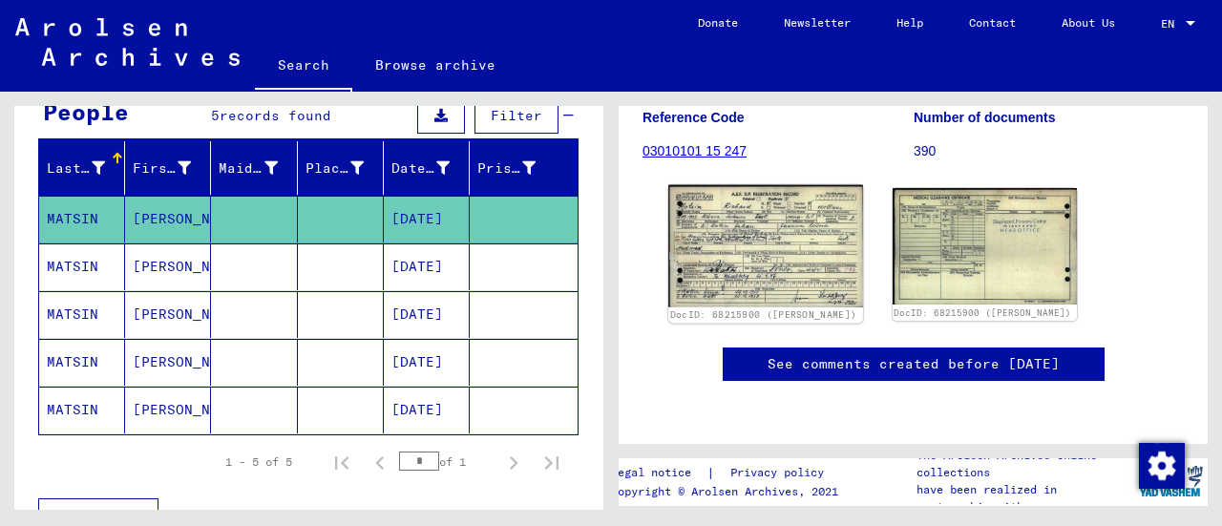
click at [739, 228] on img at bounding box center [765, 246] width 194 height 122
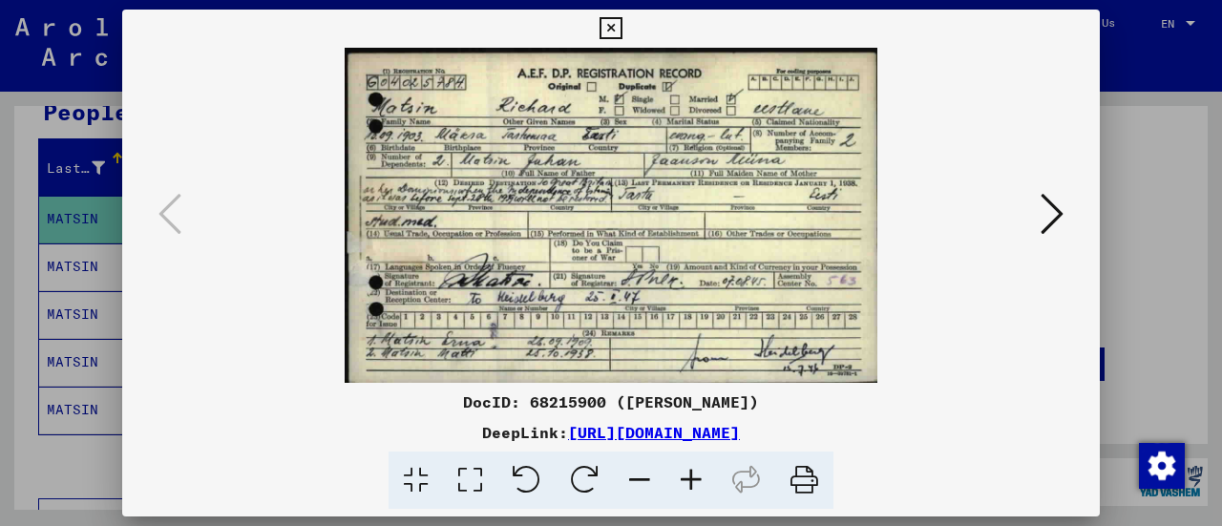
click at [1050, 205] on icon at bounding box center [1052, 214] width 23 height 46
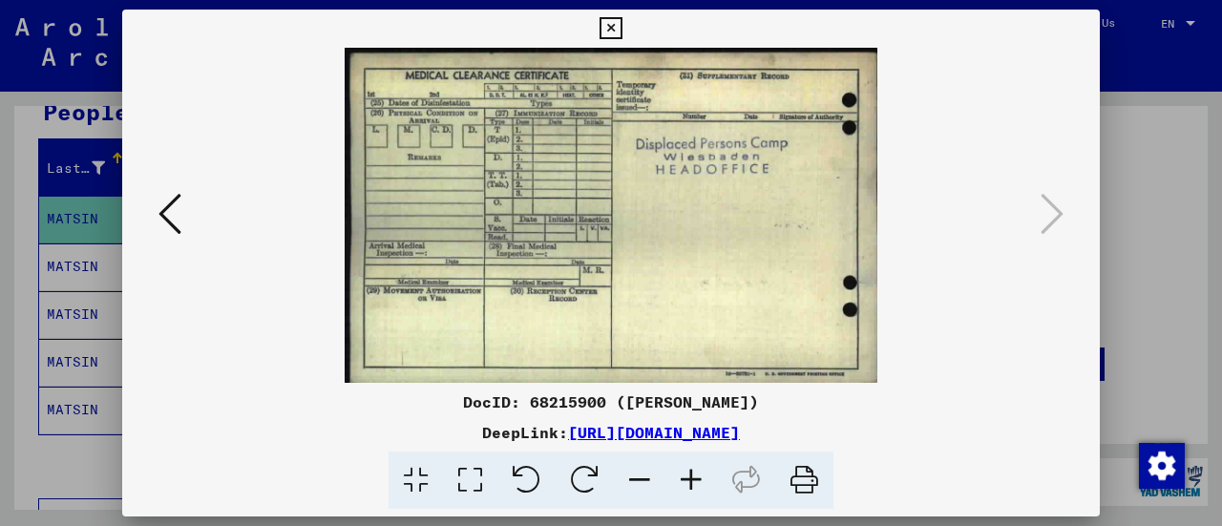
drag, startPoint x: 613, startPoint y: 25, endPoint x: 471, endPoint y: 58, distance: 146.2
click at [611, 24] on icon at bounding box center [611, 28] width 22 height 23
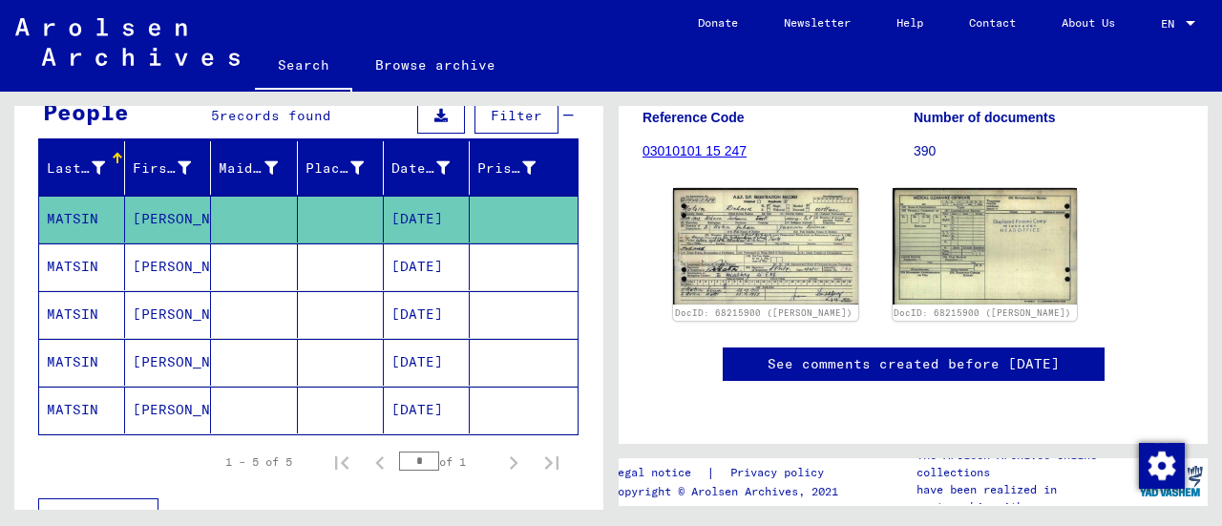
click at [164, 257] on mat-cell "[PERSON_NAME]" at bounding box center [168, 267] width 86 height 47
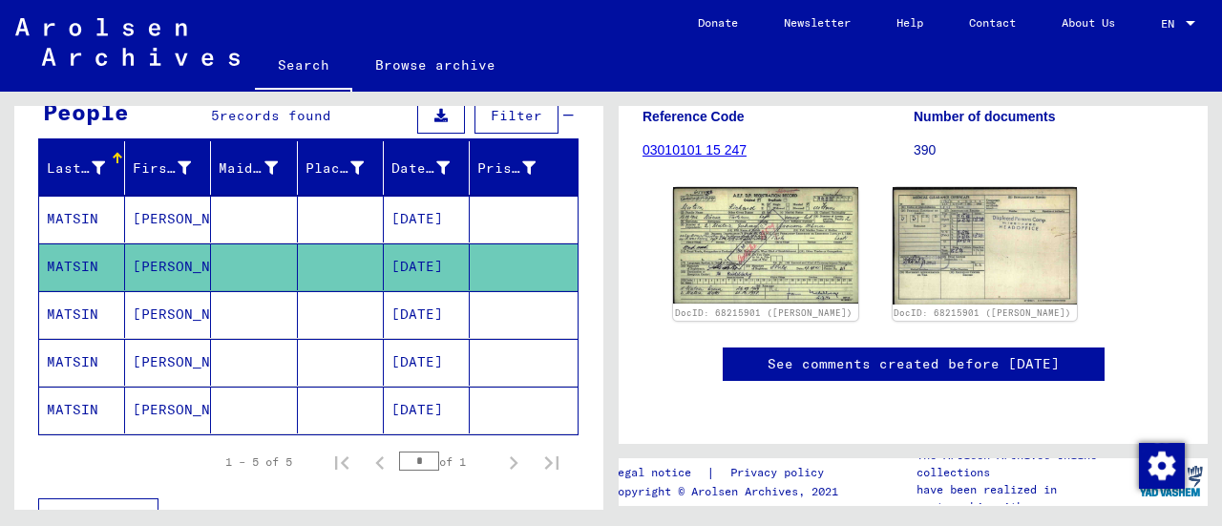
scroll to position [382, 0]
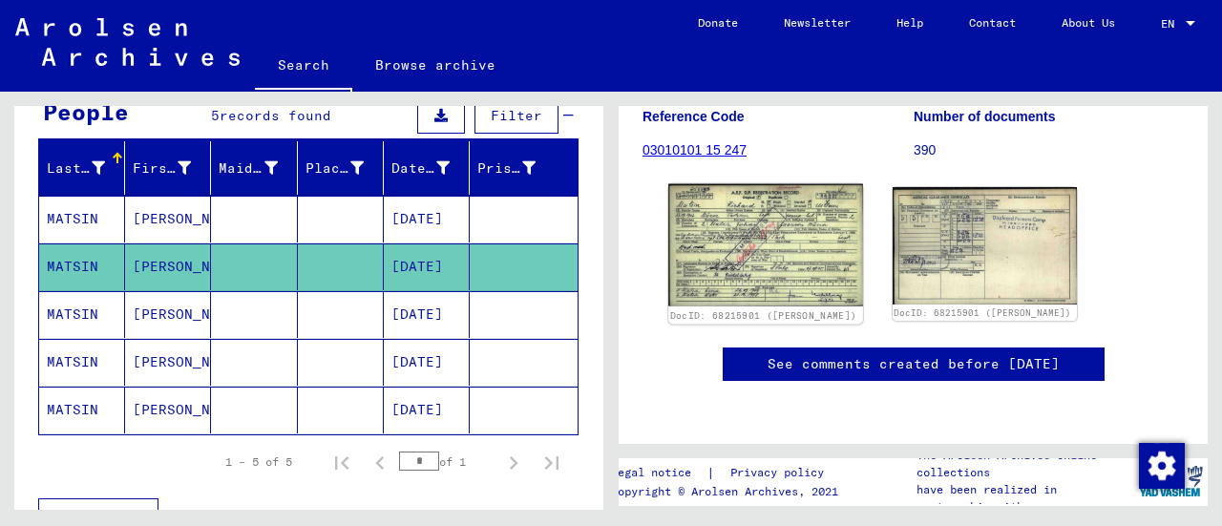
click at [722, 184] on img at bounding box center [765, 245] width 194 height 122
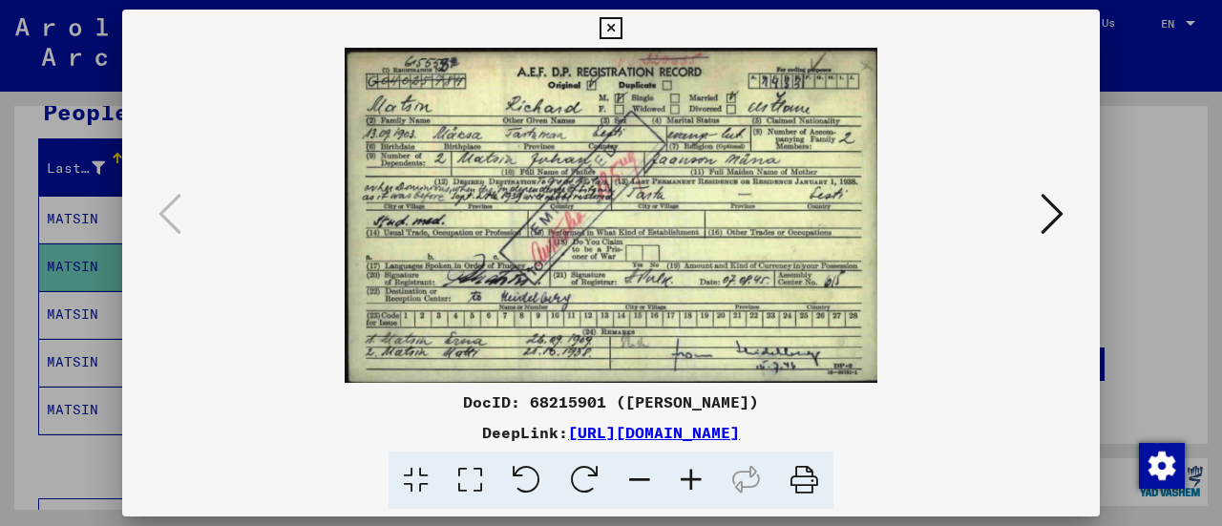
click at [691, 483] on icon at bounding box center [692, 481] width 52 height 58
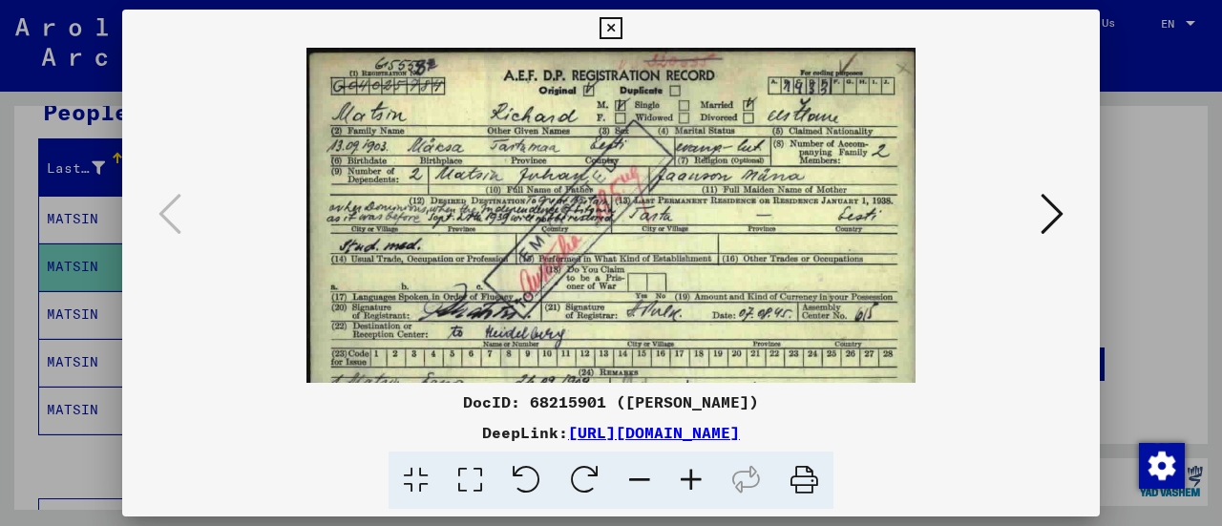
click at [691, 483] on icon at bounding box center [692, 481] width 52 height 58
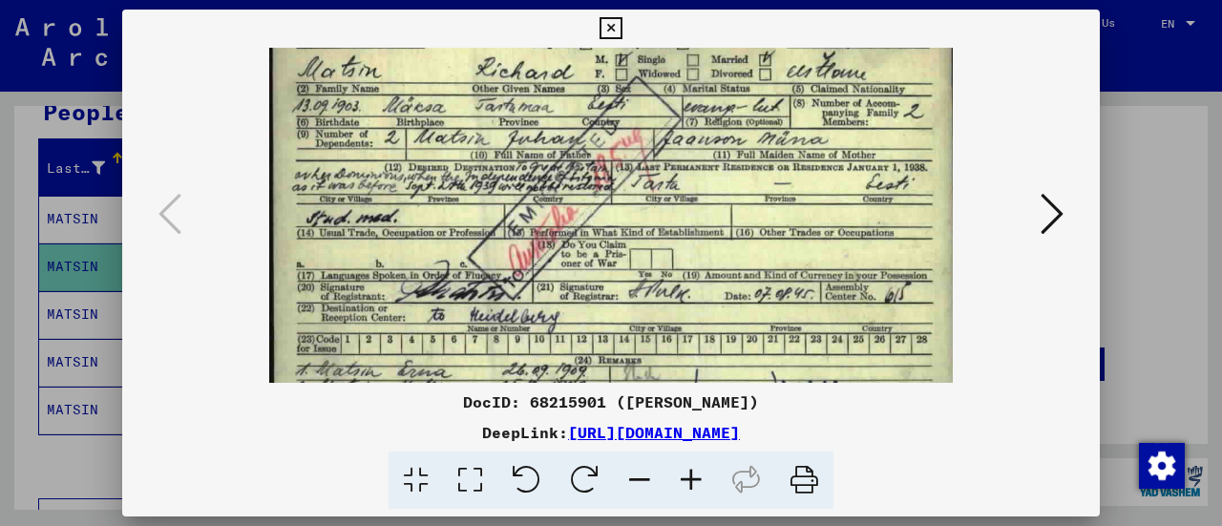
scroll to position [95, 0]
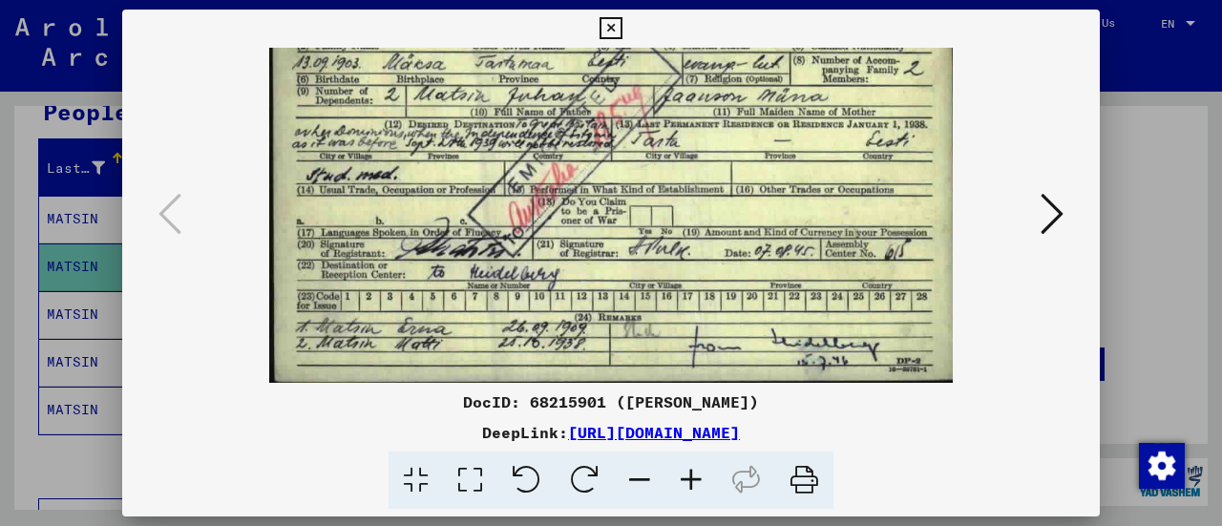
drag, startPoint x: 626, startPoint y: 316, endPoint x: 669, endPoint y: 162, distance: 159.6
click at [669, 162] on img at bounding box center [611, 167] width 685 height 431
click at [1046, 222] on icon at bounding box center [1052, 214] width 23 height 46
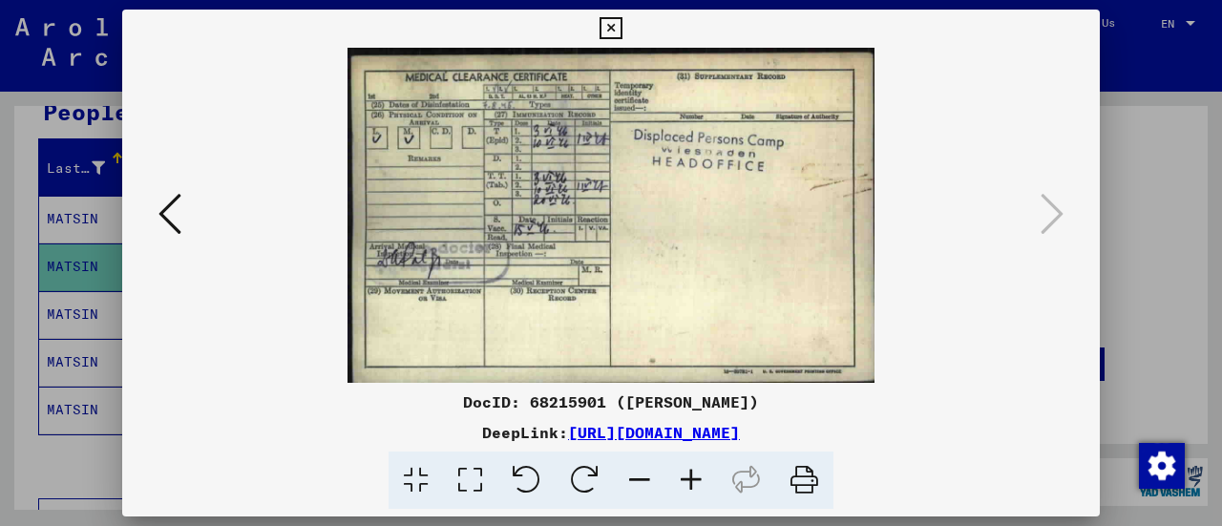
click at [684, 477] on icon at bounding box center [692, 481] width 52 height 58
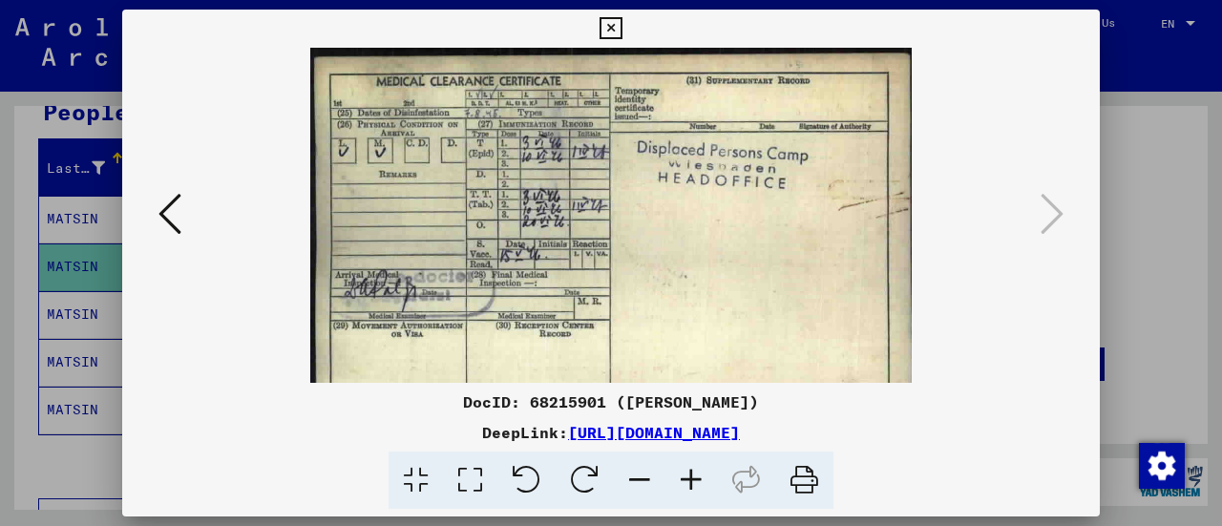
click at [684, 477] on icon at bounding box center [692, 481] width 52 height 58
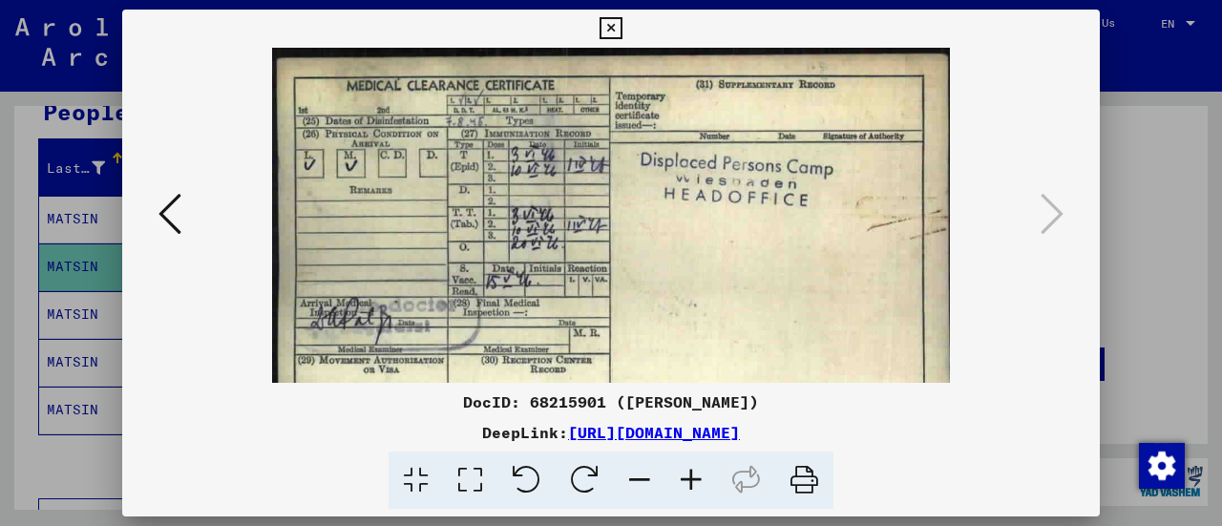
click at [684, 477] on icon at bounding box center [692, 481] width 52 height 58
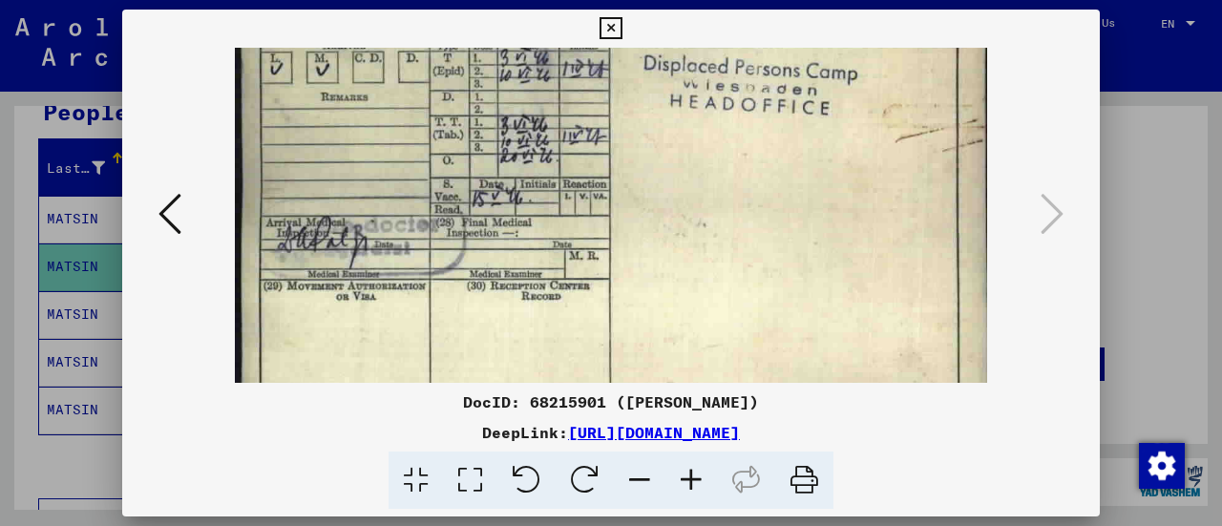
scroll to position [112, 0]
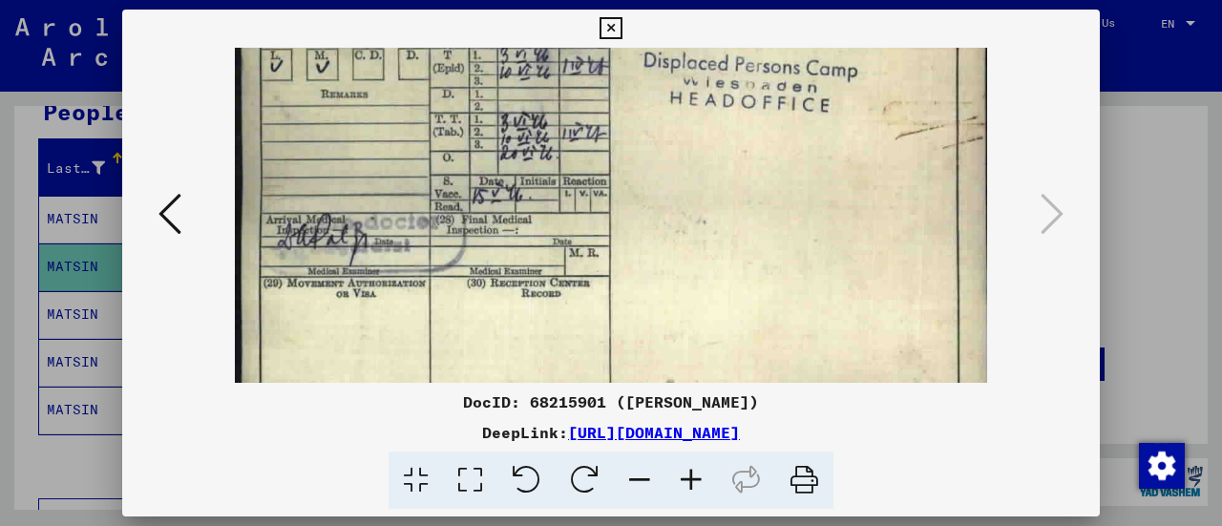
drag, startPoint x: 382, startPoint y: 261, endPoint x: 395, endPoint y: 154, distance: 107.8
click at [395, 154] on img at bounding box center [611, 175] width 752 height 478
click at [609, 22] on icon at bounding box center [611, 28] width 22 height 23
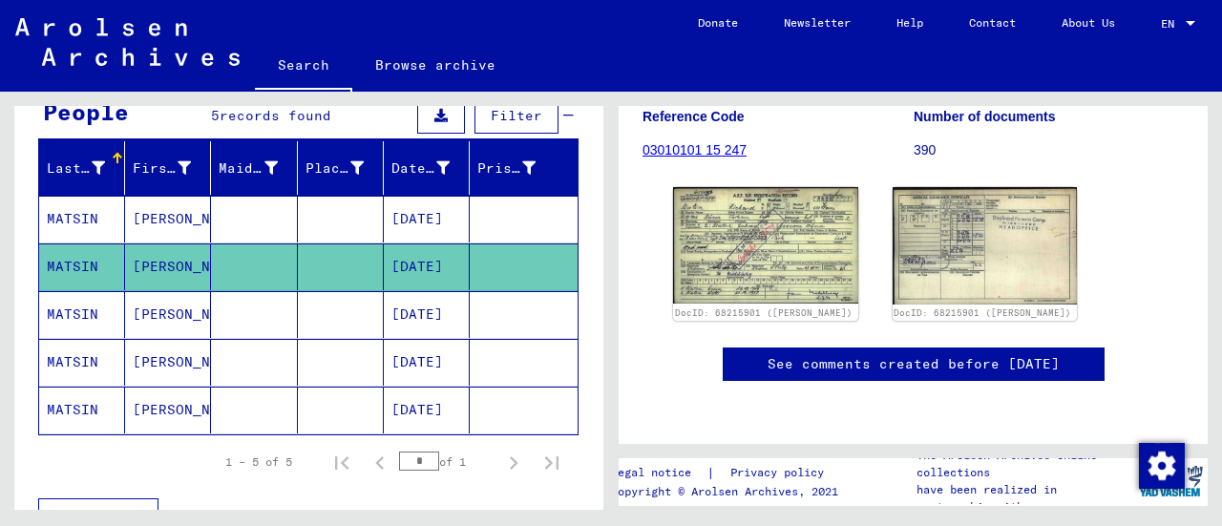
click at [170, 303] on mat-cell "[PERSON_NAME]" at bounding box center [168, 314] width 86 height 47
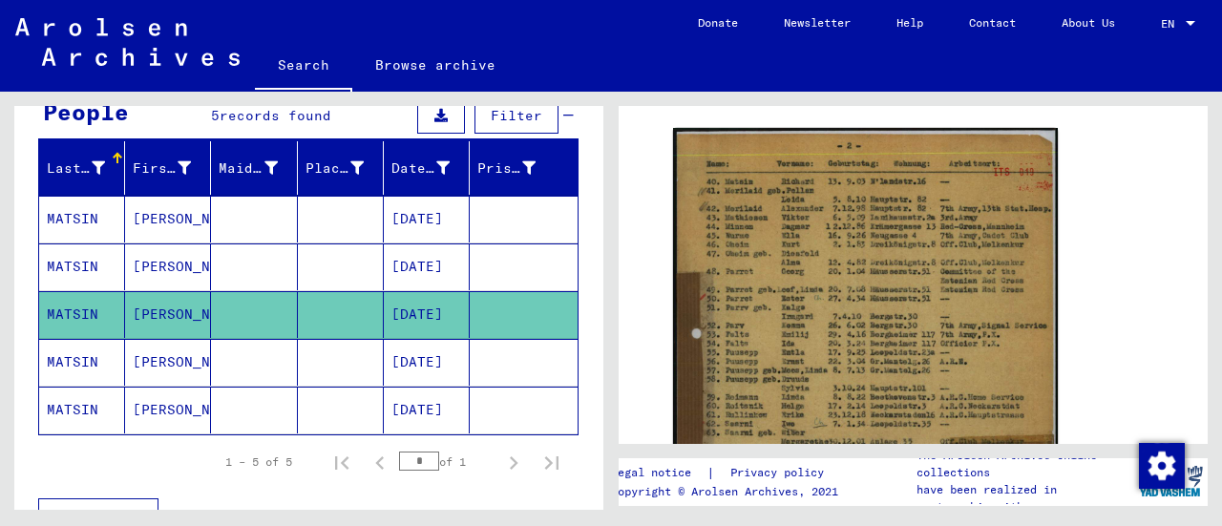
scroll to position [382, 0]
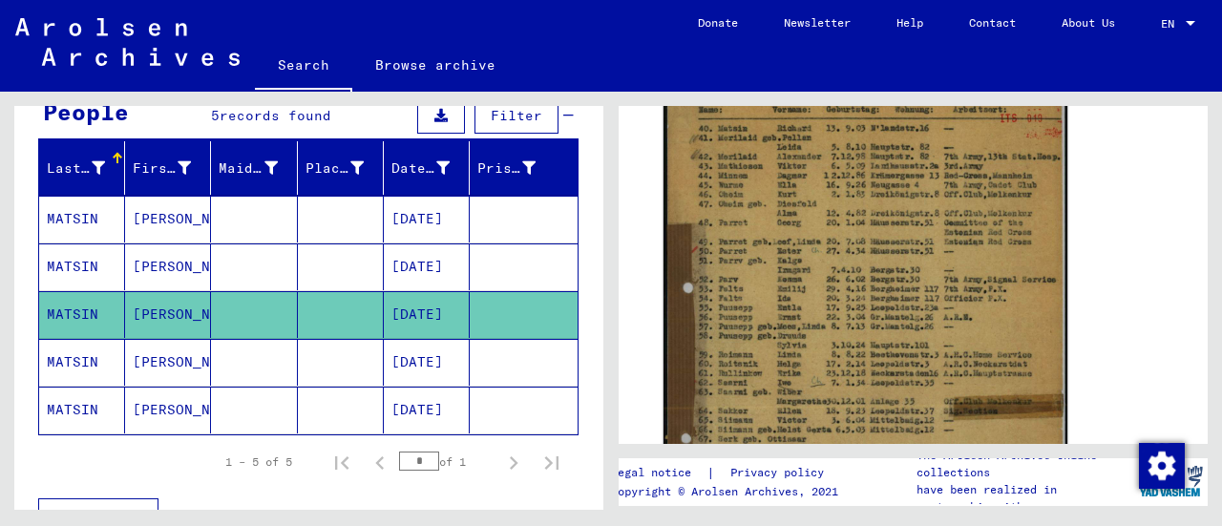
click at [805, 274] on img at bounding box center [866, 357] width 404 height 568
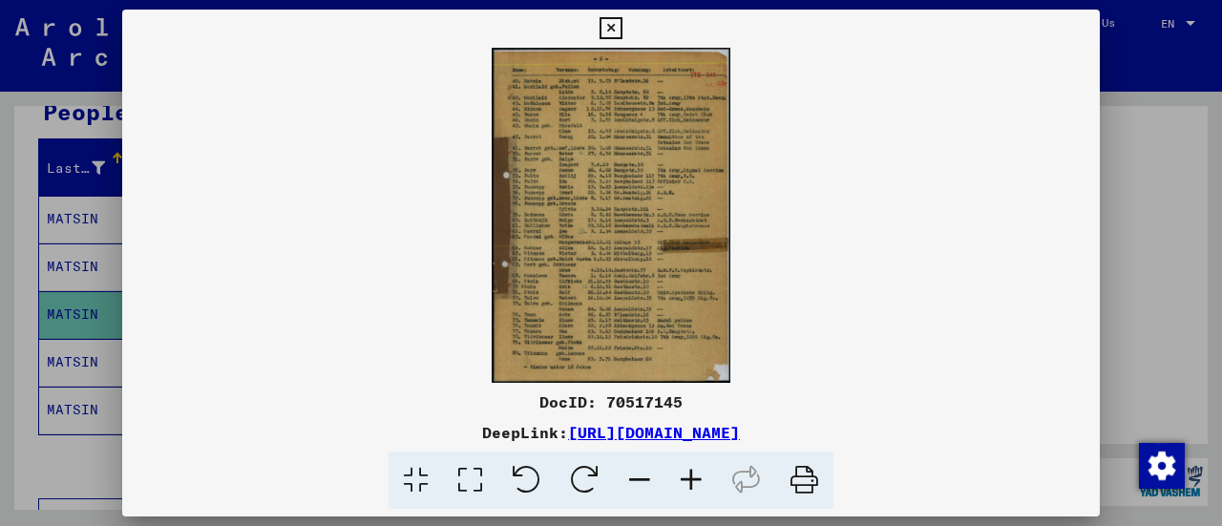
click at [691, 480] on icon at bounding box center [692, 481] width 52 height 58
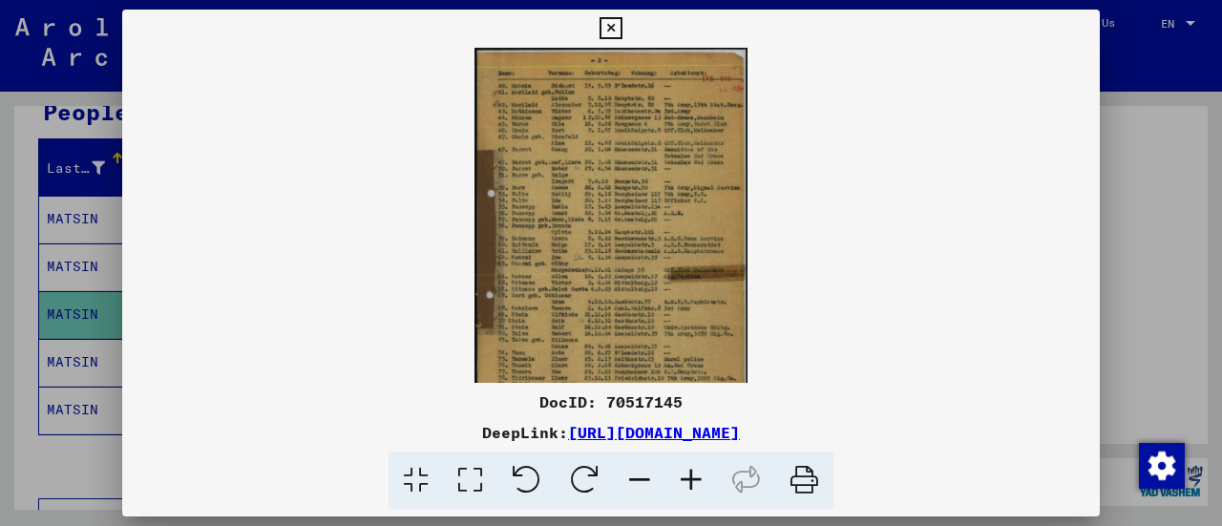
click at [691, 480] on icon at bounding box center [692, 481] width 52 height 58
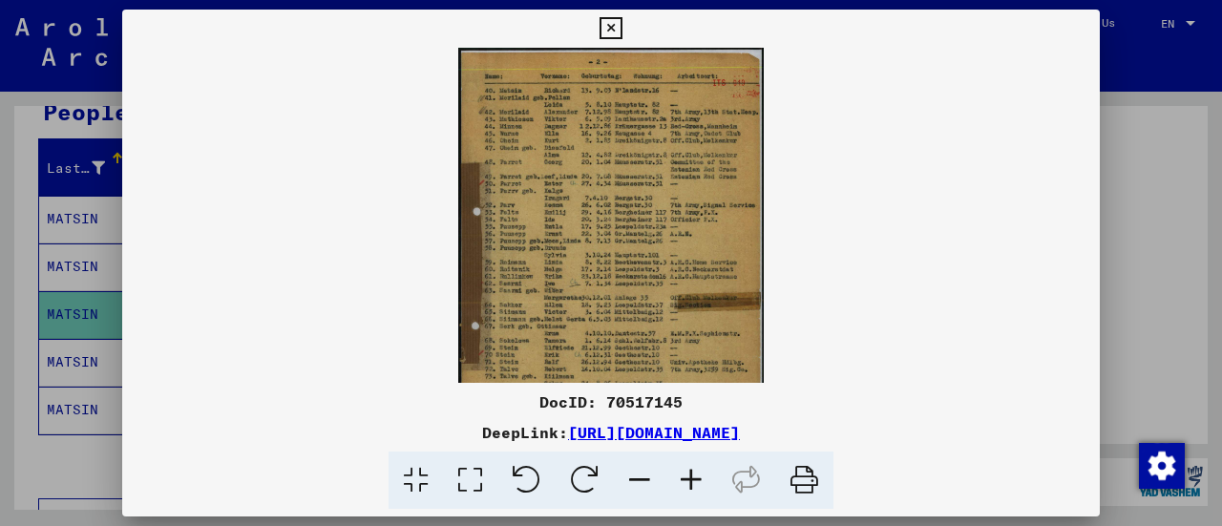
click at [691, 480] on icon at bounding box center [692, 481] width 52 height 58
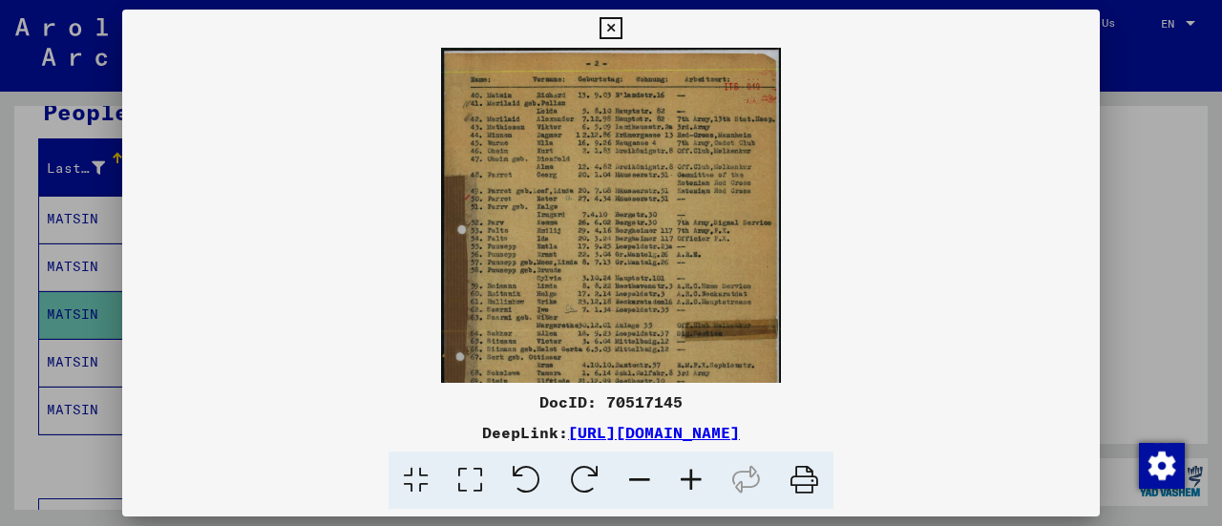
click at [691, 480] on icon at bounding box center [692, 481] width 52 height 58
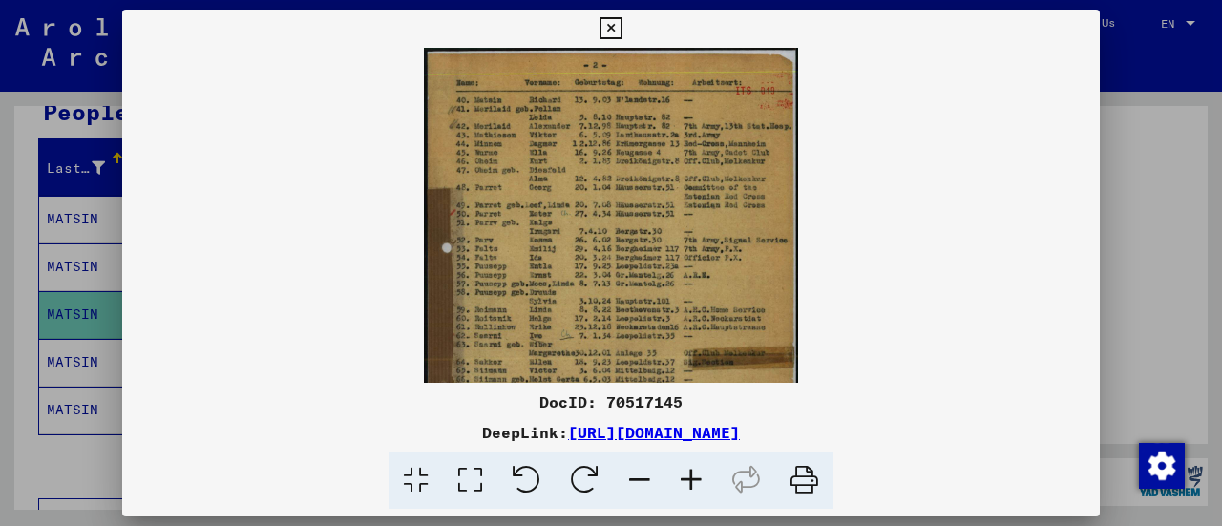
click at [691, 480] on icon at bounding box center [692, 481] width 52 height 58
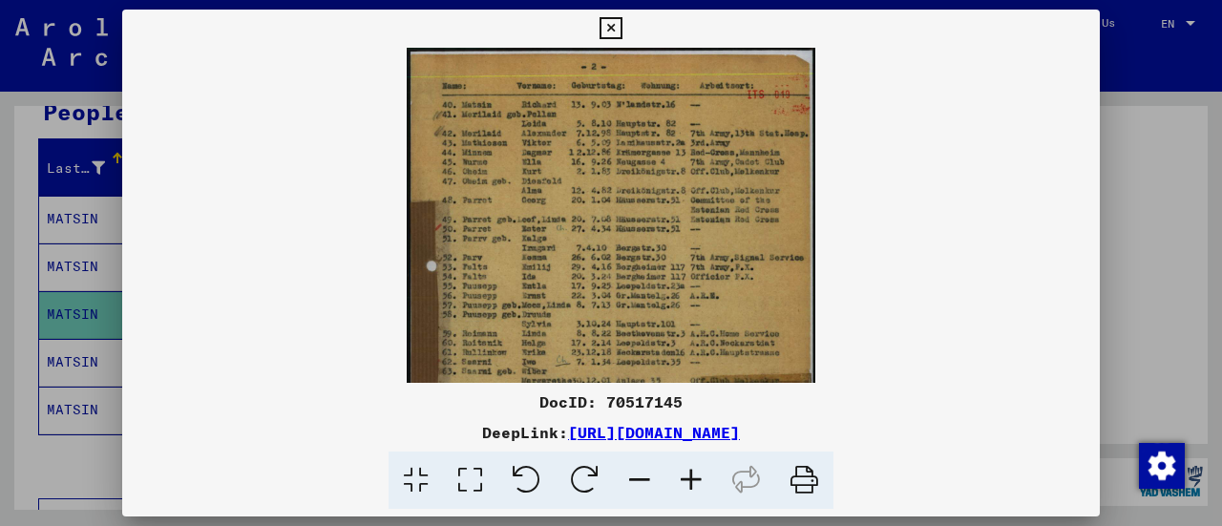
click at [689, 480] on icon at bounding box center [692, 481] width 52 height 58
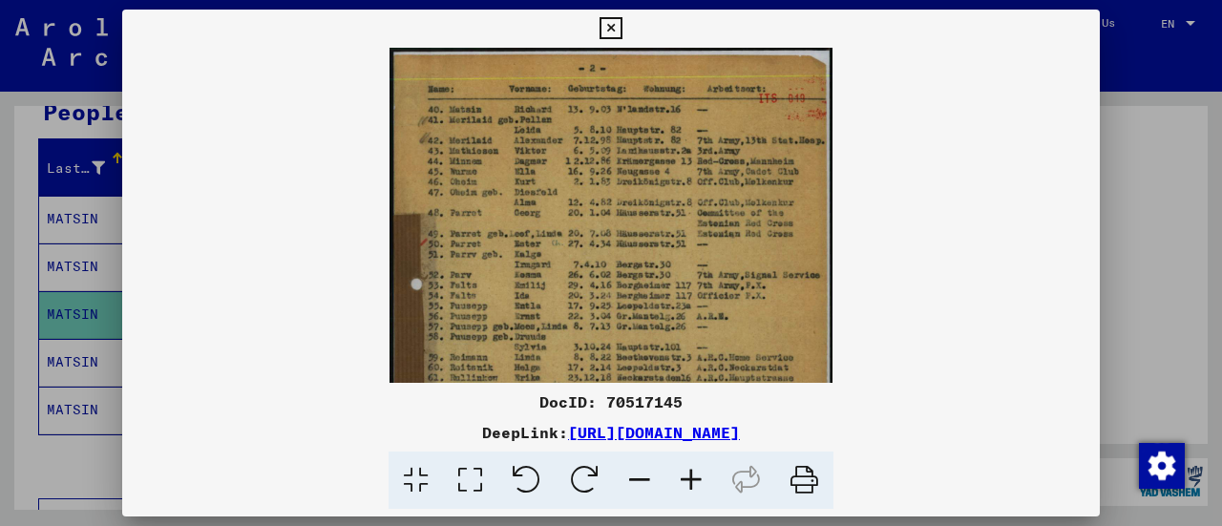
click at [611, 20] on icon at bounding box center [611, 28] width 22 height 23
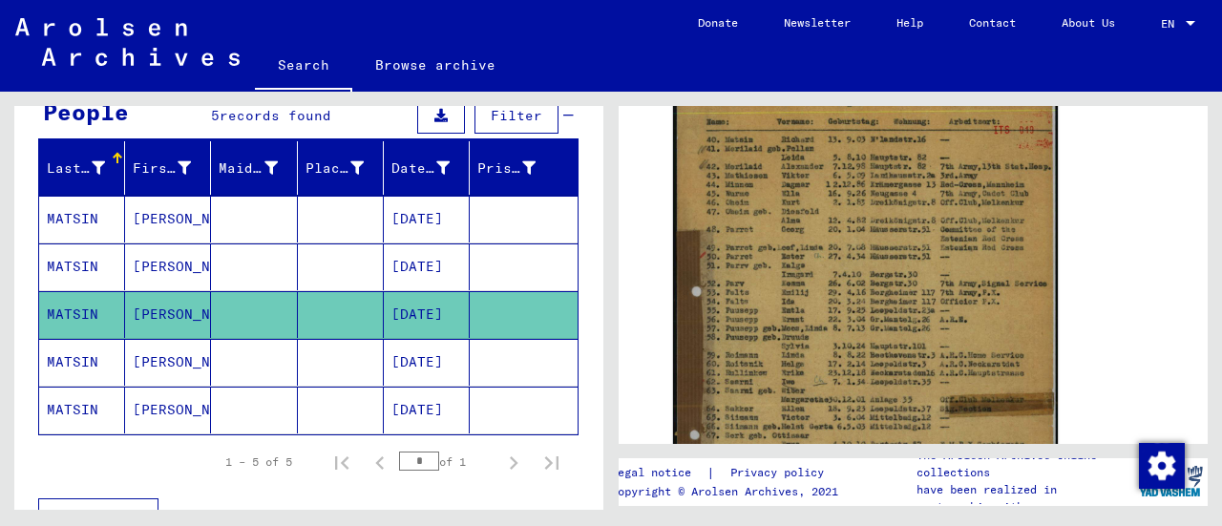
click at [156, 360] on mat-cell "[PERSON_NAME]" at bounding box center [168, 362] width 86 height 47
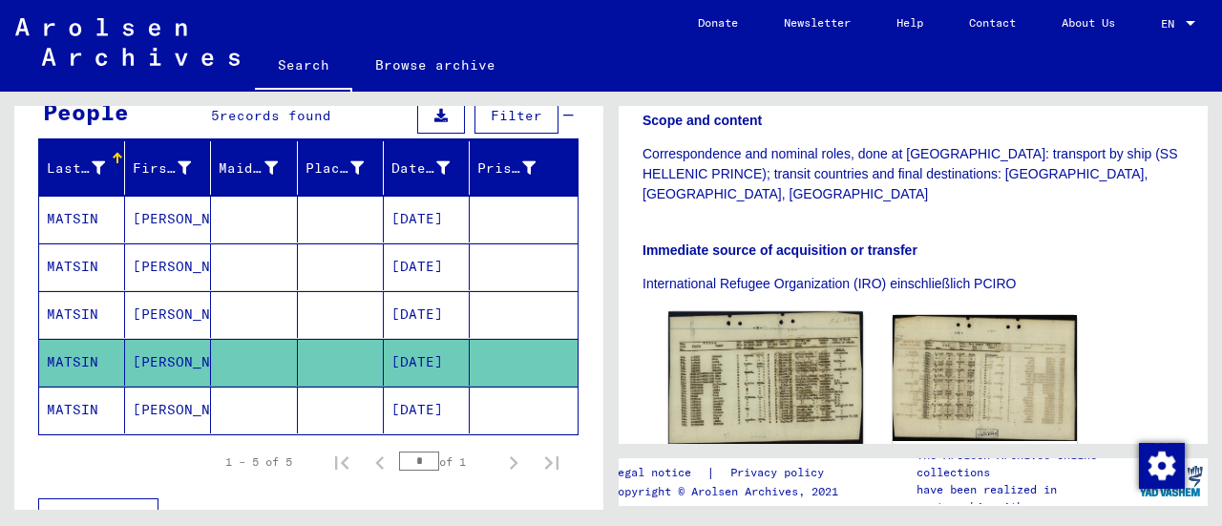
scroll to position [477, 0]
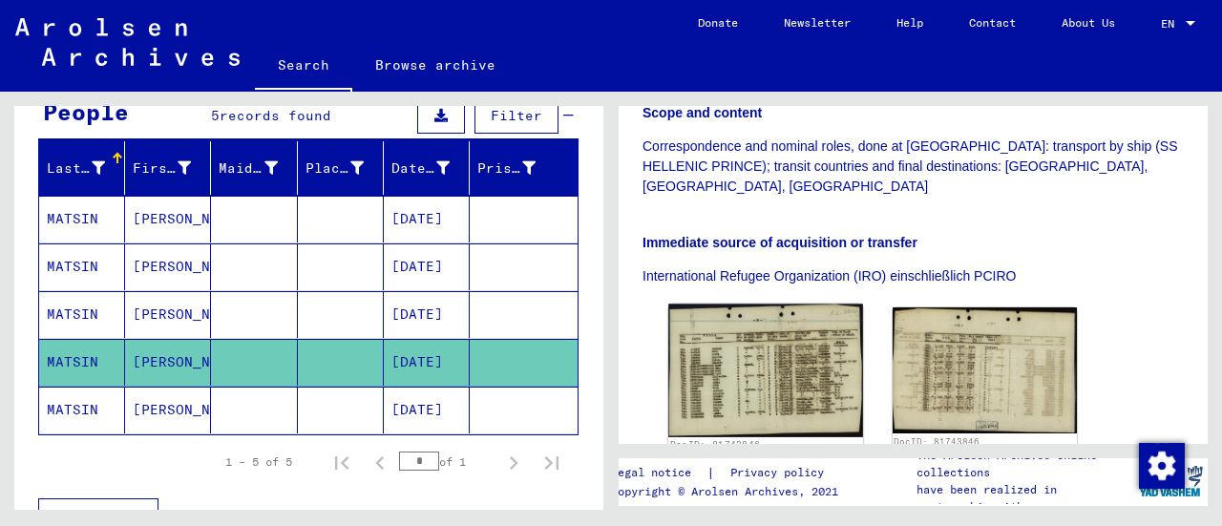
click at [760, 328] on img at bounding box center [765, 370] width 194 height 133
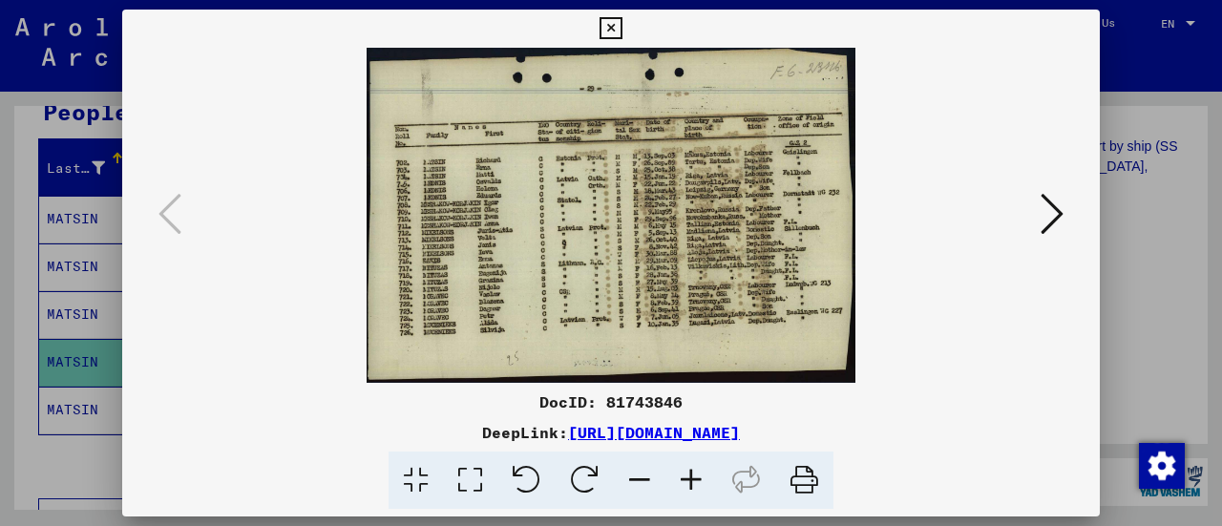
click at [610, 30] on icon at bounding box center [611, 28] width 22 height 23
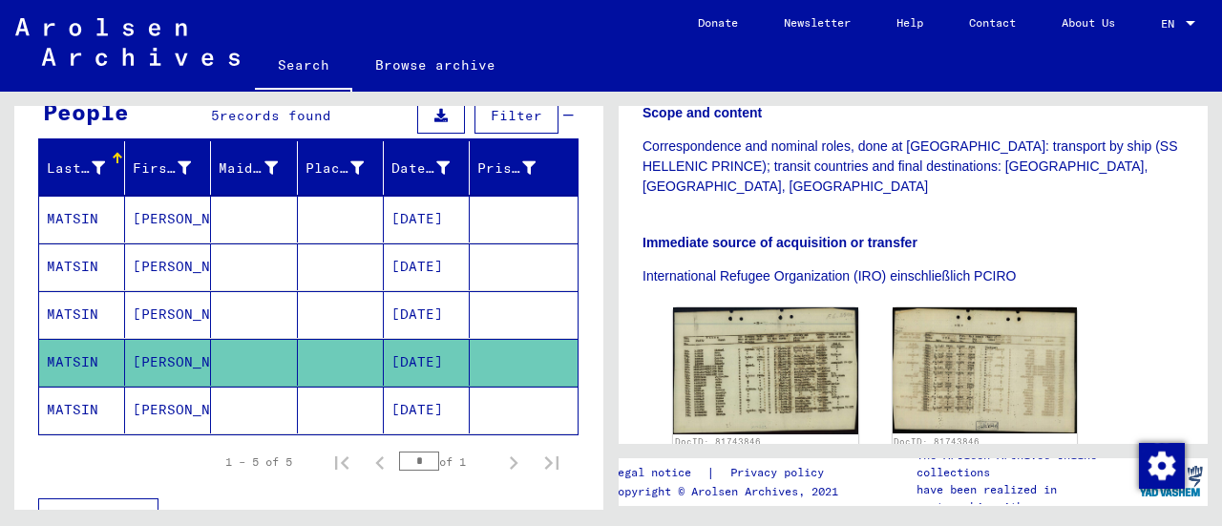
scroll to position [0, 0]
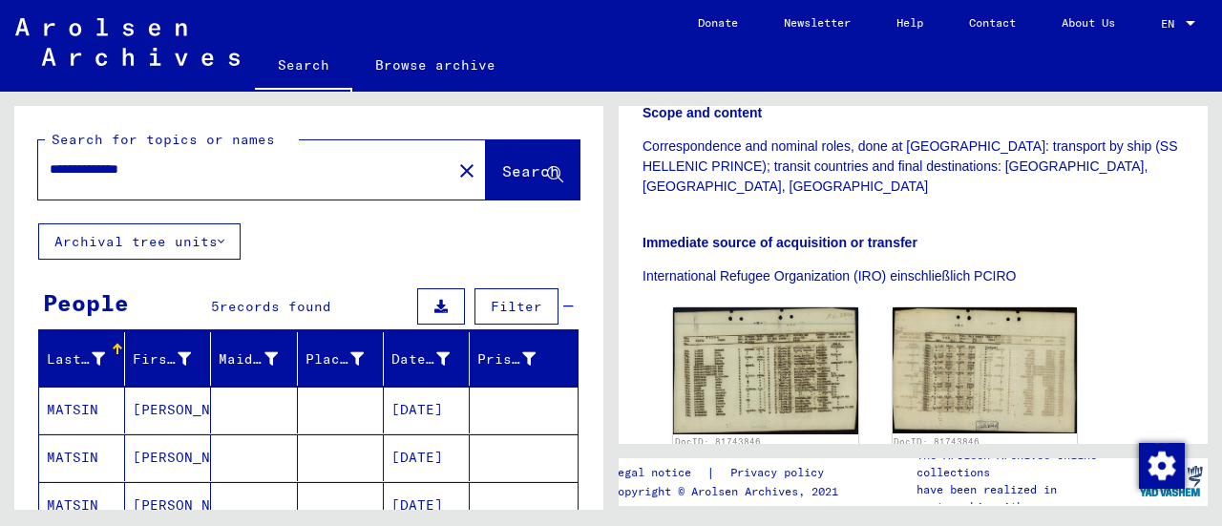
click at [150, 407] on mat-cell "[PERSON_NAME]" at bounding box center [168, 410] width 86 height 47
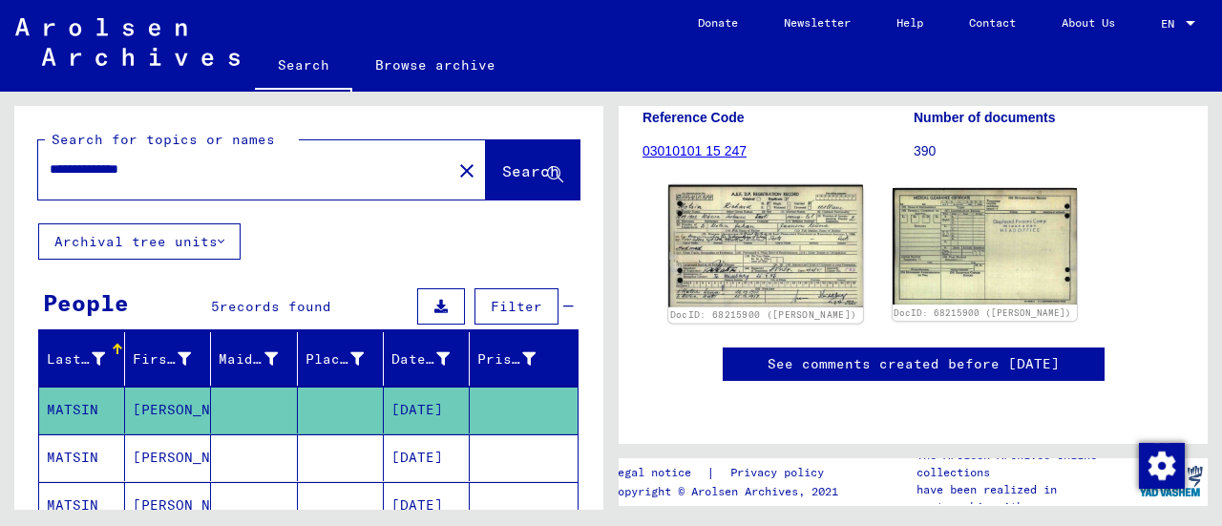
click at [749, 219] on img at bounding box center [765, 246] width 194 height 122
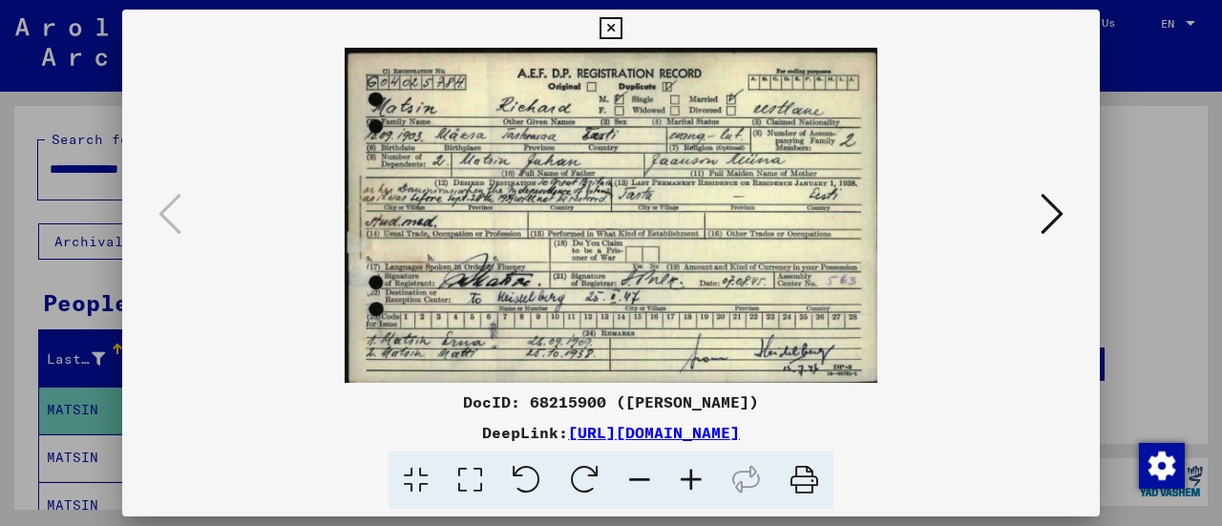
click at [72, 278] on div at bounding box center [611, 263] width 1222 height 526
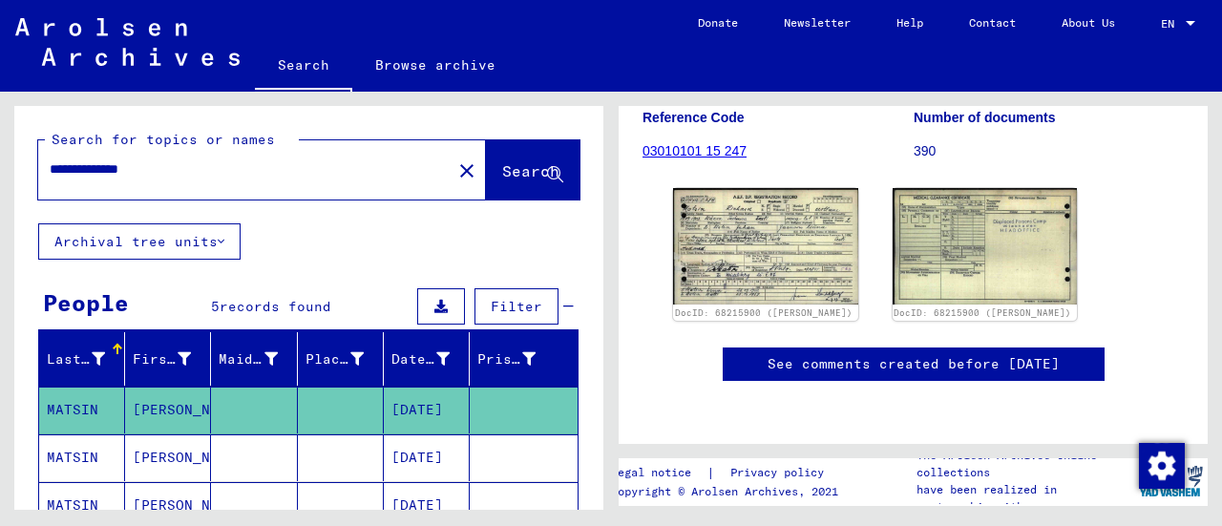
click at [109, 170] on input "**********" at bounding box center [245, 169] width 391 height 20
drag, startPoint x: 109, startPoint y: 170, endPoint x: 44, endPoint y: 161, distance: 65.5
click at [44, 161] on div "**********" at bounding box center [239, 169] width 402 height 43
type input "**********"
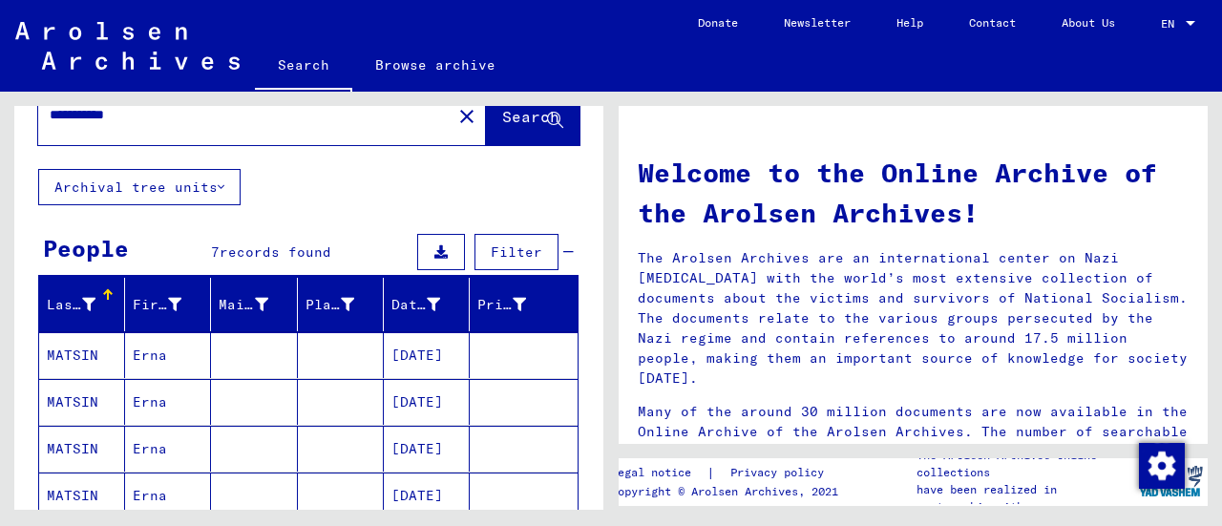
scroll to position [95, 0]
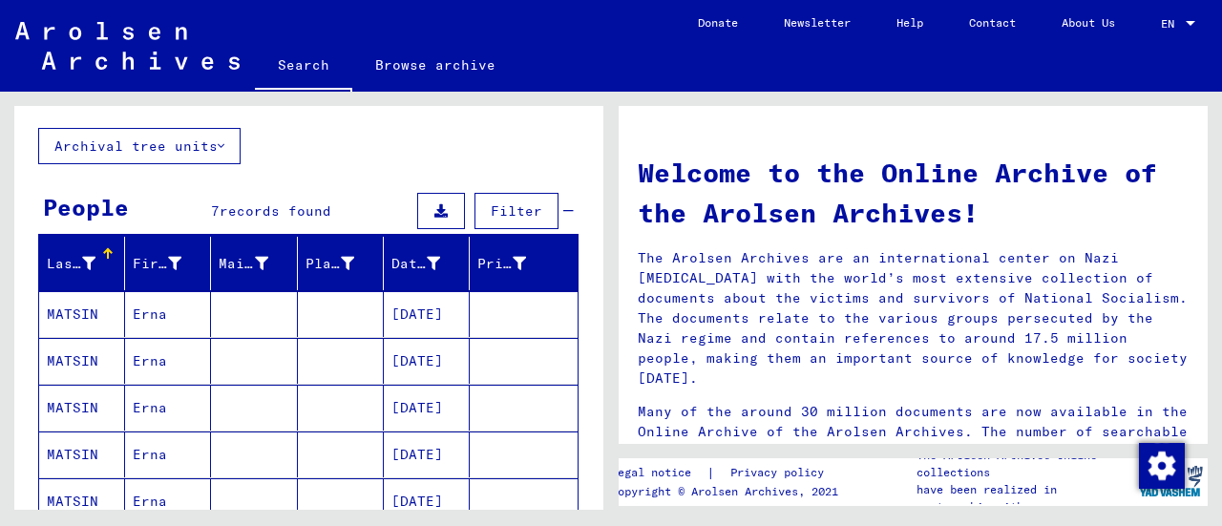
click at [58, 308] on mat-cell "MATSIN" at bounding box center [82, 314] width 86 height 46
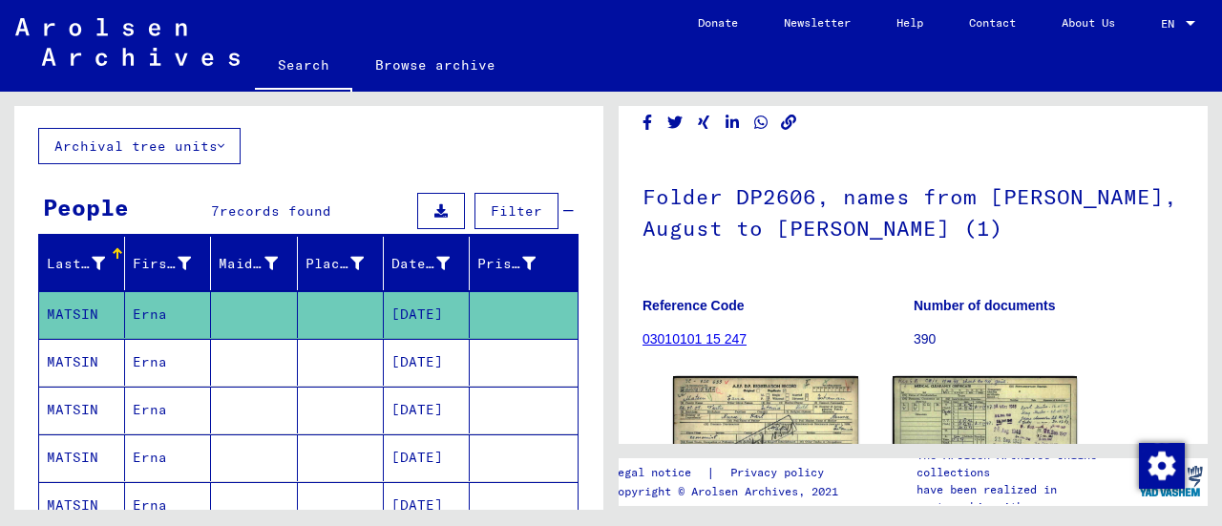
scroll to position [286, 0]
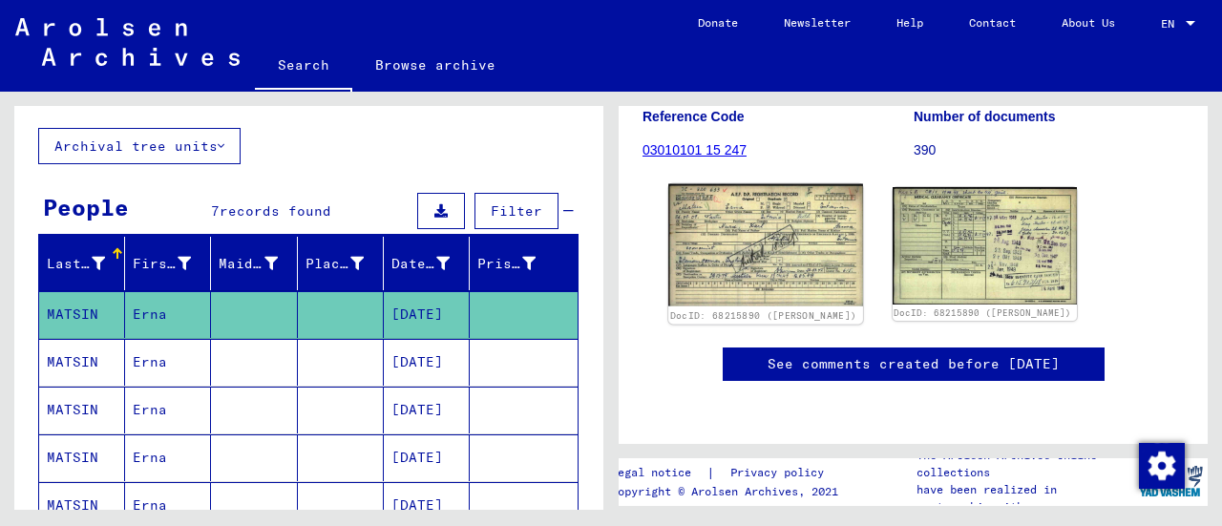
click at [743, 253] on img at bounding box center [765, 245] width 194 height 122
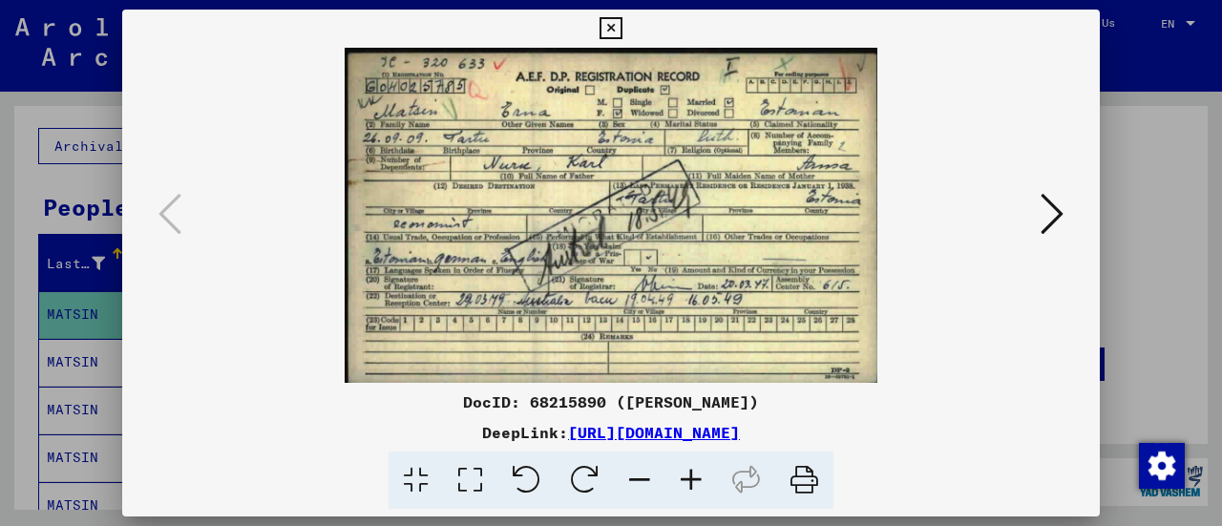
click at [610, 30] on icon at bounding box center [611, 28] width 22 height 23
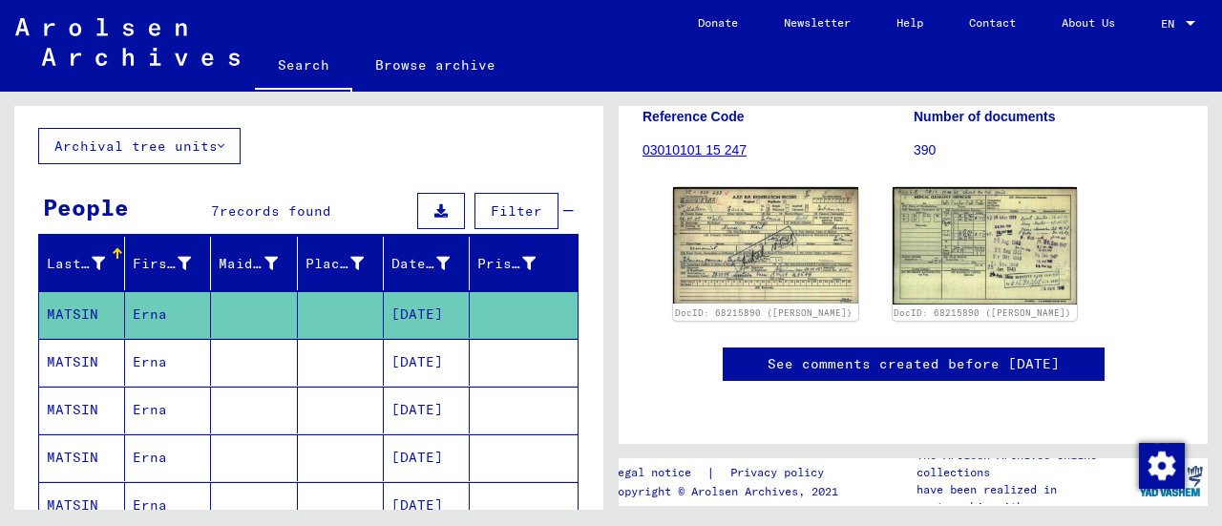
click at [78, 413] on icon at bounding box center [79, 450] width 48 height 76
click at [77, 401] on mat-cell "MATSIN" at bounding box center [82, 410] width 86 height 47
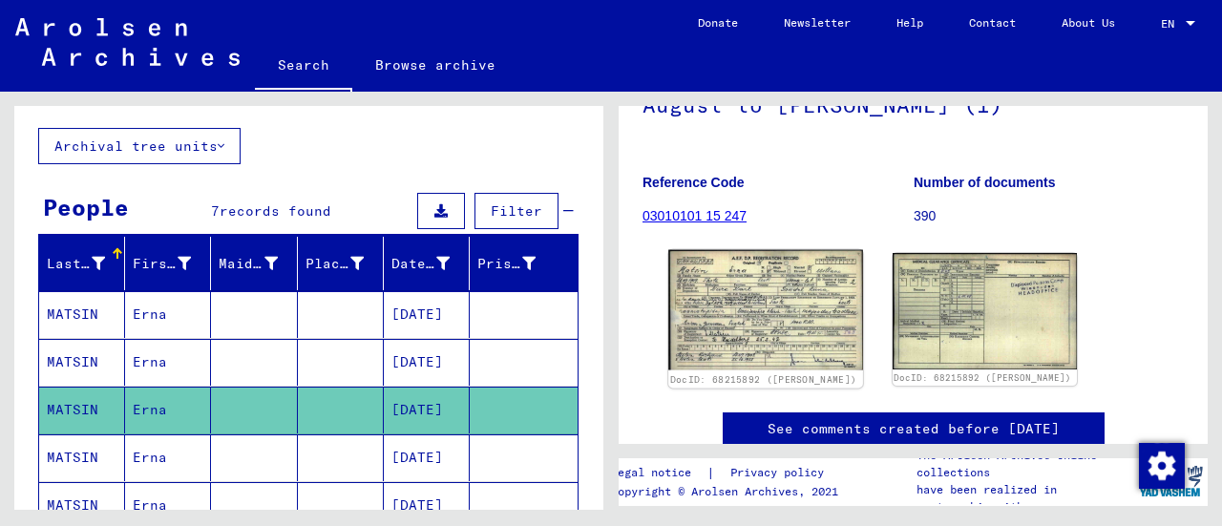
scroll to position [191, 0]
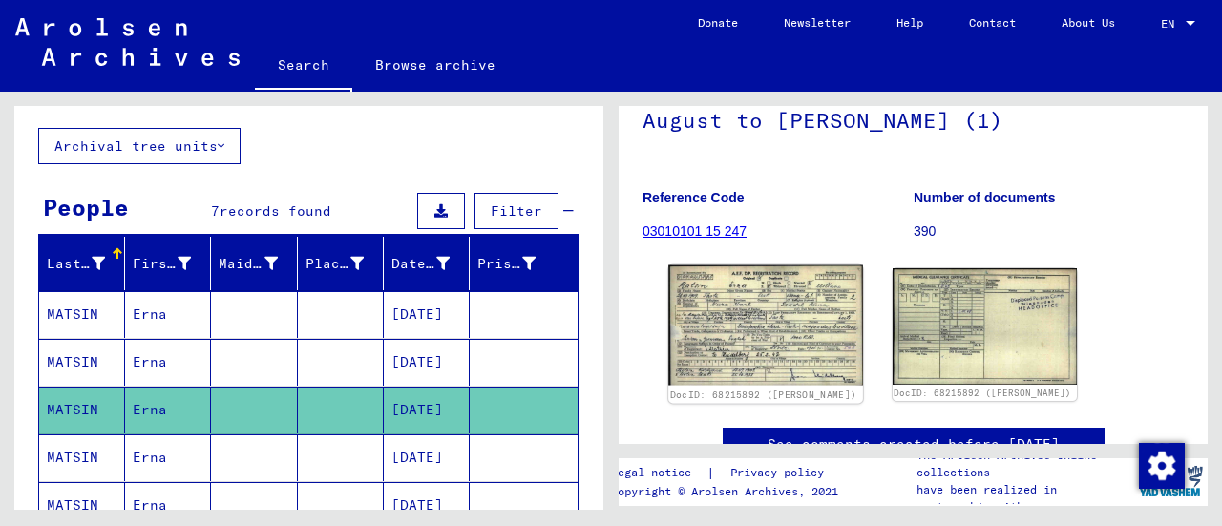
click at [737, 307] on img at bounding box center [765, 325] width 194 height 120
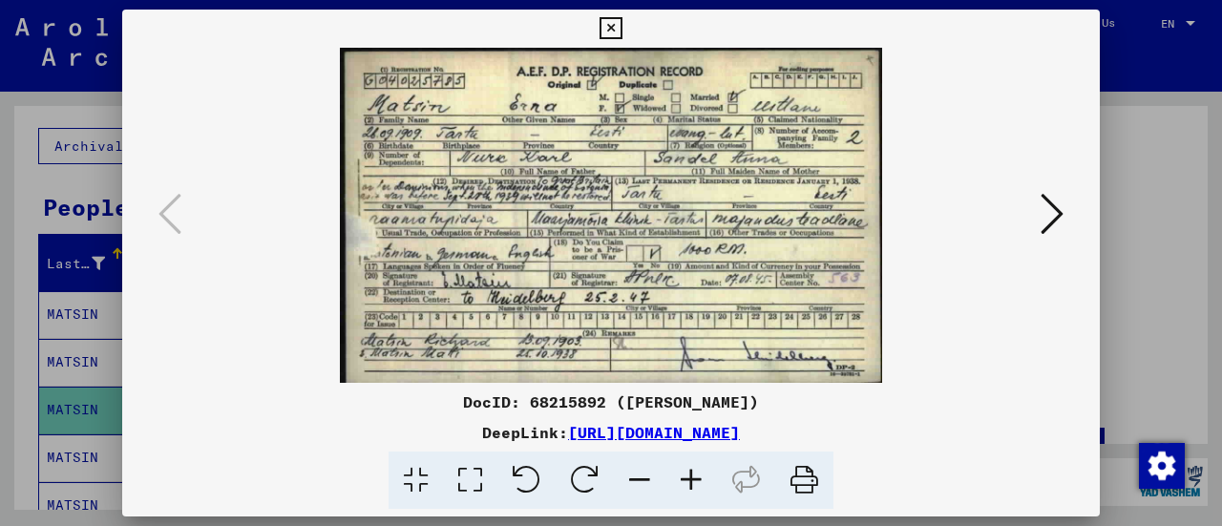
click at [686, 478] on icon at bounding box center [692, 481] width 52 height 58
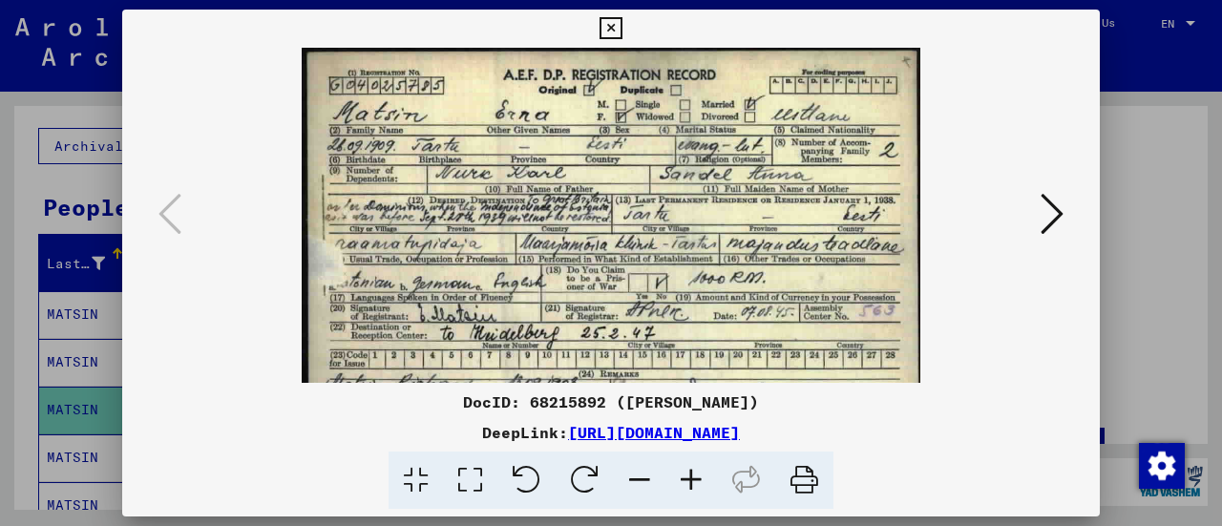
click at [686, 478] on icon at bounding box center [692, 481] width 52 height 58
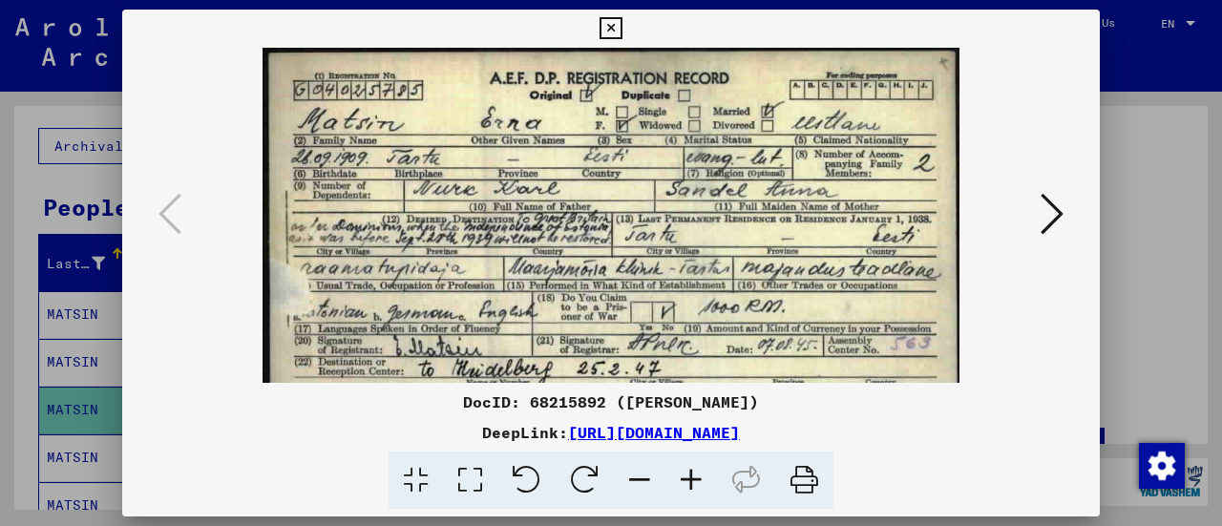
click at [686, 478] on icon at bounding box center [692, 481] width 52 height 58
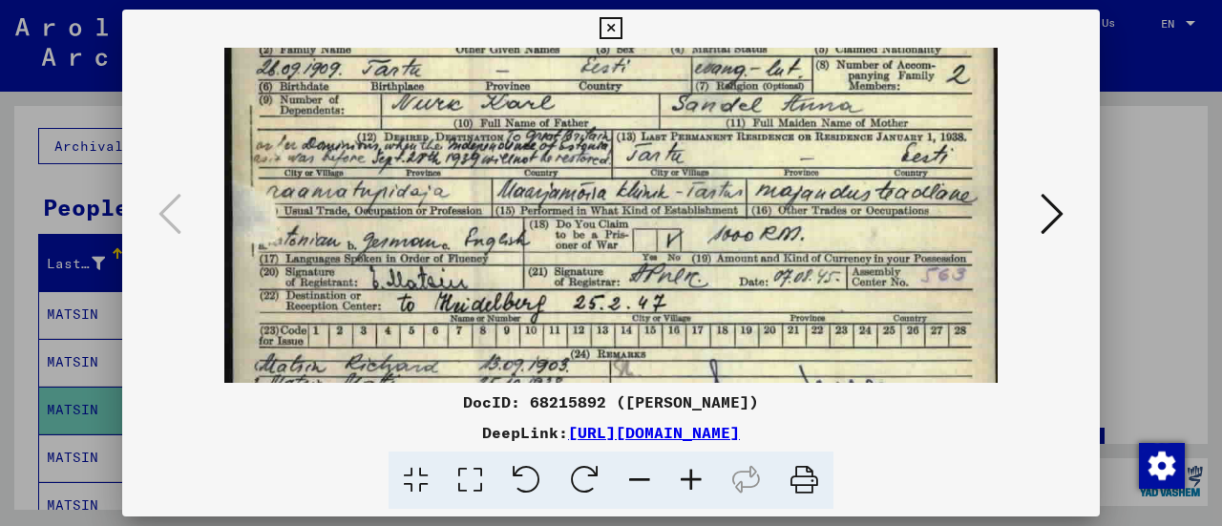
scroll to position [108, 0]
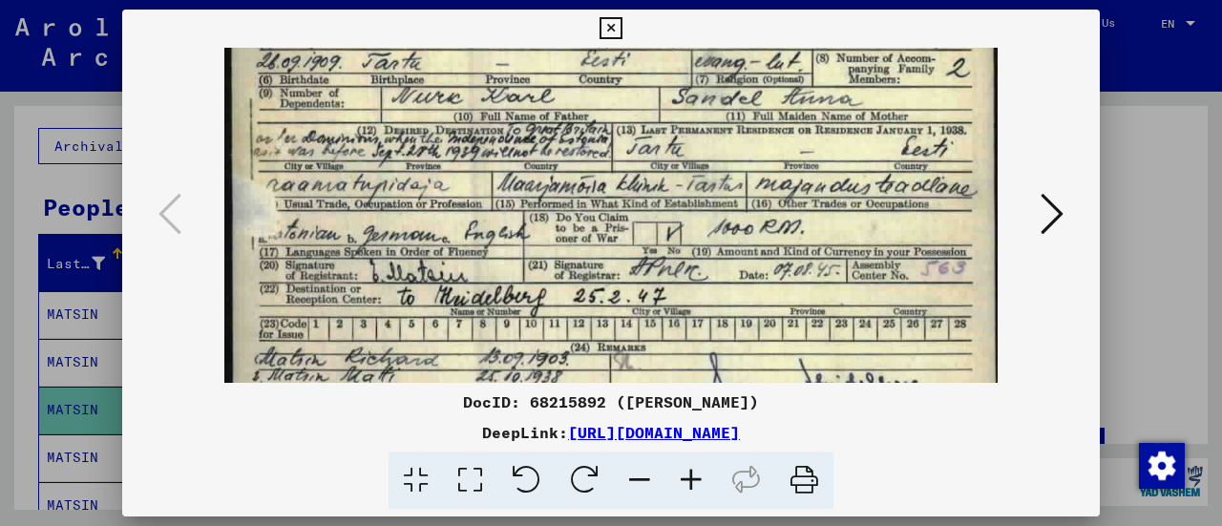
drag, startPoint x: 714, startPoint y: 304, endPoint x: 644, endPoint y: 200, distance: 125.8
click at [644, 200] on img at bounding box center [610, 179] width 773 height 478
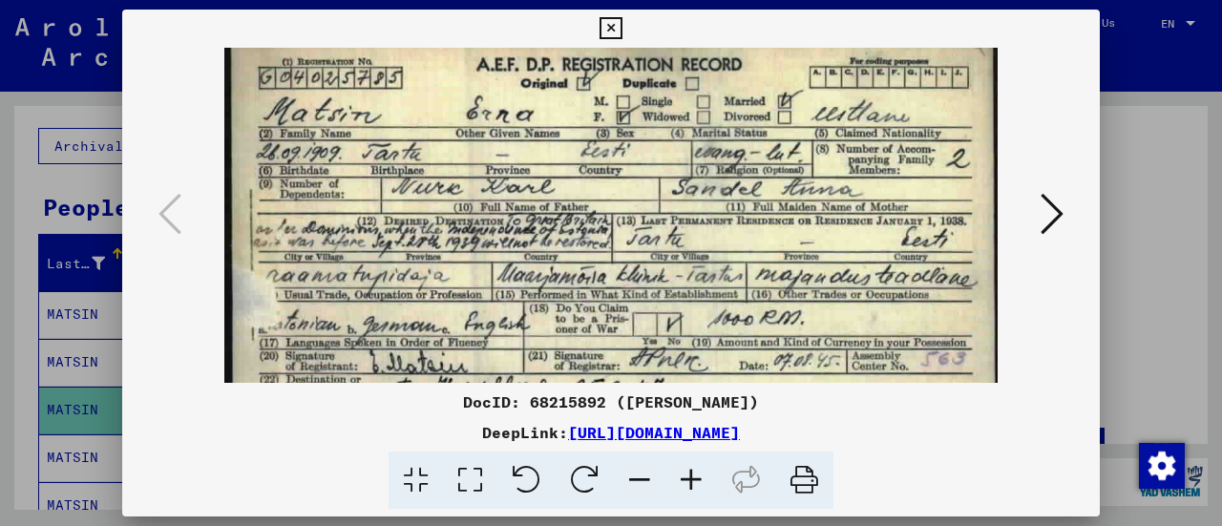
scroll to position [13, 0]
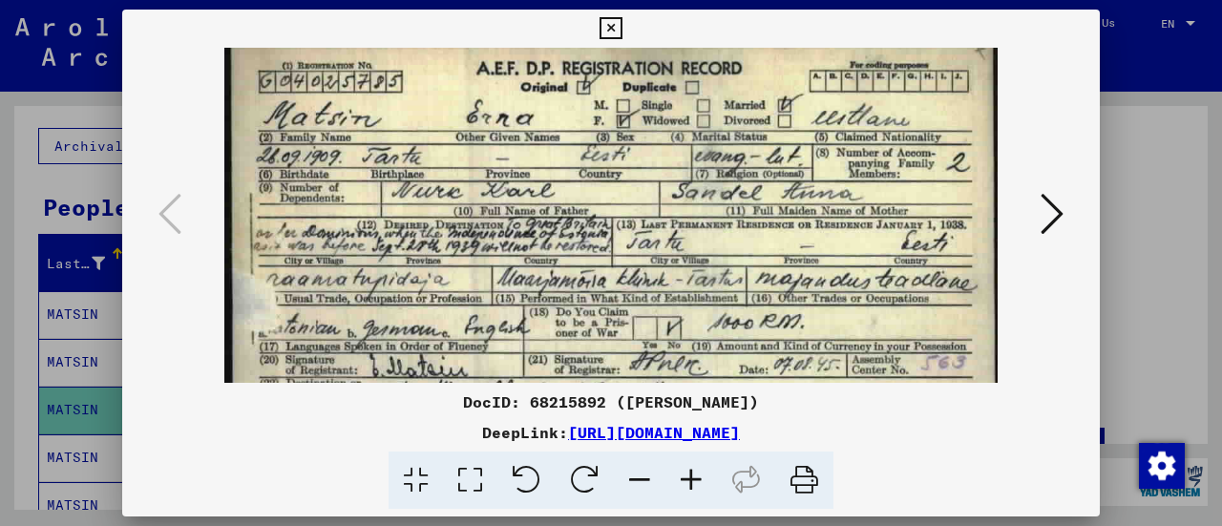
drag, startPoint x: 542, startPoint y: 127, endPoint x: 520, endPoint y: 224, distance: 99.8
click at [520, 224] on img at bounding box center [610, 273] width 773 height 478
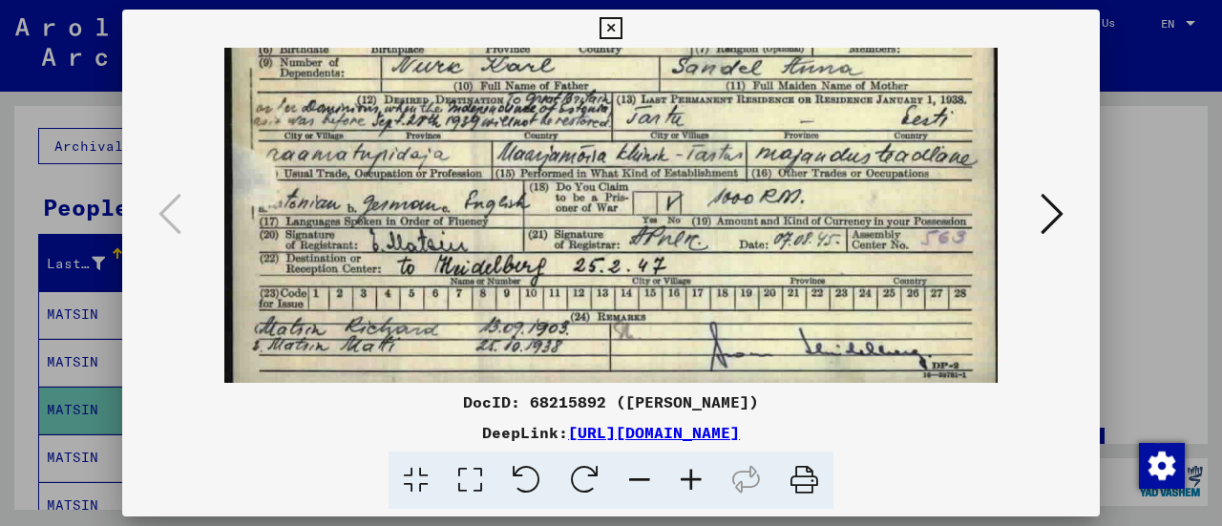
scroll to position [143, 0]
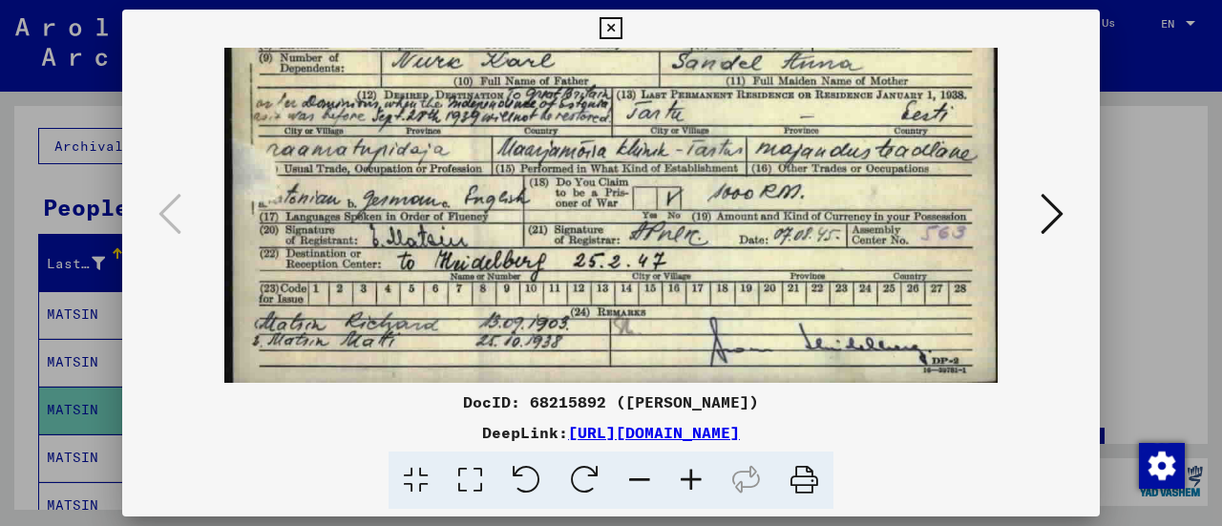
drag, startPoint x: 581, startPoint y: 280, endPoint x: 592, endPoint y: 85, distance: 195.1
click at [594, 125] on img at bounding box center [610, 144] width 773 height 478
click at [607, 28] on icon at bounding box center [611, 28] width 22 height 23
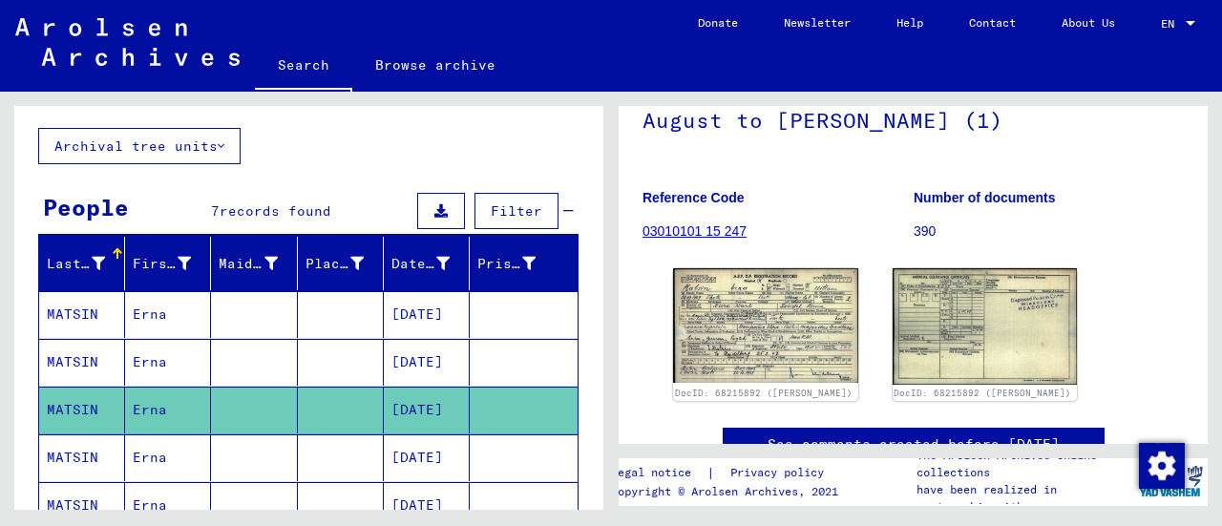
click at [145, 450] on mat-cell "Erna" at bounding box center [168, 457] width 86 height 47
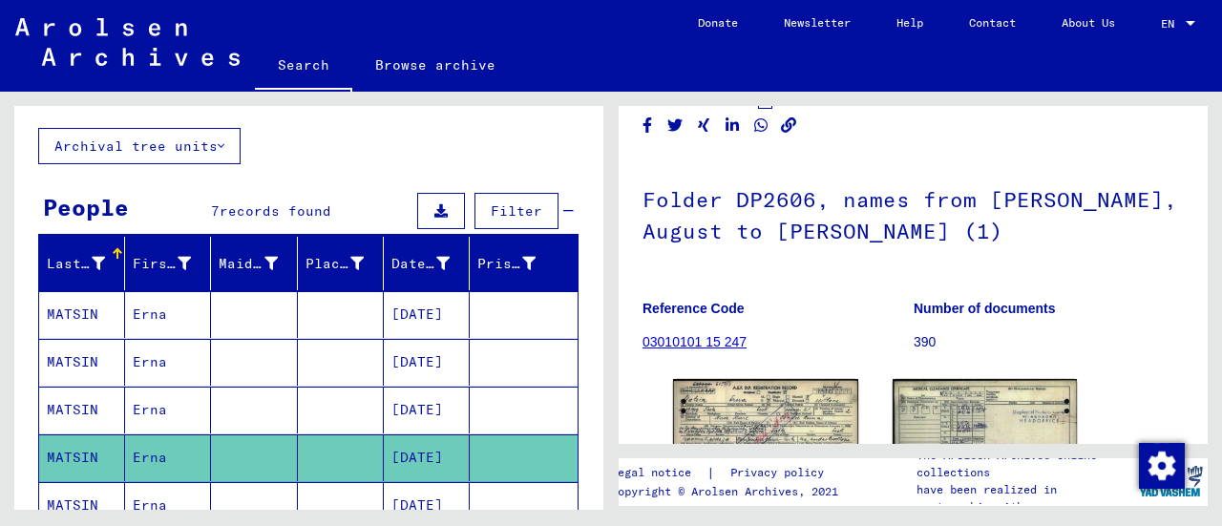
scroll to position [191, 0]
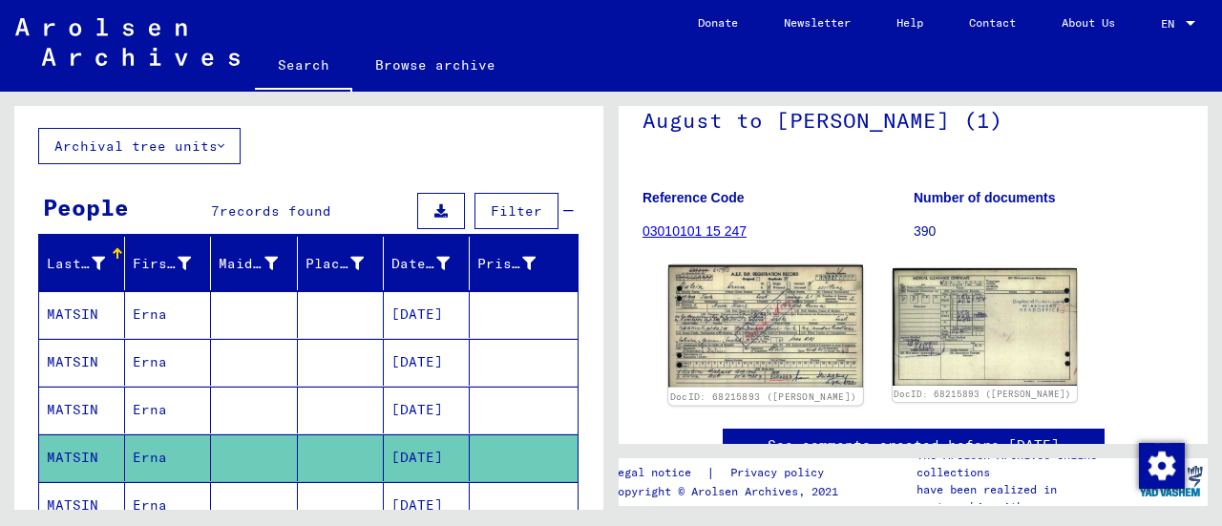
click at [749, 316] on img at bounding box center [765, 326] width 194 height 122
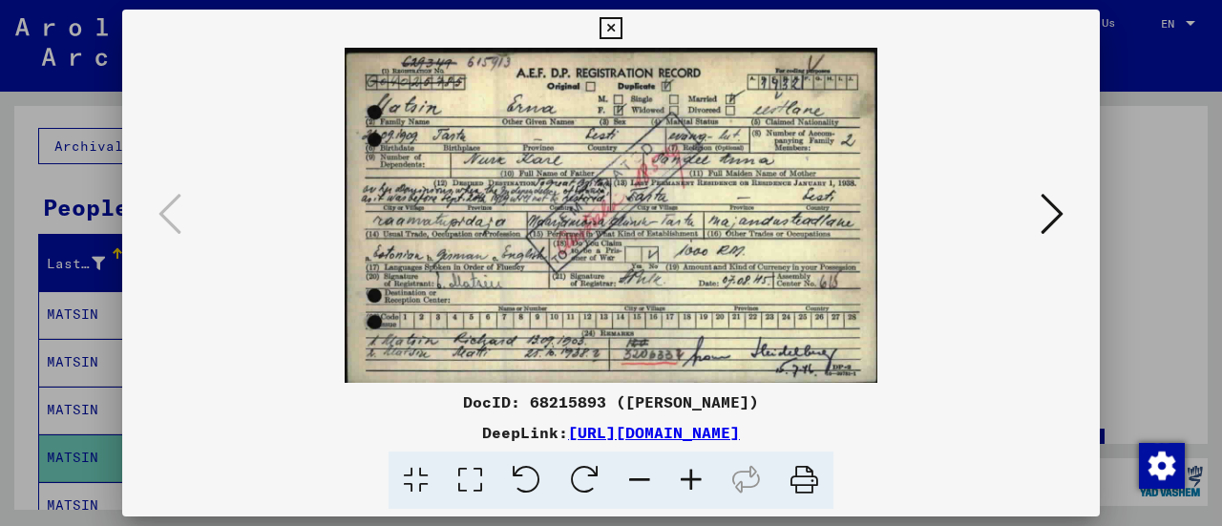
click at [613, 30] on icon at bounding box center [611, 28] width 22 height 23
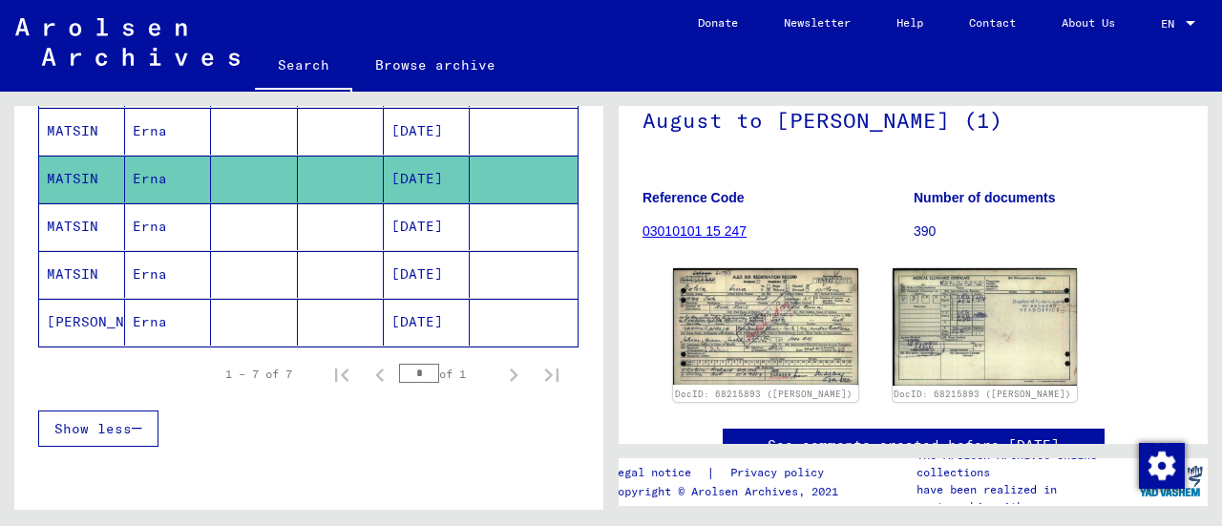
scroll to position [382, 0]
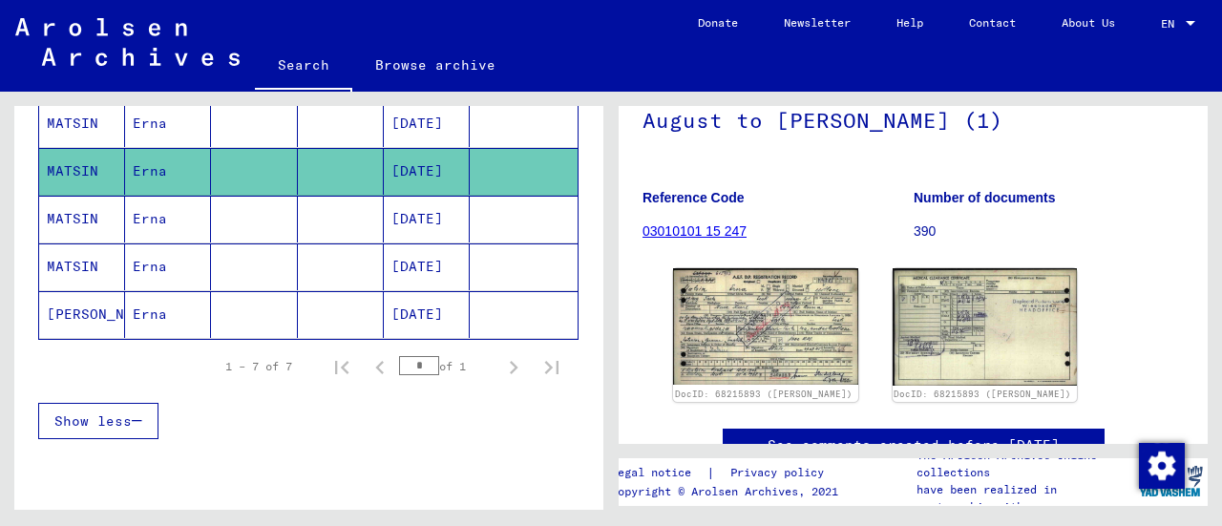
click at [150, 308] on mat-cell "Erna" at bounding box center [168, 314] width 86 height 47
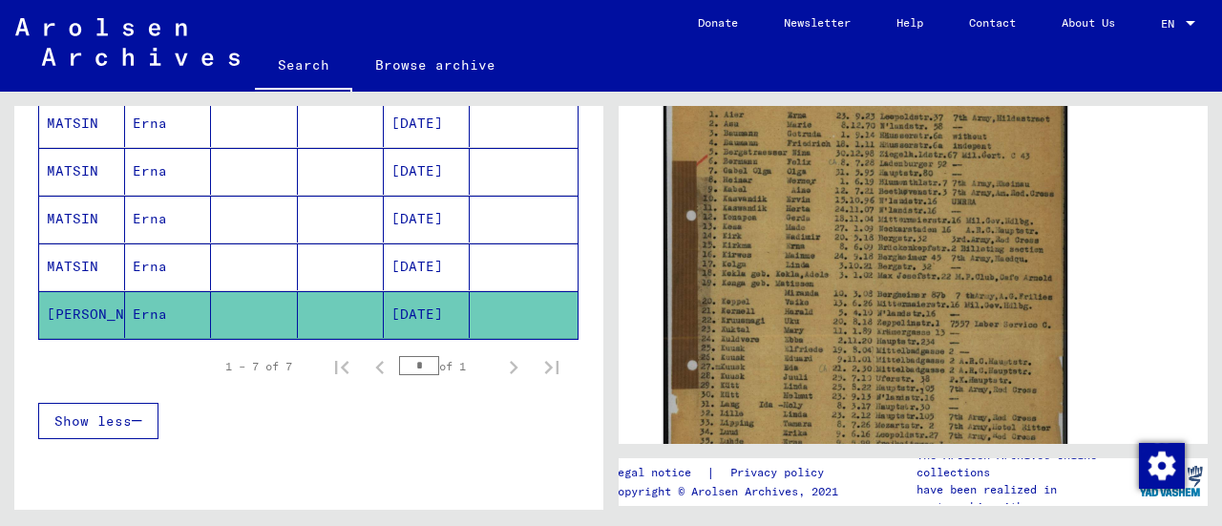
scroll to position [382, 0]
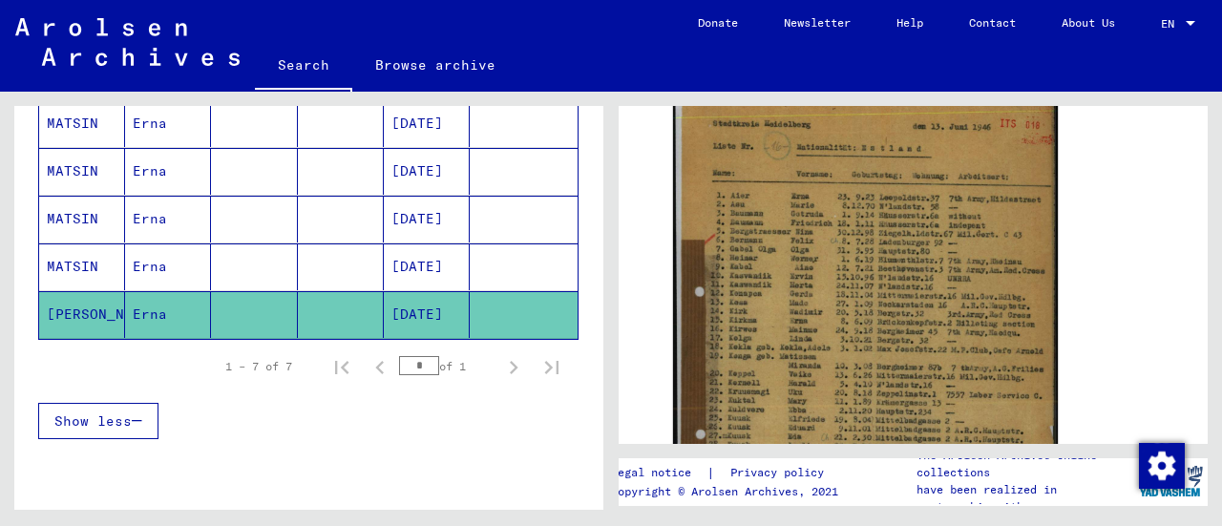
click at [145, 255] on mat-cell "Erna" at bounding box center [168, 267] width 86 height 47
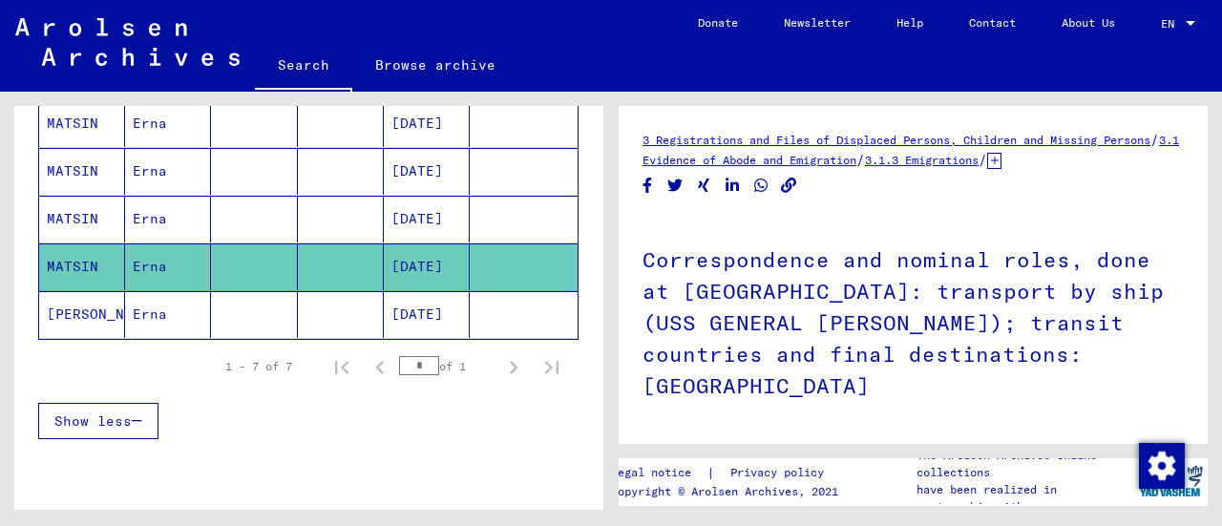
click at [404, 155] on mat-cell "[DATE]" at bounding box center [427, 171] width 86 height 47
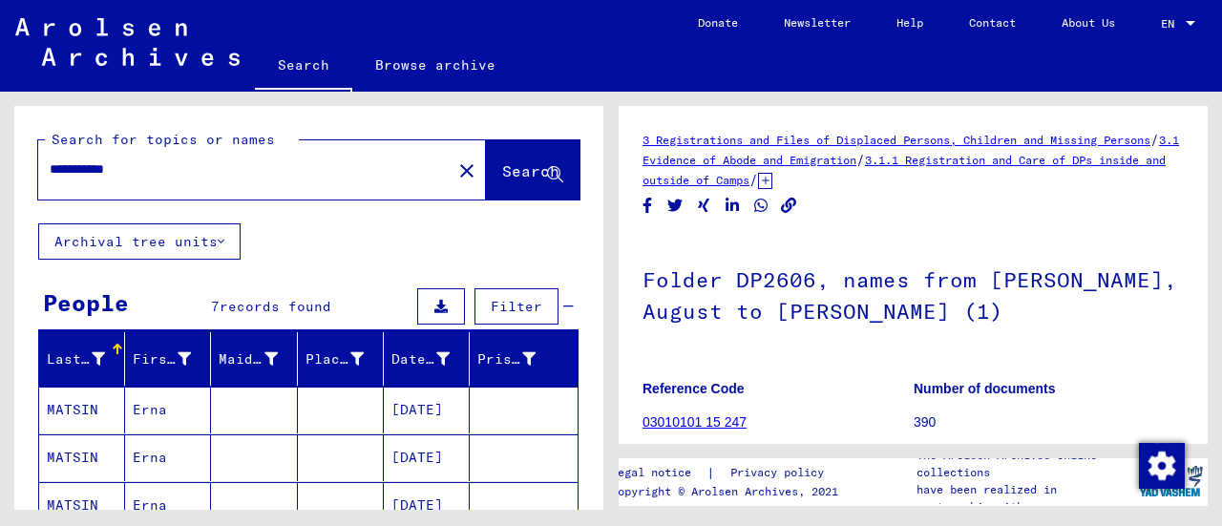
click at [336, 240] on div "**********" at bounding box center [308, 532] width 589 height 852
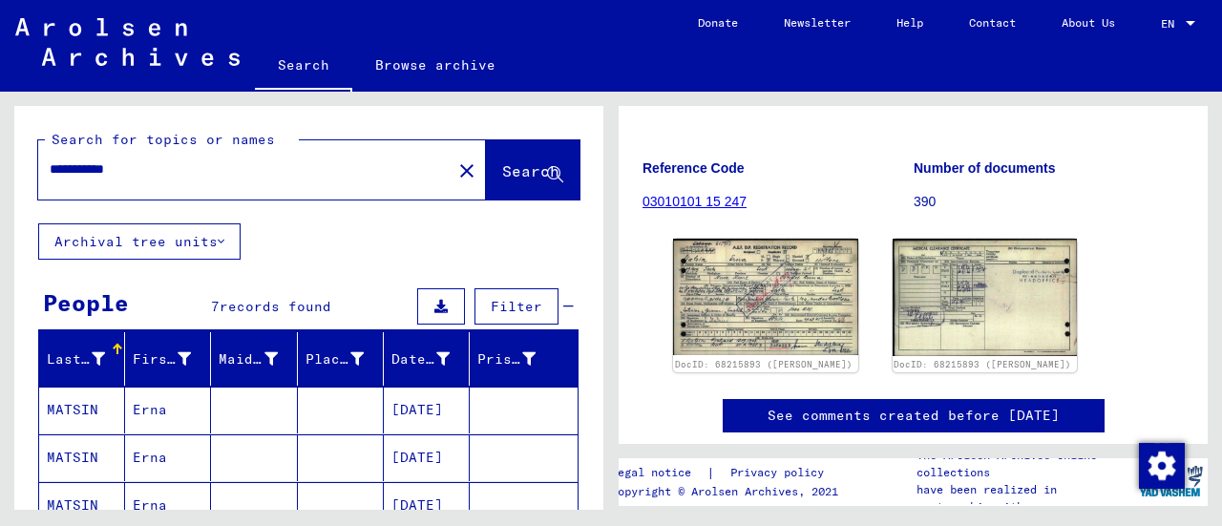
scroll to position [191, 0]
